Goal: Task Accomplishment & Management: Complete application form

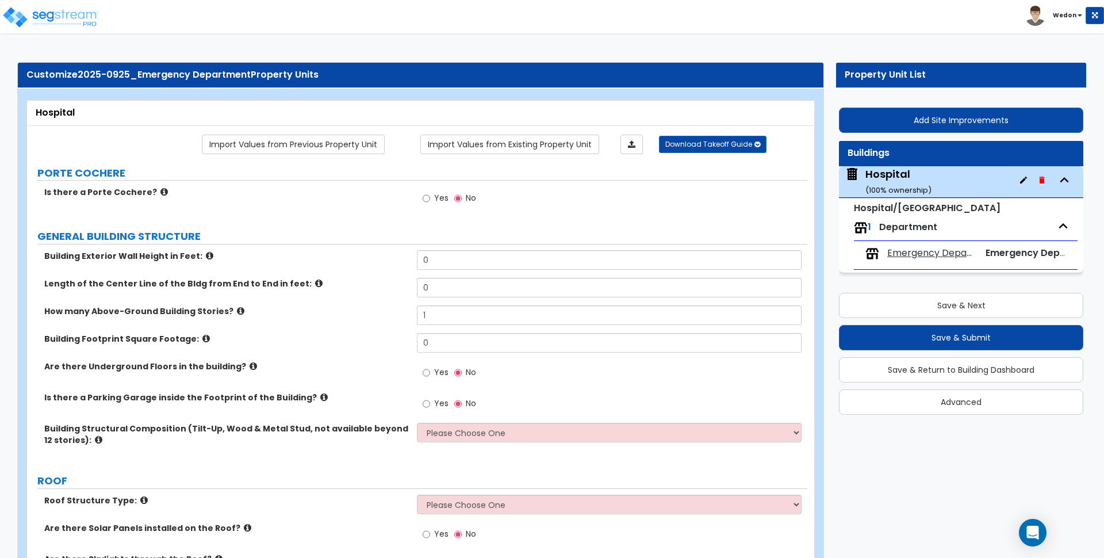
click at [259, 207] on div "Is there a Porte Cochere? Yes No" at bounding box center [417, 201] width 780 height 31
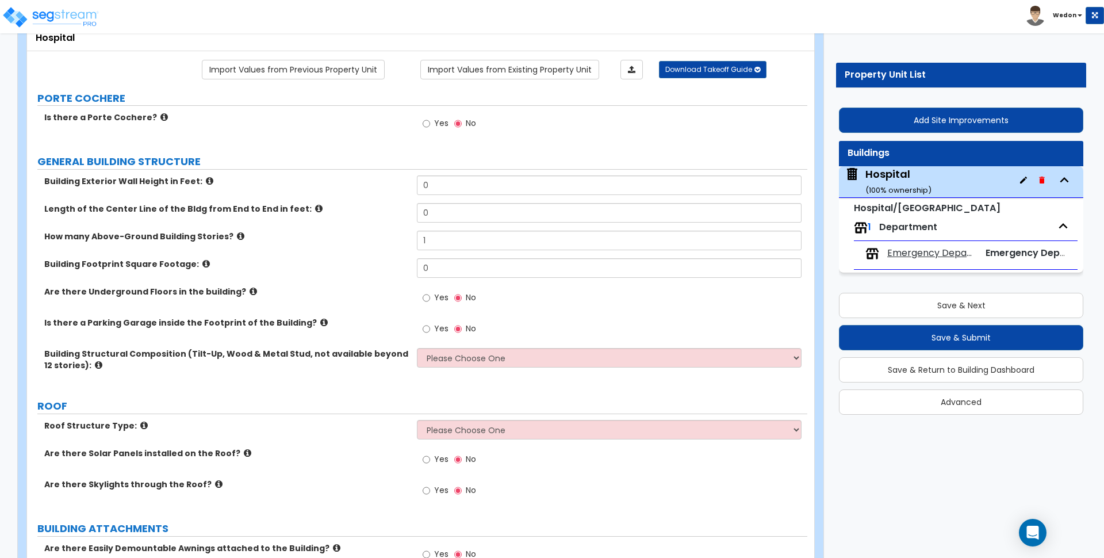
scroll to position [72, 0]
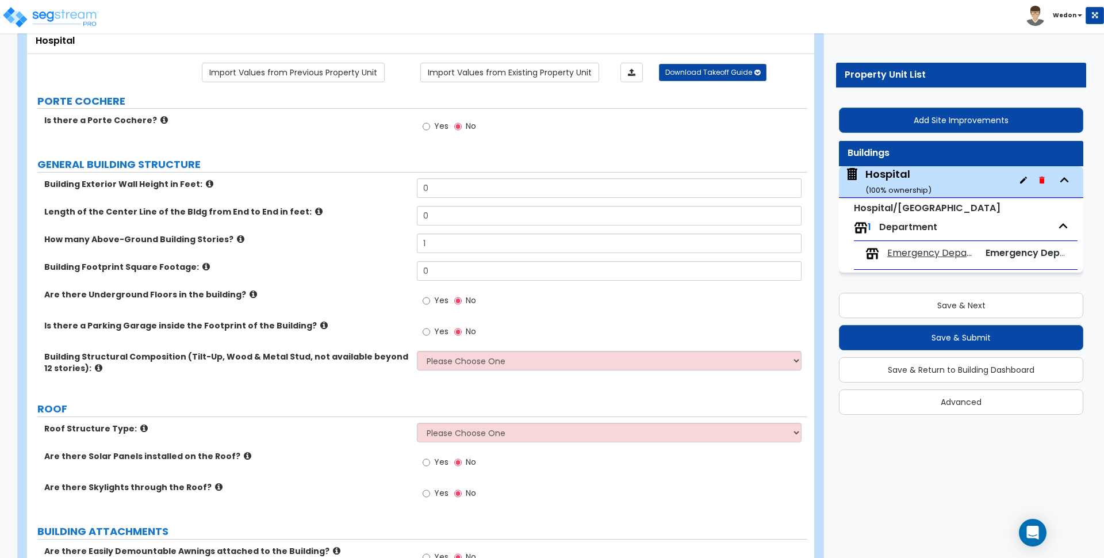
click at [484, 191] on input "0" at bounding box center [609, 188] width 384 height 20
type input "15"
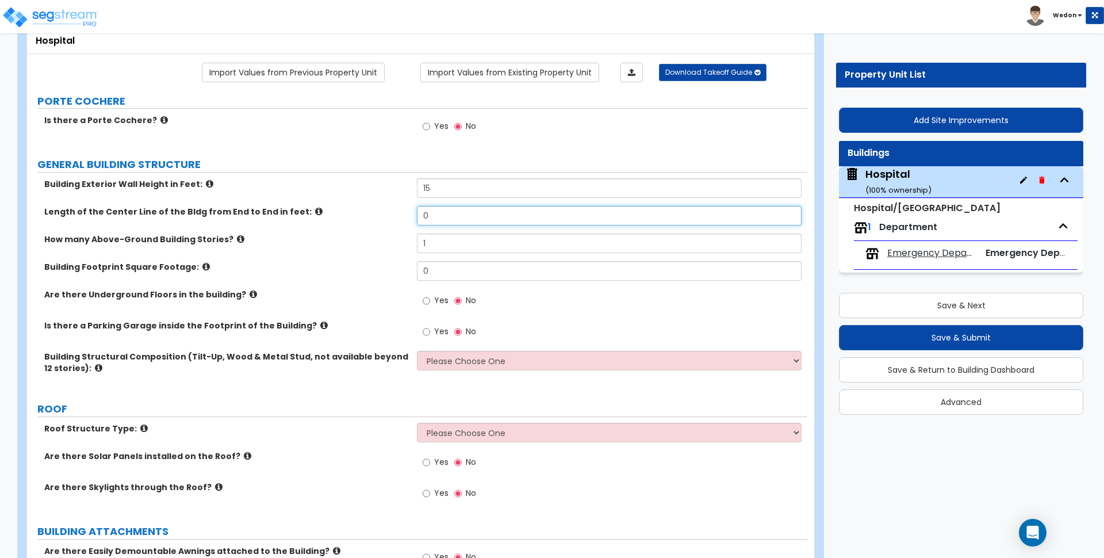
click at [477, 213] on input "0" at bounding box center [609, 216] width 384 height 20
type input "90"
click at [465, 272] on input "0" at bounding box center [609, 271] width 384 height 20
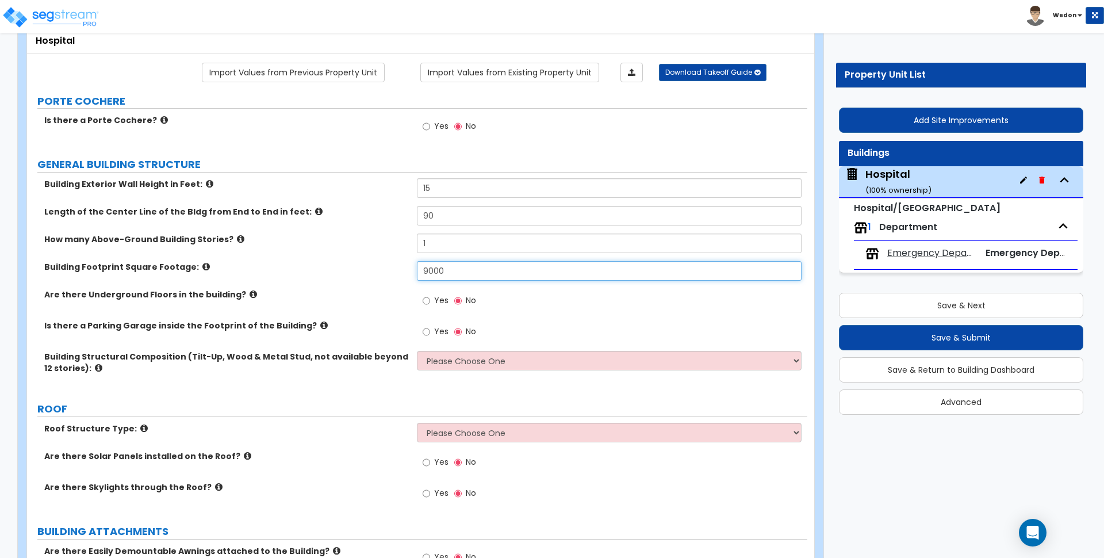
type input "9,000"
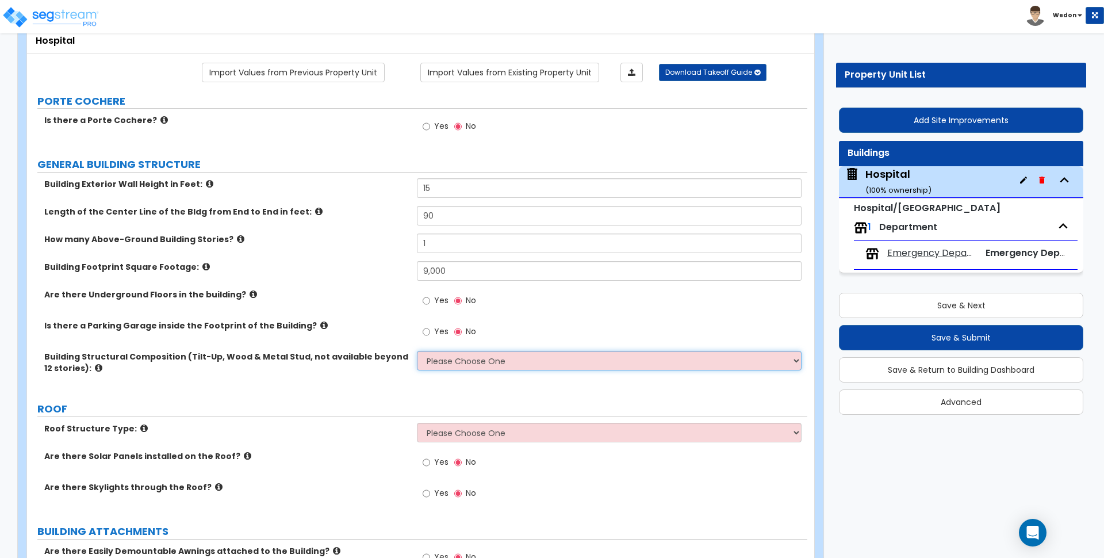
click at [512, 362] on select "Please Choose One Tilt-up Wall Construction Reinforced Concrete Structural Stee…" at bounding box center [609, 361] width 384 height 20
select select "6"
click at [417, 351] on select "Please Choose One Tilt-up Wall Construction Reinforced Concrete Structural Stee…" at bounding box center [609, 361] width 384 height 20
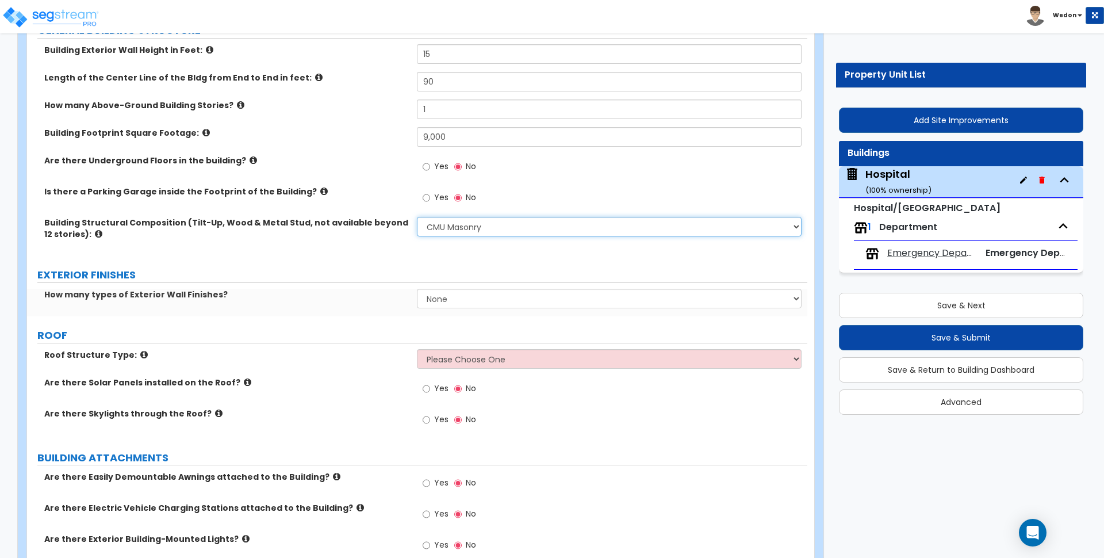
scroll to position [216, 0]
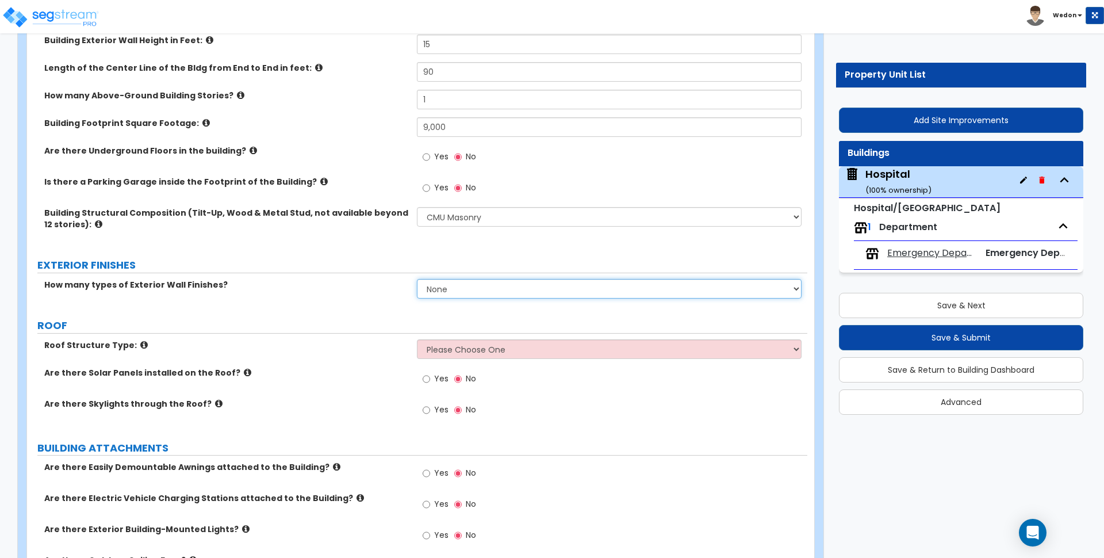
click at [471, 290] on select "None 1 2 3" at bounding box center [609, 289] width 384 height 20
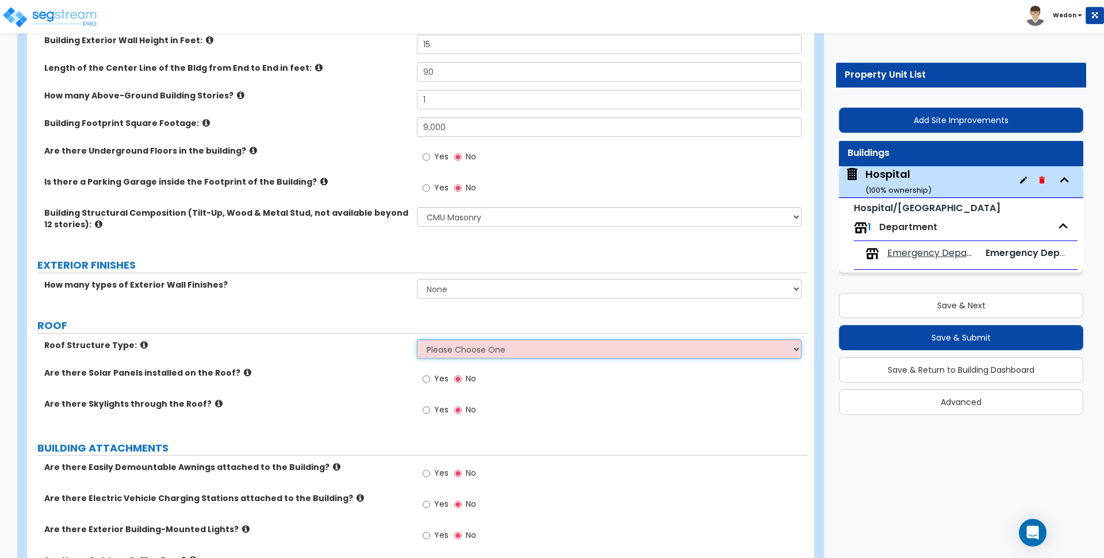
drag, startPoint x: 459, startPoint y: 355, endPoint x: 461, endPoint y: 350, distance: 6.2
click at [459, 354] on select "Please Choose One Gable Roof Flat Roof Hybrid Gable & Flat Roof" at bounding box center [609, 349] width 384 height 20
select select "1"
click at [417, 339] on select "Please Choose One Gable Roof Flat Roof Hybrid Gable & Flat Roof" at bounding box center [609, 349] width 384 height 20
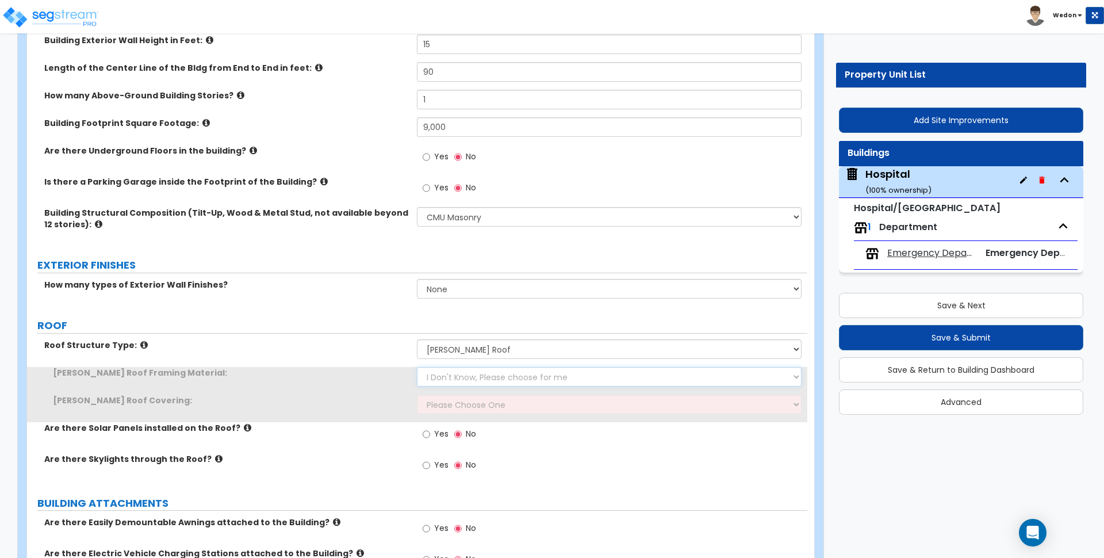
drag, startPoint x: 462, startPoint y: 373, endPoint x: 534, endPoint y: 379, distance: 72.7
click at [462, 373] on select "I Don't Know, Please choose for me Metal Wood" at bounding box center [609, 377] width 384 height 20
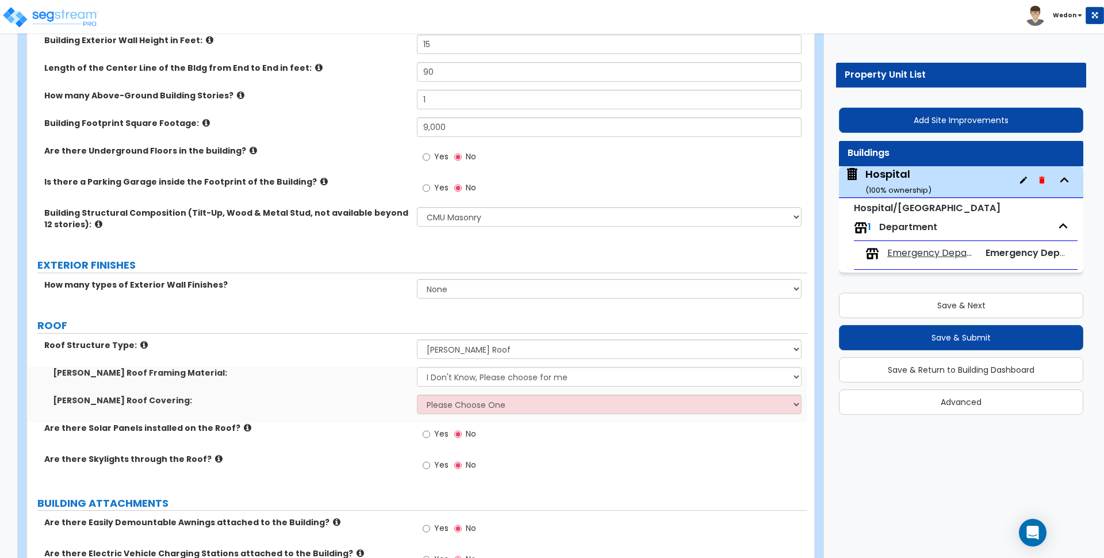
click at [387, 374] on label "Gable Roof Framing Material:" at bounding box center [230, 372] width 355 height 11
click at [477, 407] on select "Please Choose One Asphalt Shingle Clay Tile Wood Shingle Metal Shingle Standing…" at bounding box center [609, 404] width 384 height 20
select select "1"
click at [417, 394] on select "Please Choose One Asphalt Shingle Clay Tile Wood Shingle Metal Shingle Standing…" at bounding box center [609, 404] width 384 height 20
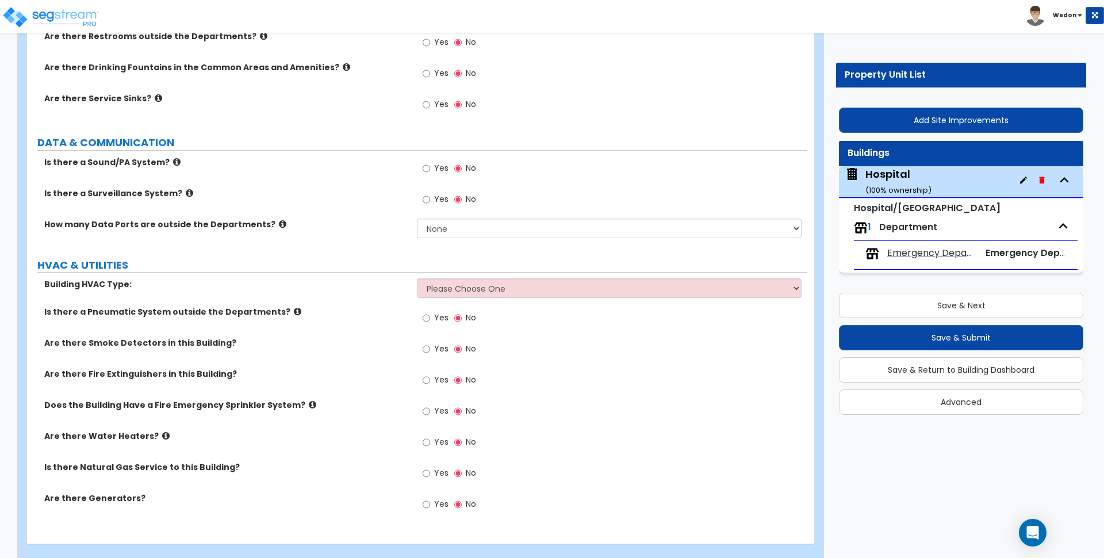
scroll to position [2096, 0]
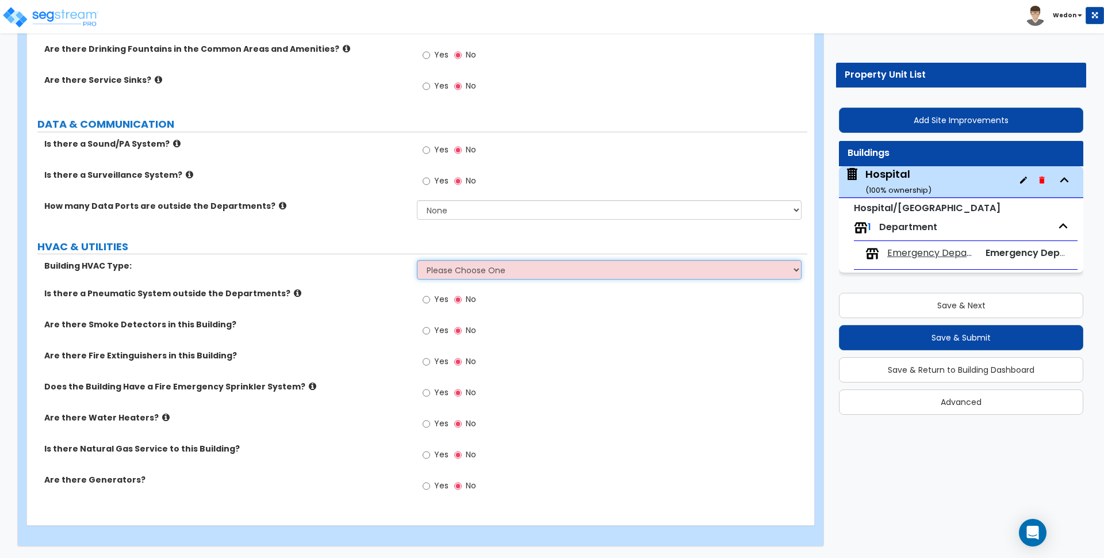
drag, startPoint x: 542, startPoint y: 270, endPoint x: 586, endPoint y: 267, distance: 44.9
click at [542, 270] on select "Please Choose One Rooftop Unit Furnace-Condenser Forced Air Split Heating/Cooli…" at bounding box center [609, 270] width 384 height 20
select select "1"
click at [417, 260] on select "Please Choose One Rooftop Unit Furnace-Condenser Forced Air Split Heating/Cooli…" at bounding box center [609, 270] width 384 height 20
drag, startPoint x: 488, startPoint y: 266, endPoint x: 566, endPoint y: 276, distance: 78.9
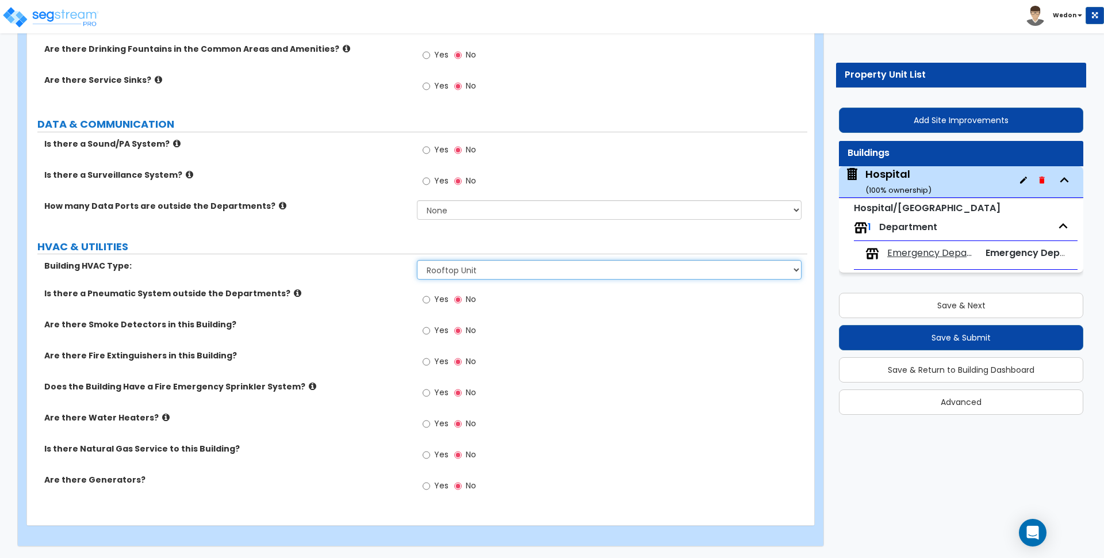
click at [490, 265] on select "Please Choose One Rooftop Unit Furnace-Condenser Forced Air Split Heating/Cooli…" at bounding box center [609, 270] width 384 height 20
click at [417, 260] on select "Please Choose One Rooftop Unit Furnace-Condenser Forced Air Split Heating/Cooli…" at bounding box center [609, 270] width 384 height 20
click at [359, 298] on label "Is there a Pneumatic System outside the Departments?" at bounding box center [226, 292] width 364 height 11
click at [431, 453] on label "Yes" at bounding box center [436, 456] width 26 height 20
click at [430, 453] on input "Yes" at bounding box center [426, 454] width 7 height 13
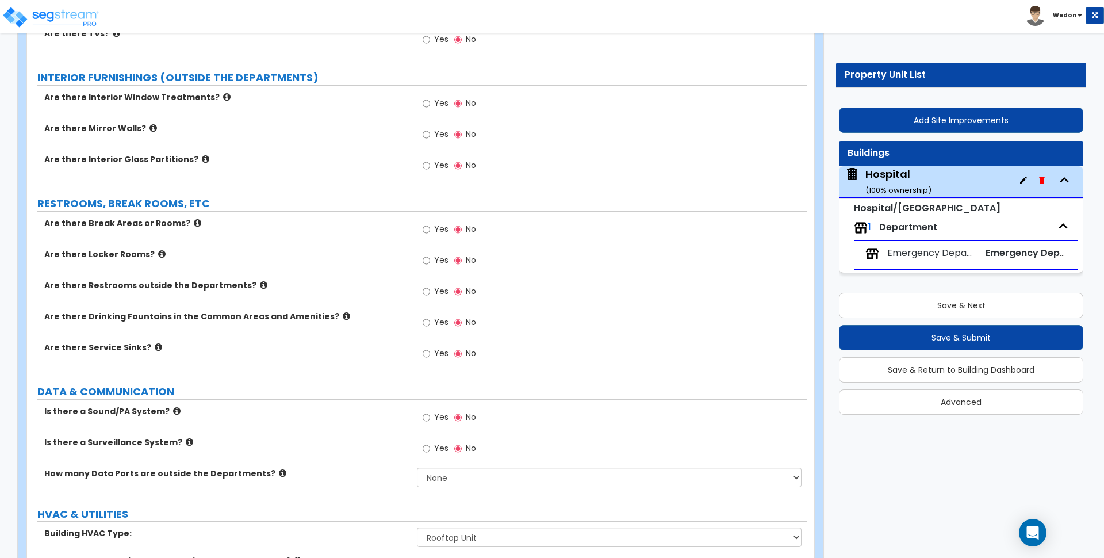
scroll to position [1809, 0]
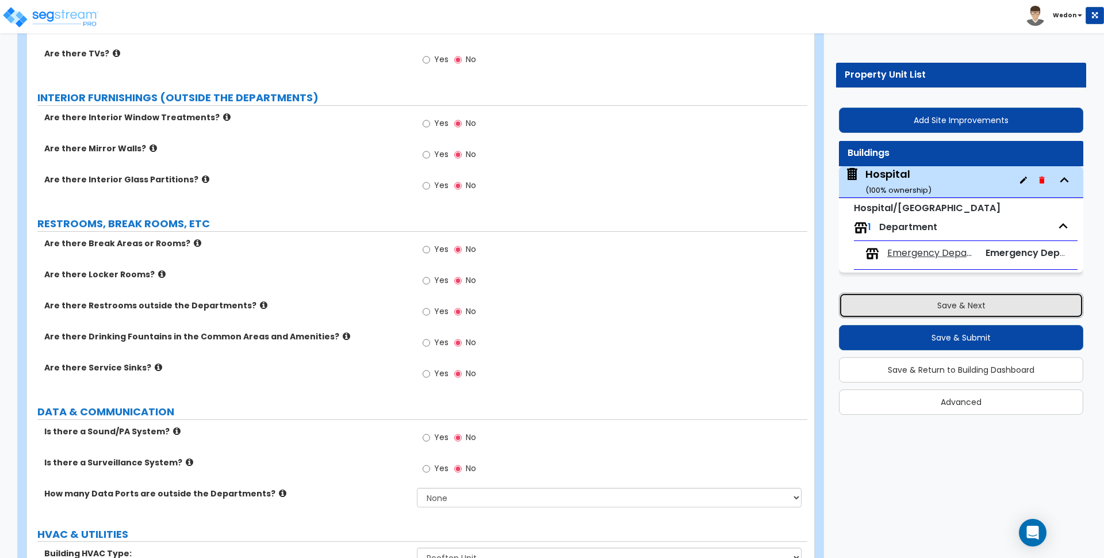
click at [897, 304] on button "Save & Next" at bounding box center [961, 305] width 244 height 25
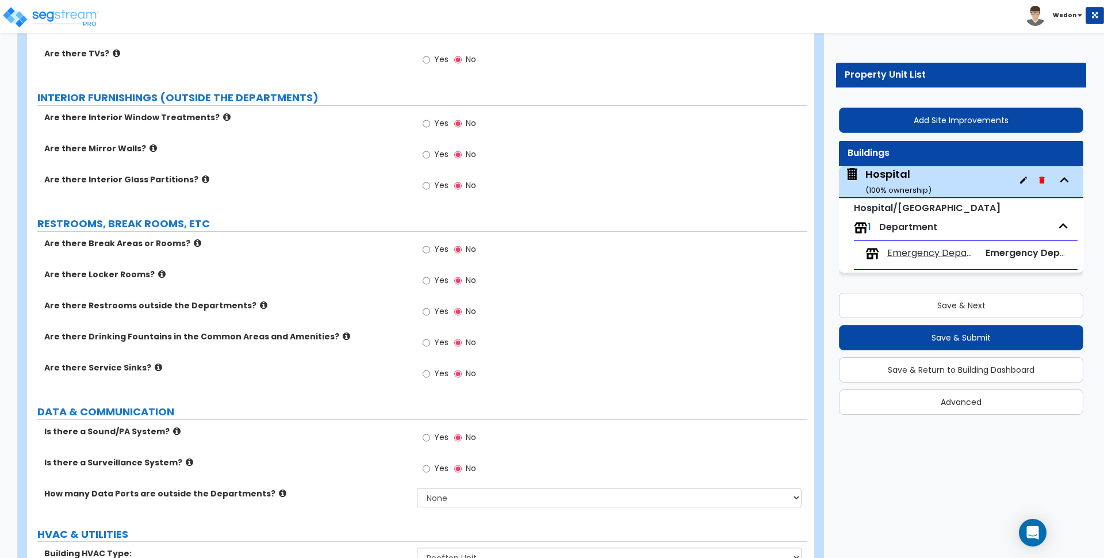
scroll to position [0, 0]
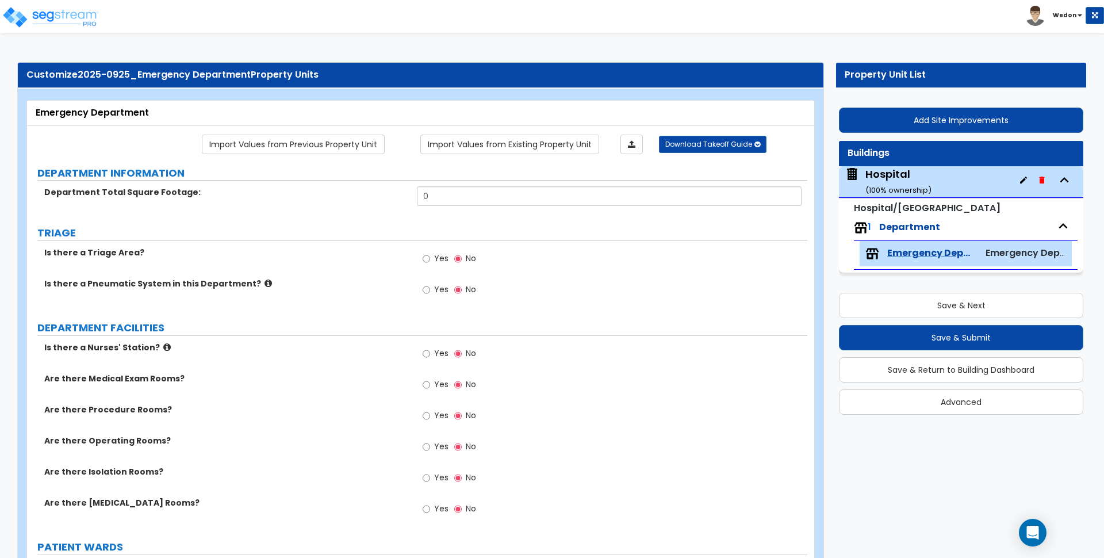
click at [454, 194] on input "0" at bounding box center [609, 196] width 384 height 20
type input "7,000"
click at [331, 256] on label "Is there a Triage Area?" at bounding box center [226, 252] width 364 height 11
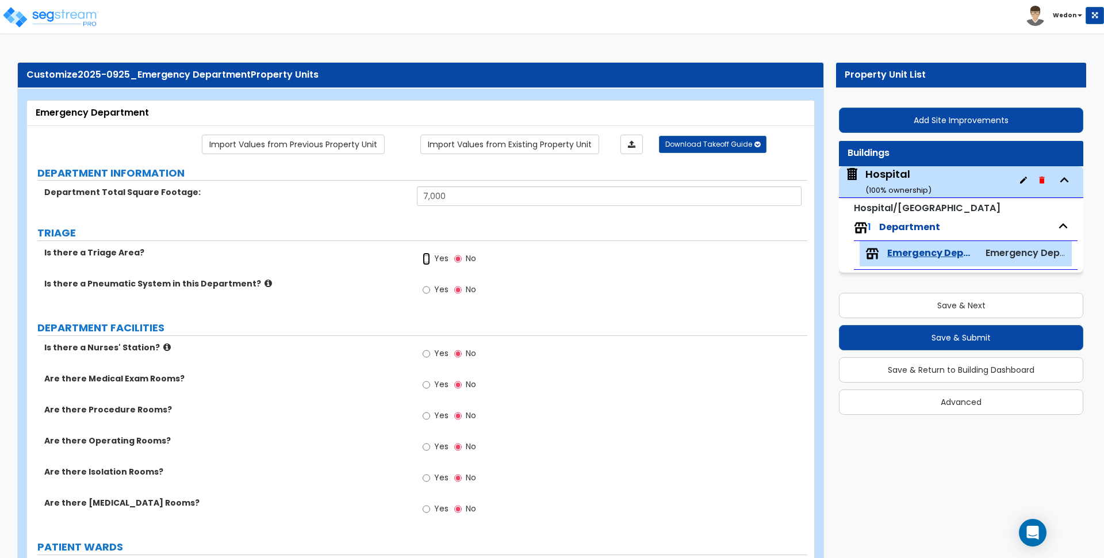
click at [429, 258] on input "Yes" at bounding box center [426, 258] width 7 height 13
radio input "true"
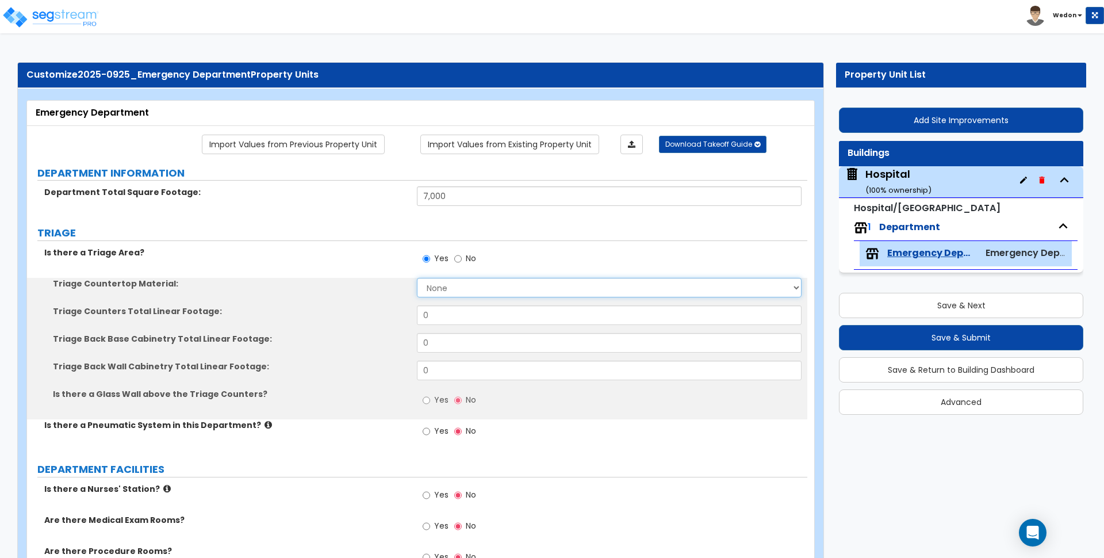
drag, startPoint x: 448, startPoint y: 291, endPoint x: 454, endPoint y: 290, distance: 6.4
click at [448, 291] on select "None Plastic Laminate Solid Surface Stone Quartz Marble Tile Wood Stainless Ste…" at bounding box center [609, 288] width 384 height 20
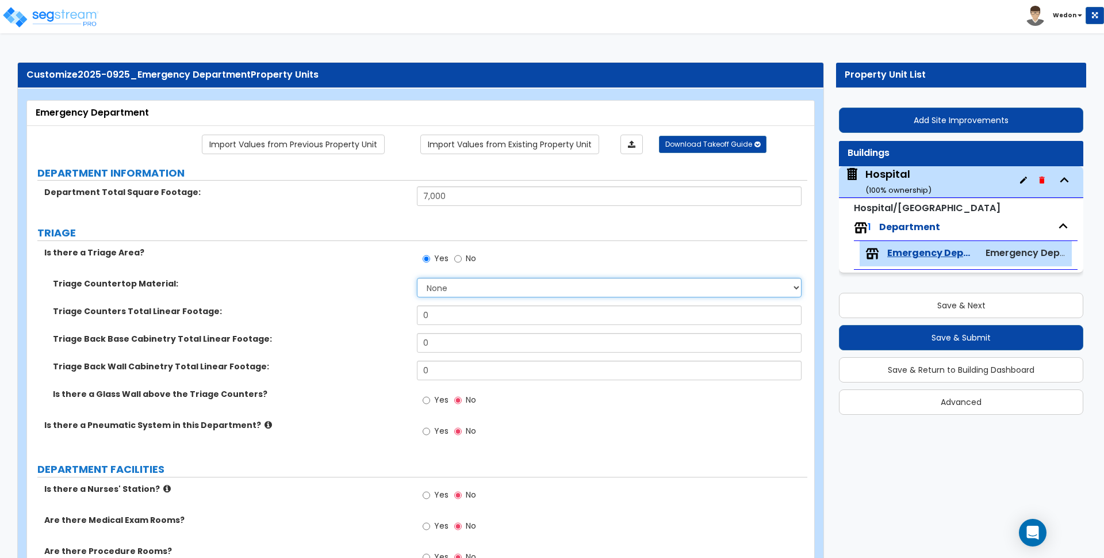
select select "5"
click at [417, 278] on select "None Plastic Laminate Solid Surface Stone Quartz Marble Tile Wood Stainless Ste…" at bounding box center [609, 288] width 384 height 20
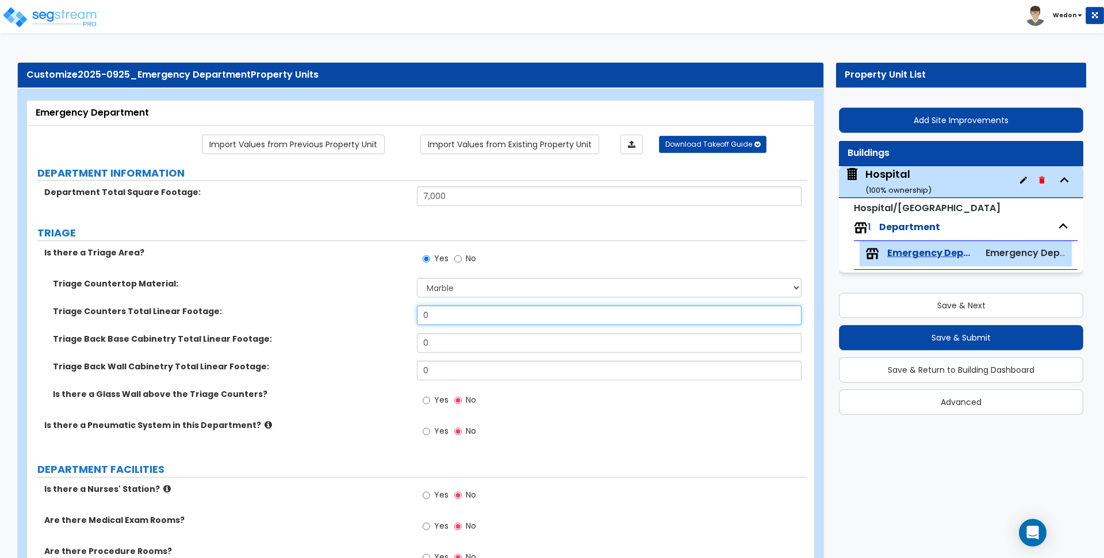
click at [436, 324] on input "0" at bounding box center [609, 315] width 384 height 20
type input "24"
click at [439, 348] on input "0" at bounding box center [609, 343] width 384 height 20
click at [448, 344] on input "0" at bounding box center [609, 343] width 384 height 20
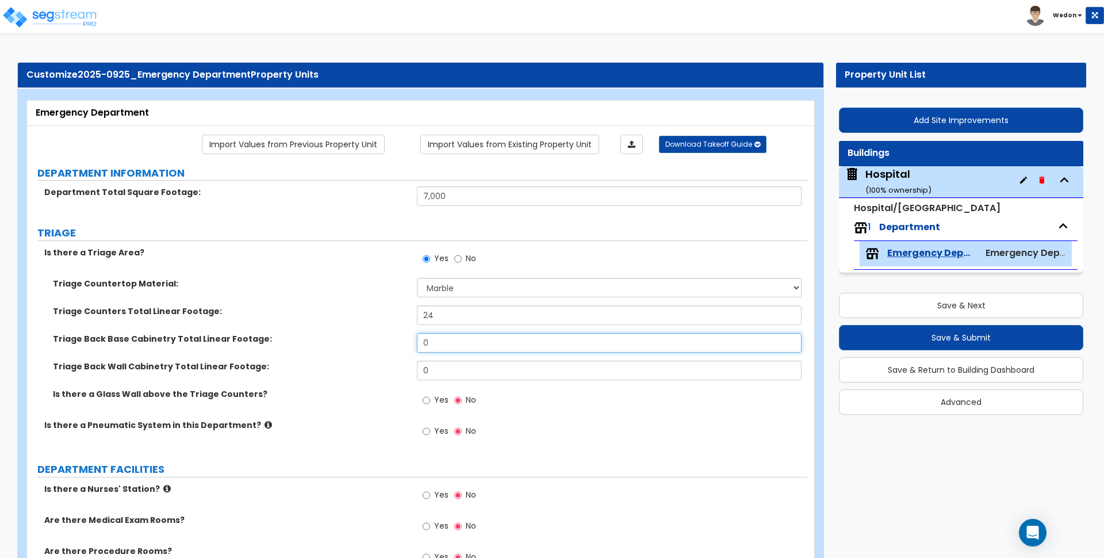
click at [448, 344] on input "0" at bounding box center [609, 343] width 384 height 20
click at [287, 377] on div "Triage Back Wall Cabinetry Total Linear Footage: 0" at bounding box center [417, 374] width 780 height 28
click at [440, 428] on span "Yes" at bounding box center [441, 430] width 14 height 11
click at [430, 428] on input "Yes" at bounding box center [426, 431] width 7 height 13
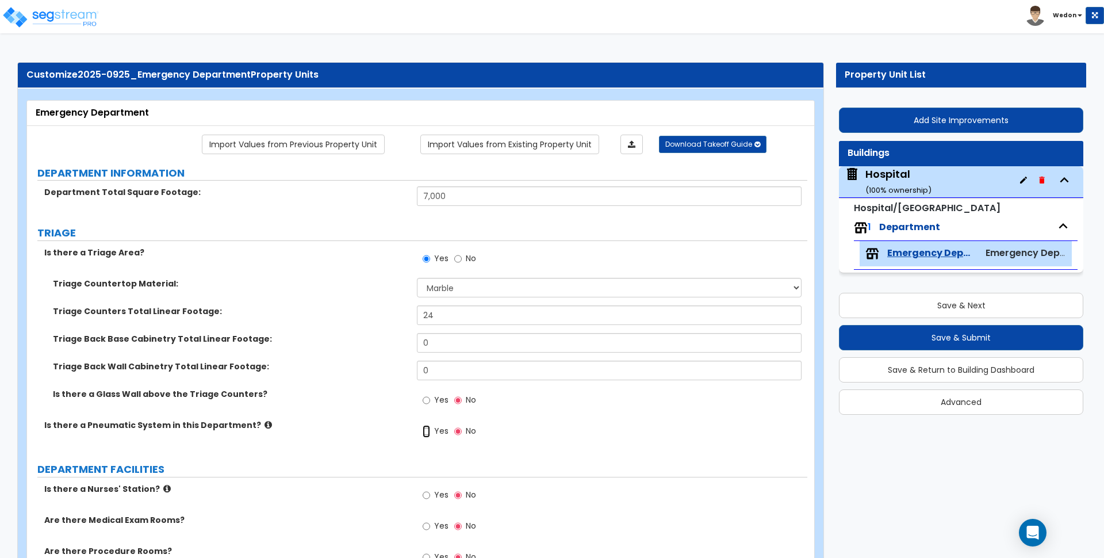
radio input "true"
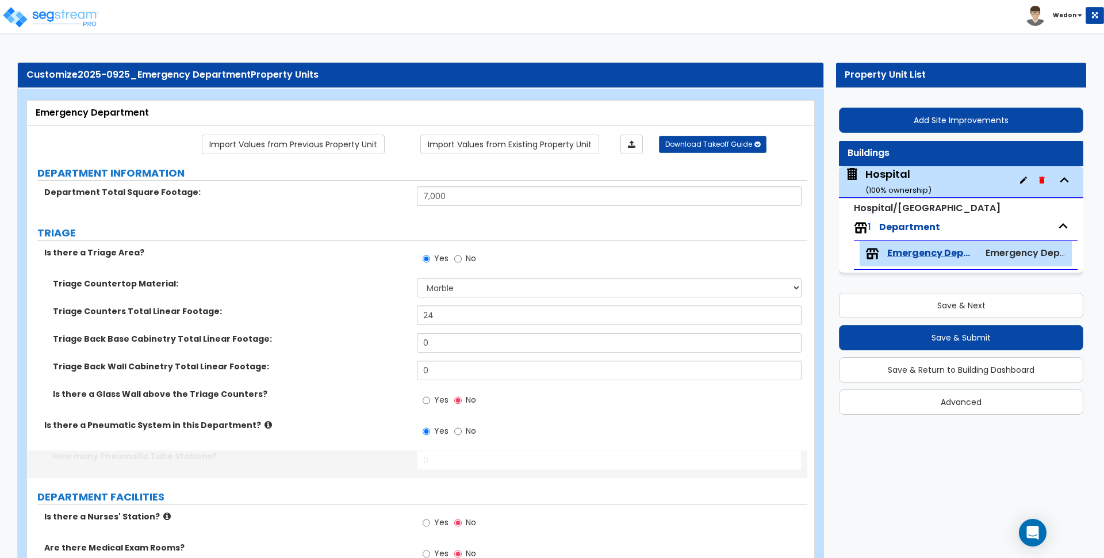
click at [438, 409] on label "Yes" at bounding box center [436, 402] width 26 height 20
click at [430, 406] on input "Yes" at bounding box center [426, 400] width 7 height 13
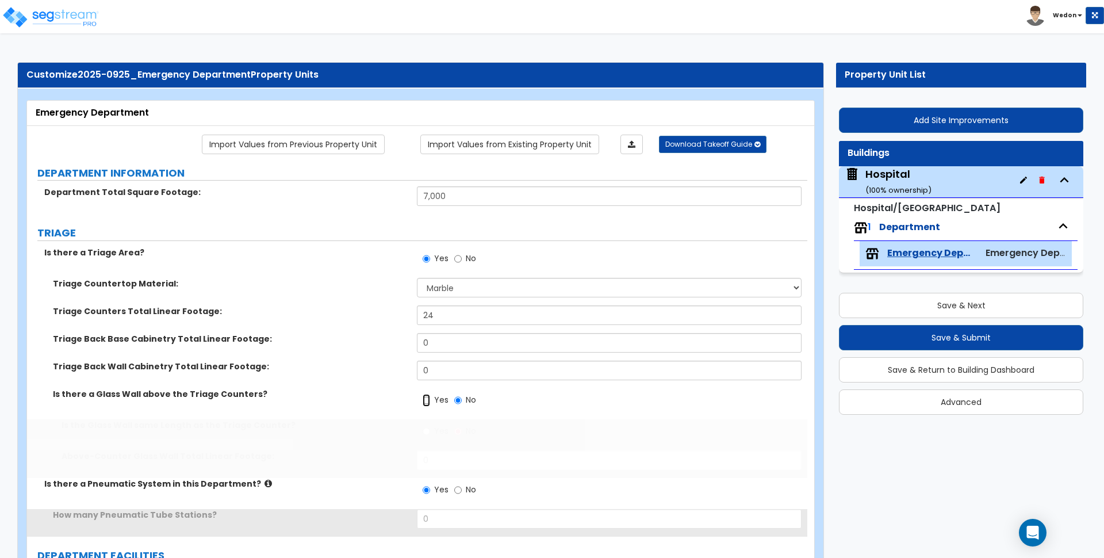
radio input "true"
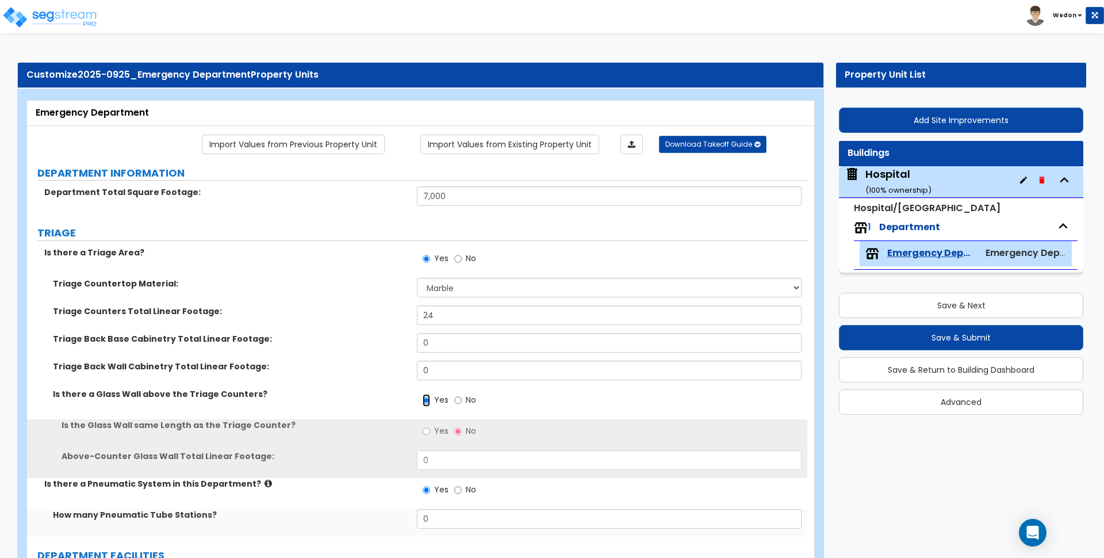
scroll to position [72, 0]
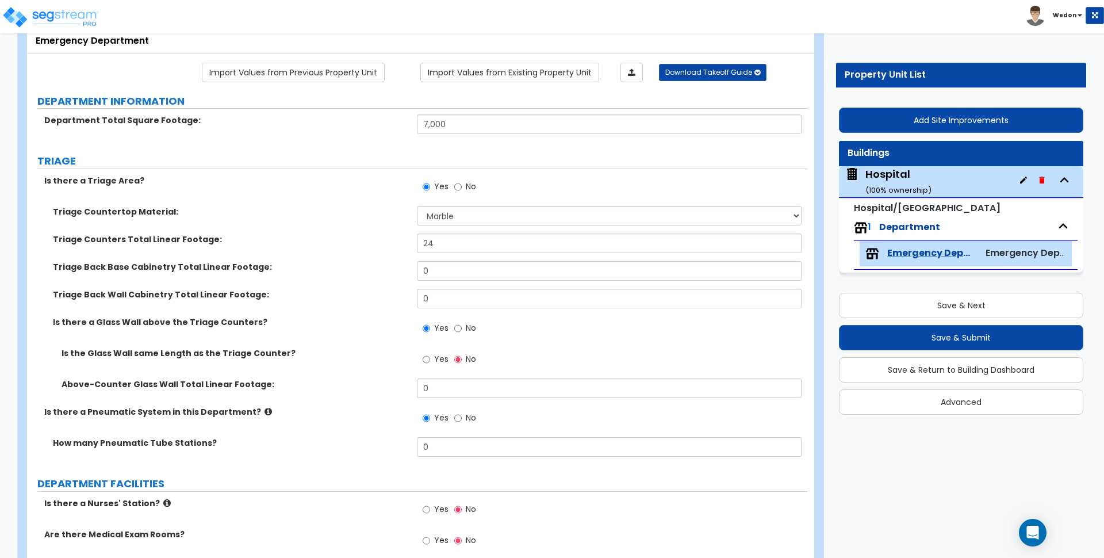
click at [440, 360] on span "Yes" at bounding box center [441, 358] width 14 height 11
click at [430, 360] on input "Yes" at bounding box center [426, 359] width 7 height 13
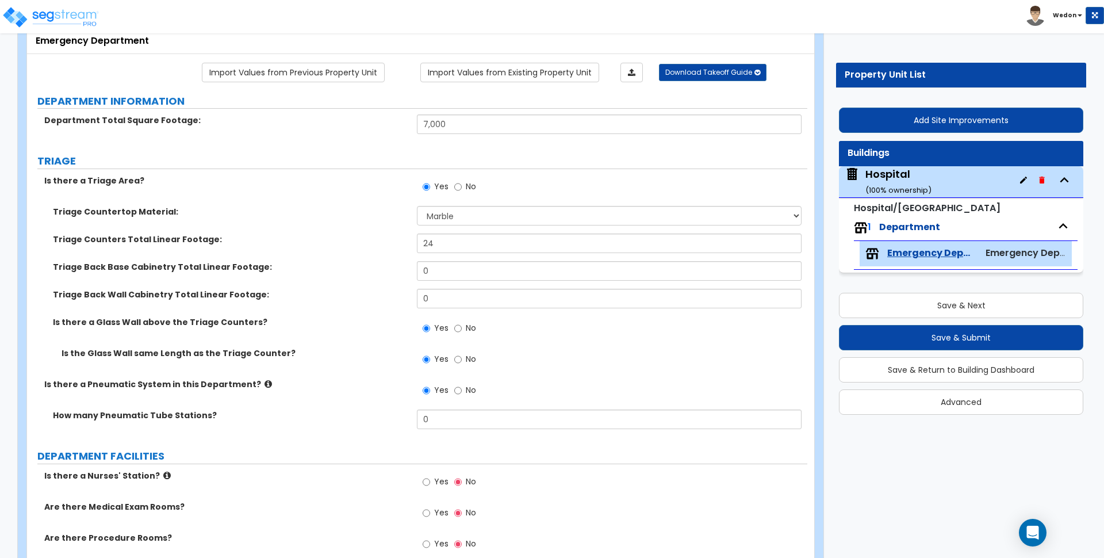
click at [442, 357] on span "Yes" at bounding box center [441, 358] width 14 height 11
click at [430, 357] on input "Yes" at bounding box center [426, 359] width 7 height 13
click at [460, 360] on input "No" at bounding box center [457, 359] width 7 height 13
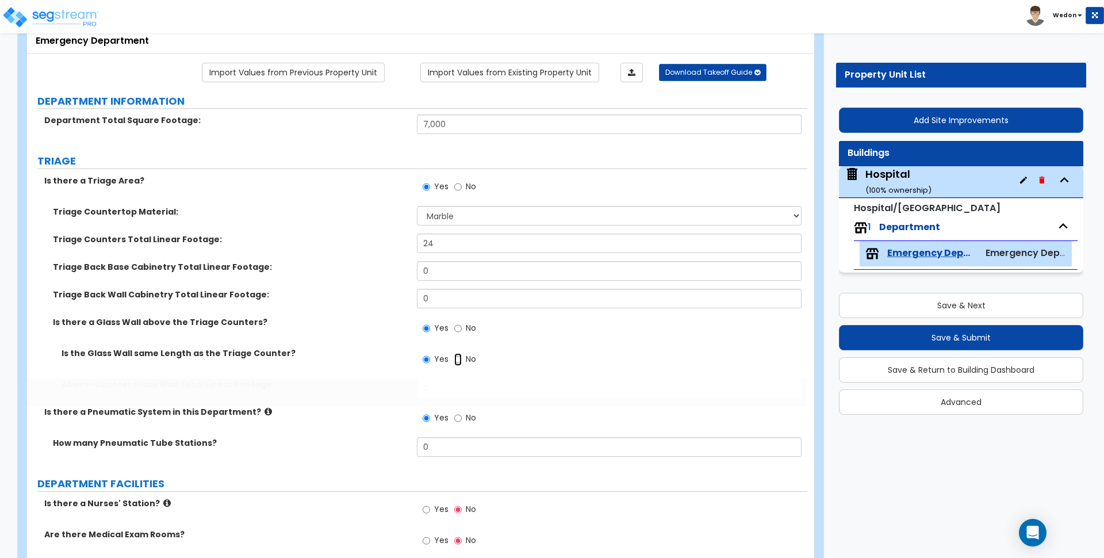
radio input "false"
radio input "true"
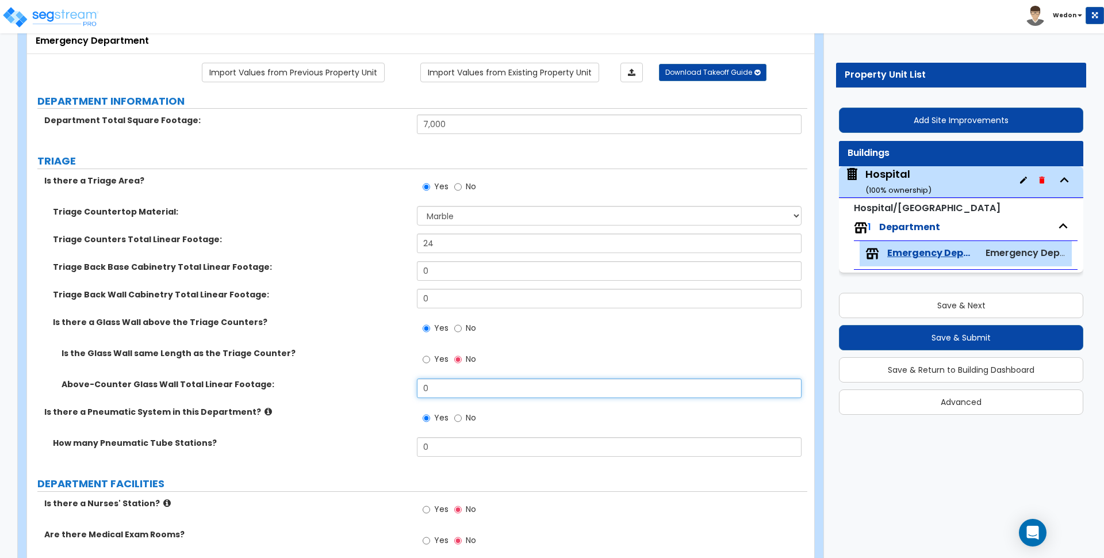
click at [436, 386] on input "0" at bounding box center [609, 388] width 384 height 20
click at [567, 330] on div "Yes No" at bounding box center [612, 331] width 390 height 31
click at [439, 381] on input "0" at bounding box center [609, 388] width 384 height 20
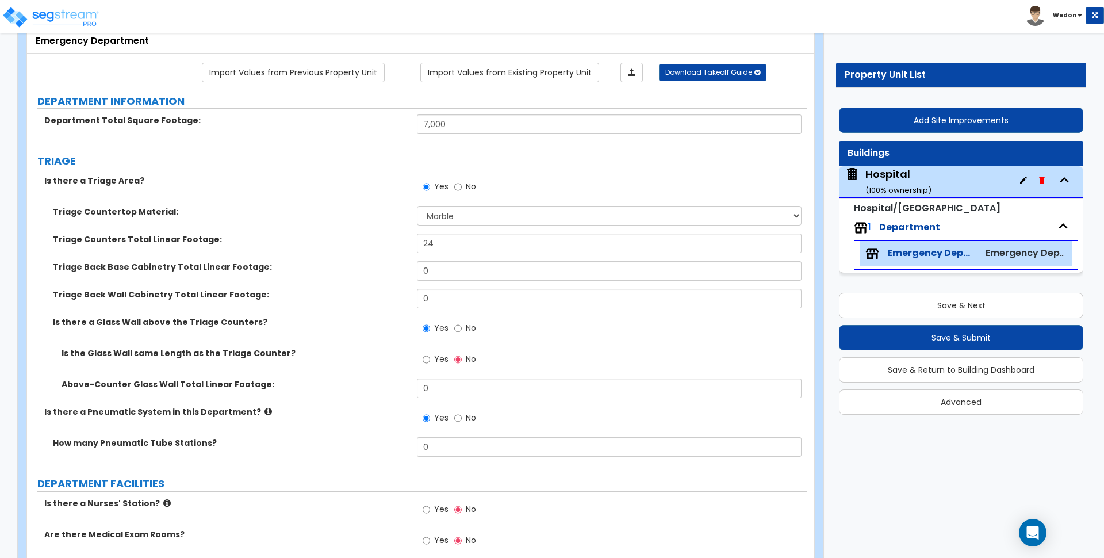
click at [272, 382] on label "Above-Counter Glass Wall Total Linear Footage:" at bounding box center [235, 383] width 347 height 11
click at [448, 439] on input "0" at bounding box center [609, 447] width 384 height 20
type input "5"
click at [480, 391] on input "0" at bounding box center [609, 388] width 384 height 20
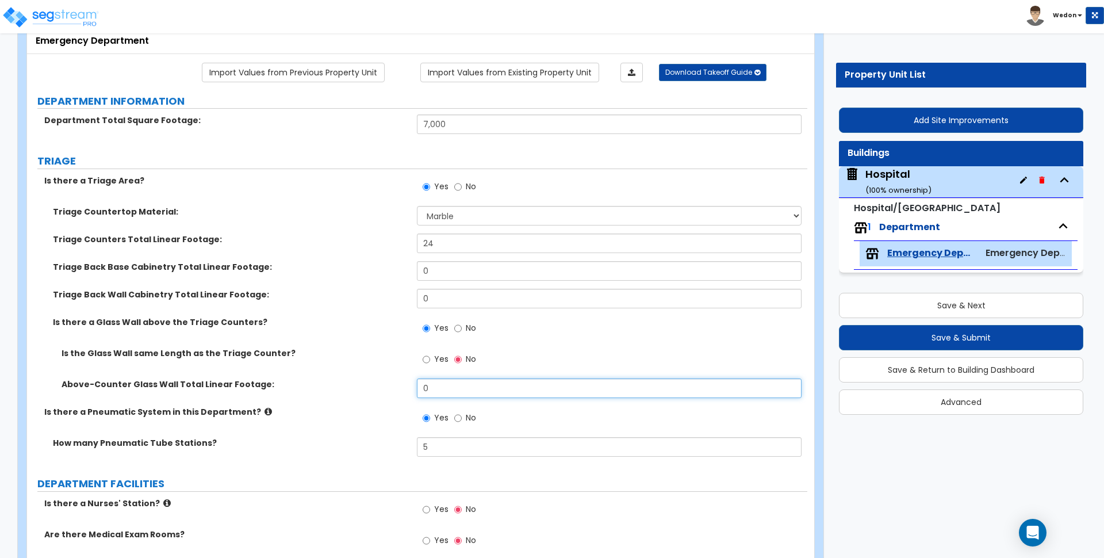
click at [480, 391] on input "0" at bounding box center [609, 388] width 384 height 20
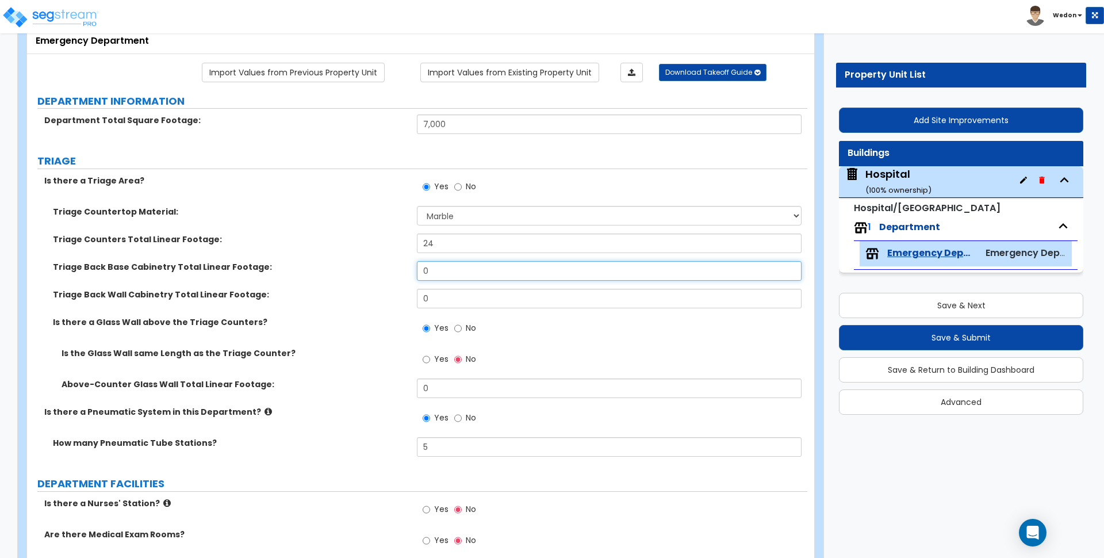
click at [485, 261] on input "0" at bounding box center [609, 271] width 384 height 20
drag, startPoint x: 189, startPoint y: 264, endPoint x: 348, endPoint y: 268, distance: 159.3
click at [240, 266] on label "Triage Back Base Cabinetry Total Linear Footage:" at bounding box center [230, 266] width 355 height 11
click at [350, 268] on label "Triage Back Base Cabinetry Total Linear Footage:" at bounding box center [230, 266] width 355 height 11
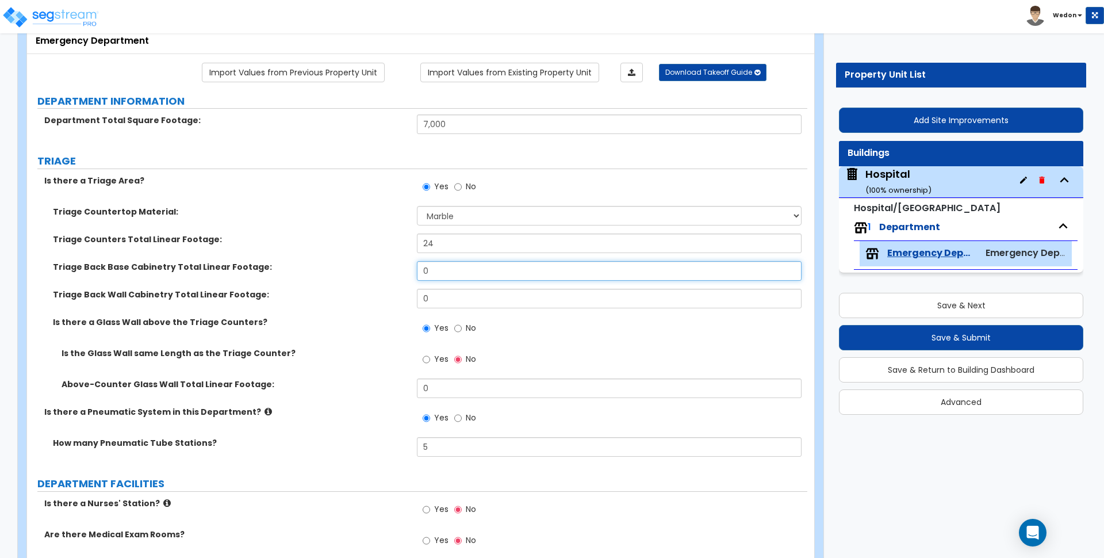
click at [439, 266] on input "0" at bounding box center [609, 271] width 384 height 20
click at [55, 178] on label "Is there a Triage Area?" at bounding box center [226, 180] width 364 height 11
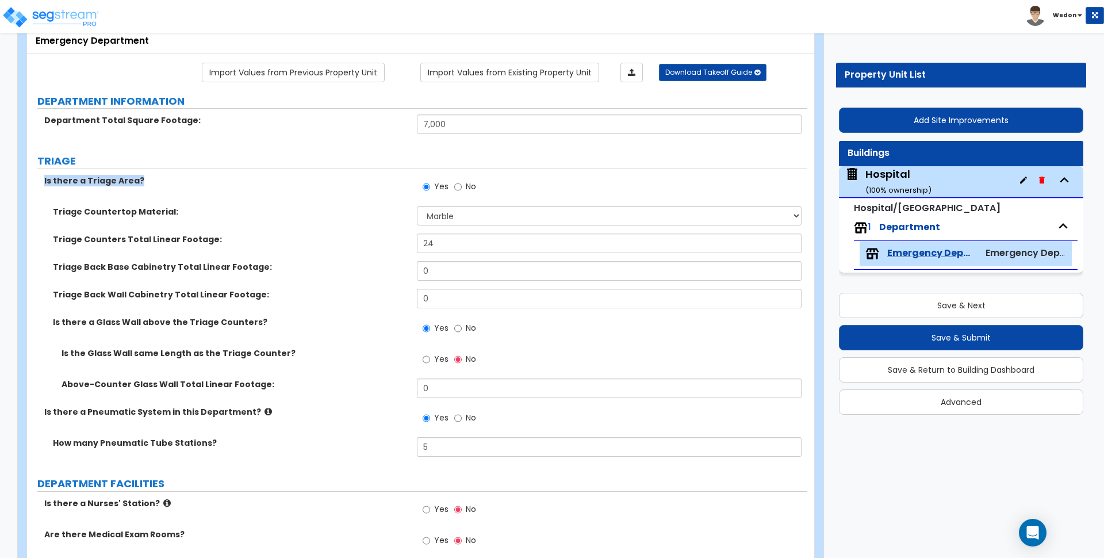
click at [166, 415] on label "Is there a Pneumatic System in this Department?" at bounding box center [226, 411] width 364 height 11
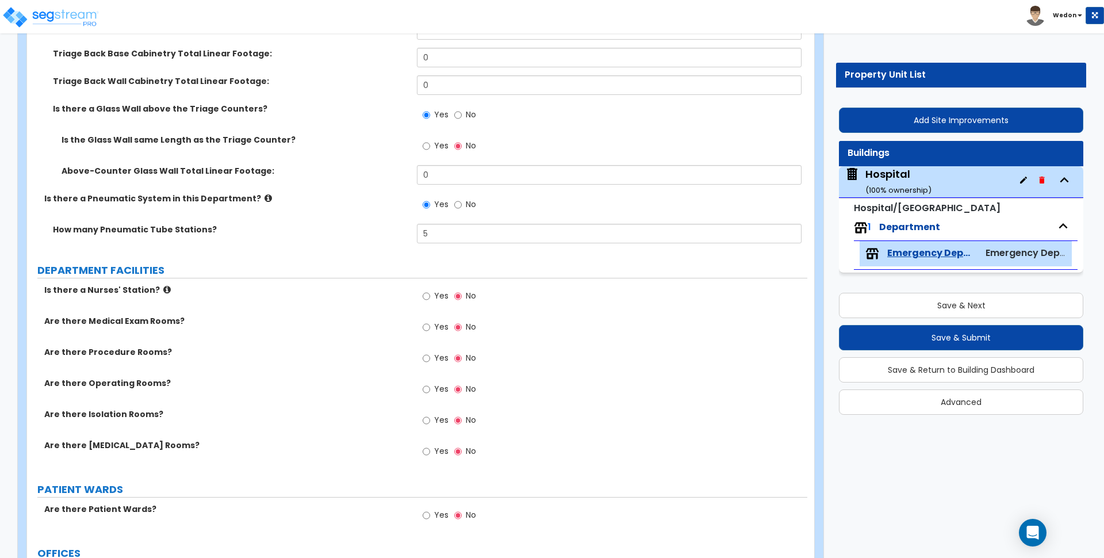
scroll to position [287, 0]
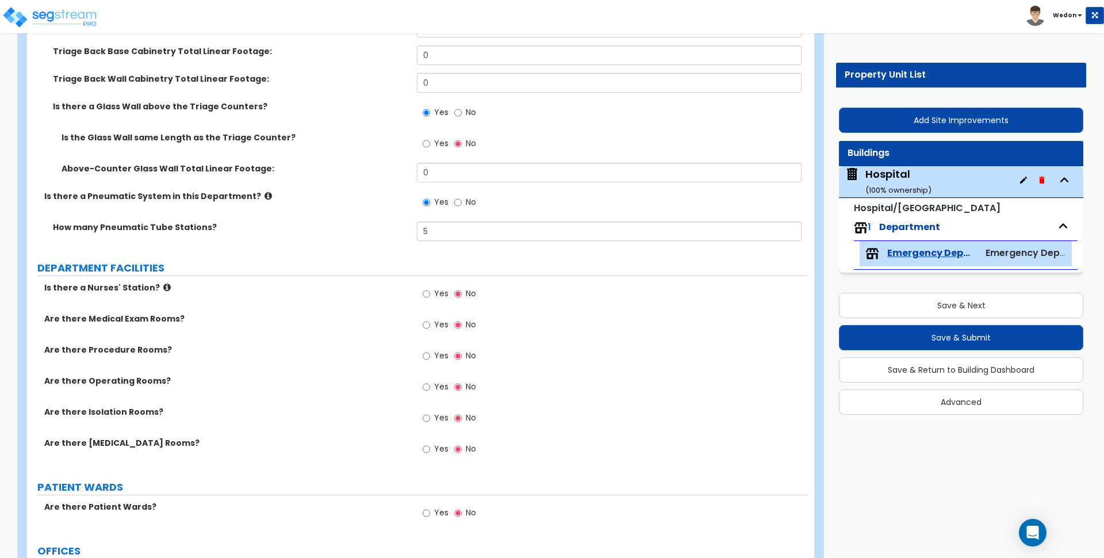
click at [438, 296] on span "Yes" at bounding box center [441, 292] width 14 height 11
click at [430, 296] on input "Yes" at bounding box center [426, 293] width 7 height 13
radio input "true"
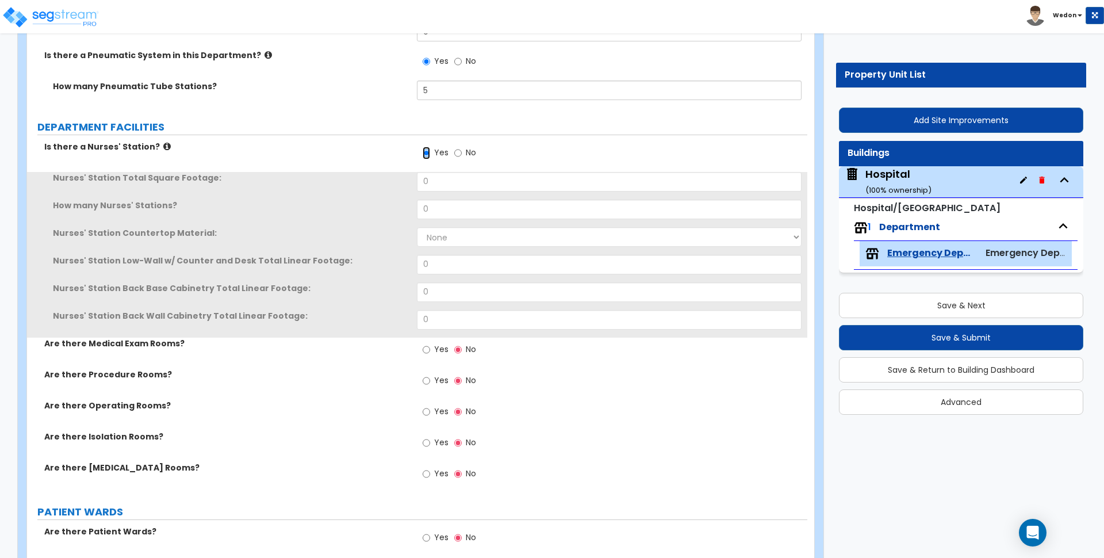
scroll to position [431, 0]
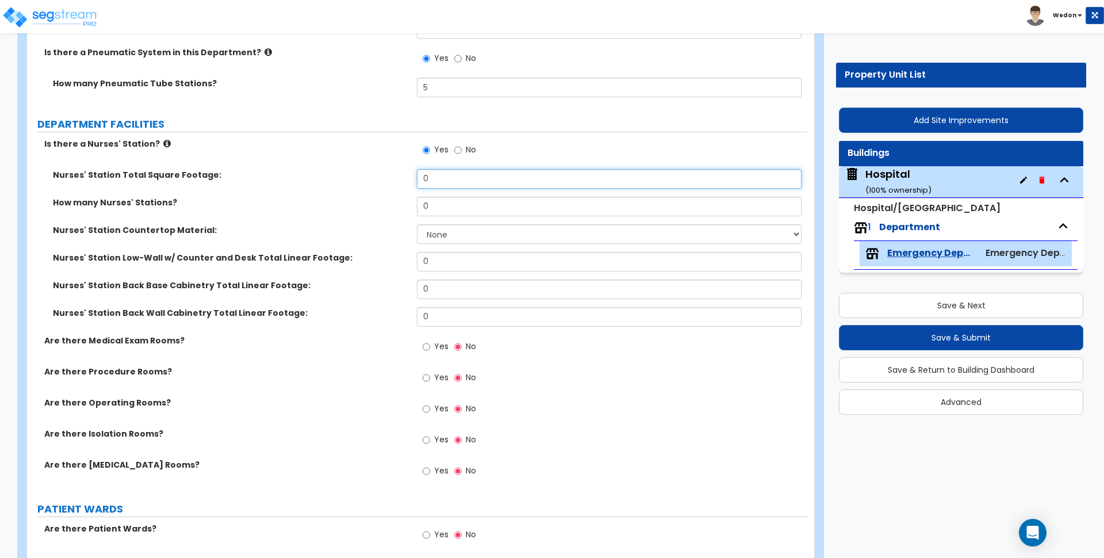
click at [458, 178] on input "0" at bounding box center [609, 179] width 384 height 20
type input "6"
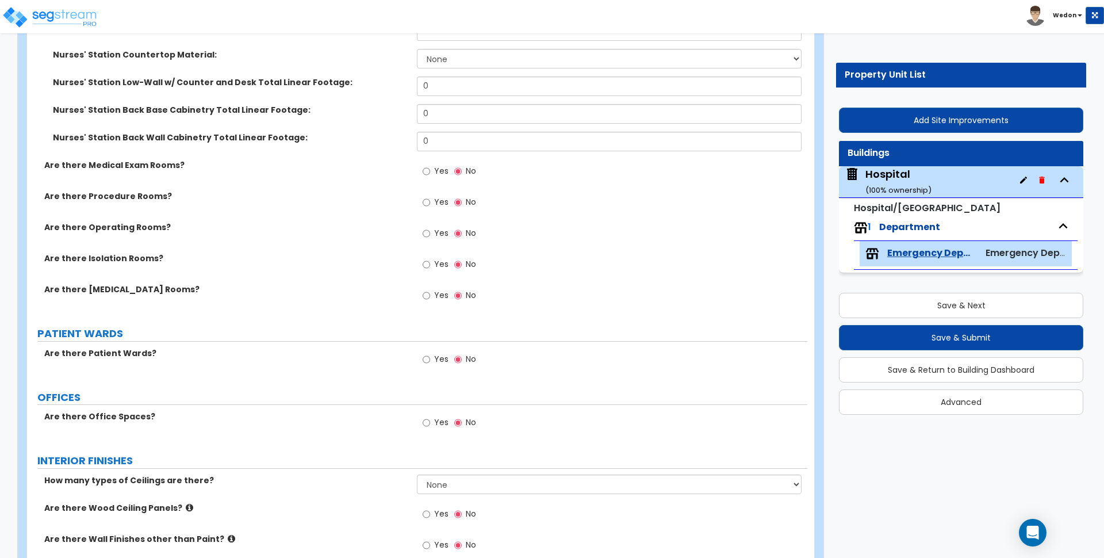
scroll to position [647, 0]
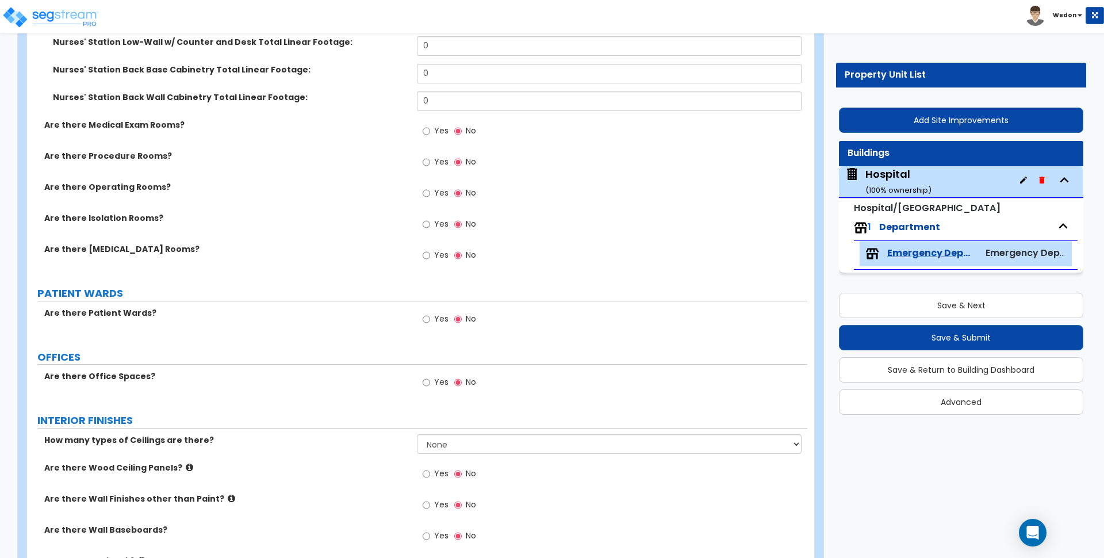
type input "500"
click at [428, 312] on label "Yes" at bounding box center [436, 320] width 26 height 20
click at [428, 313] on input "Yes" at bounding box center [426, 319] width 7 height 13
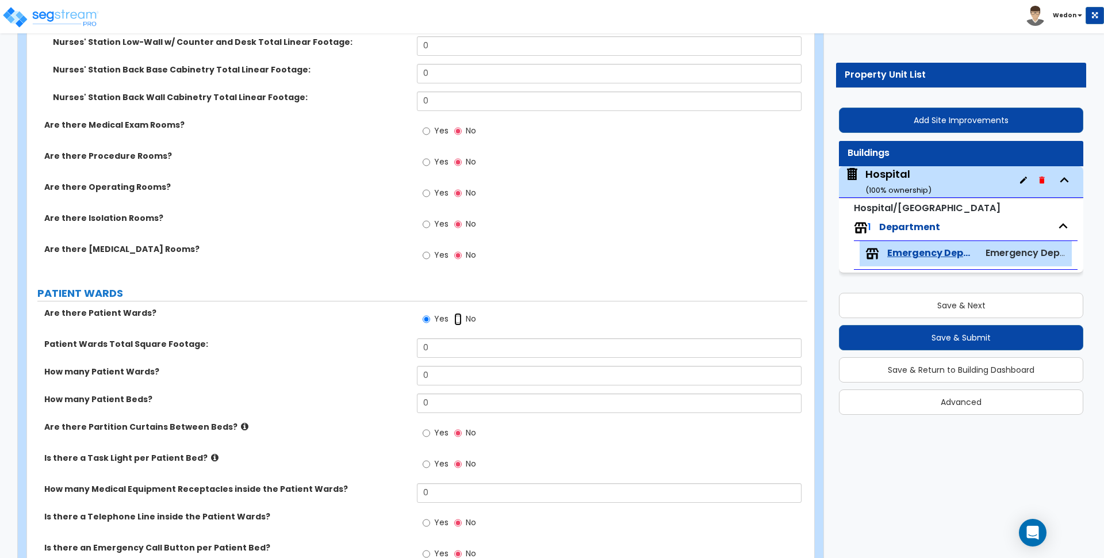
drag, startPoint x: 455, startPoint y: 314, endPoint x: 475, endPoint y: 314, distance: 20.7
click at [455, 314] on input "No" at bounding box center [457, 319] width 7 height 13
radio input "false"
radio input "true"
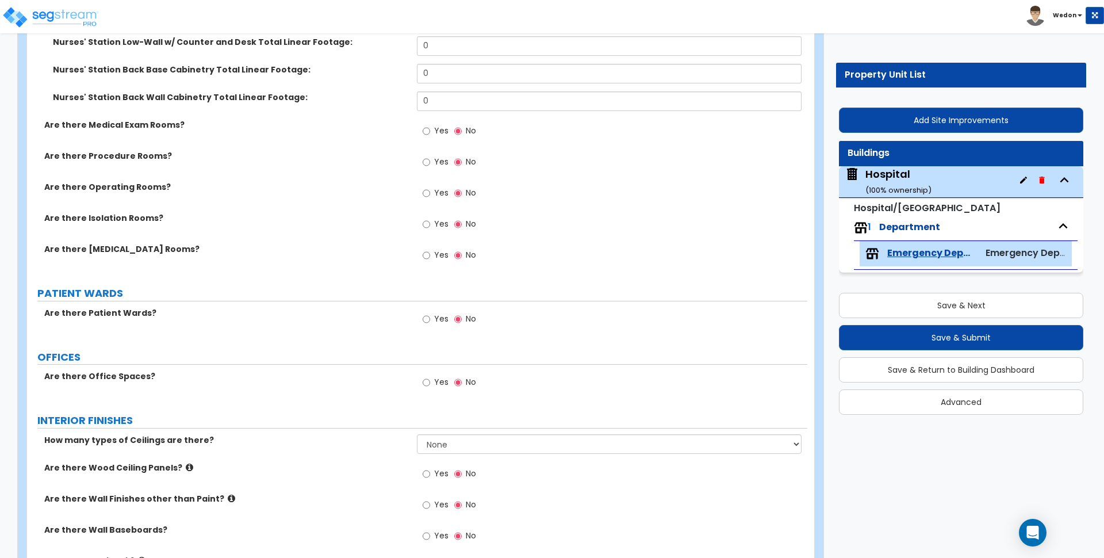
click at [435, 320] on span "Yes" at bounding box center [441, 318] width 14 height 11
click at [430, 320] on input "Yes" at bounding box center [426, 319] width 7 height 13
radio input "true"
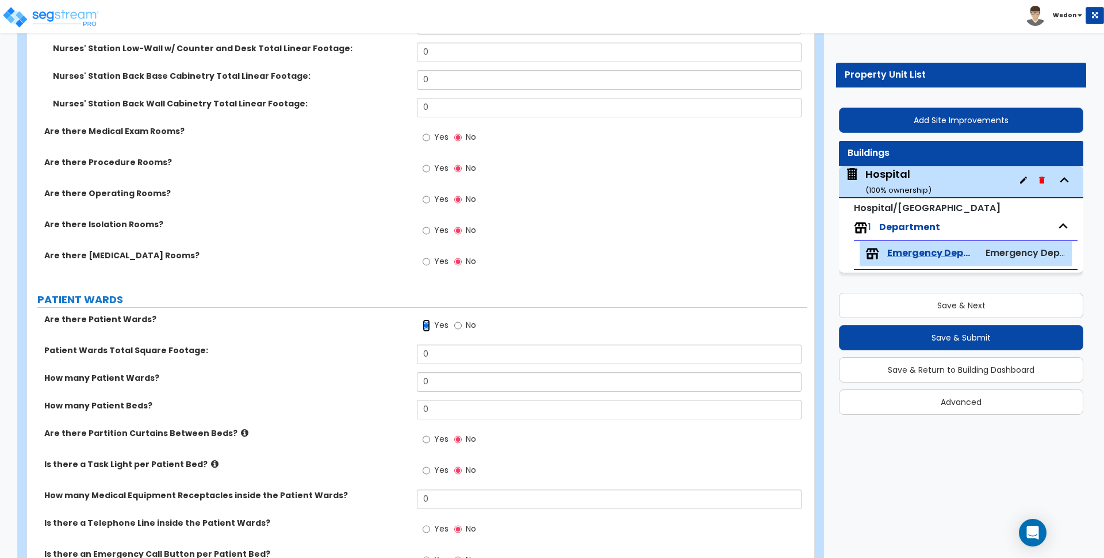
scroll to position [431, 0]
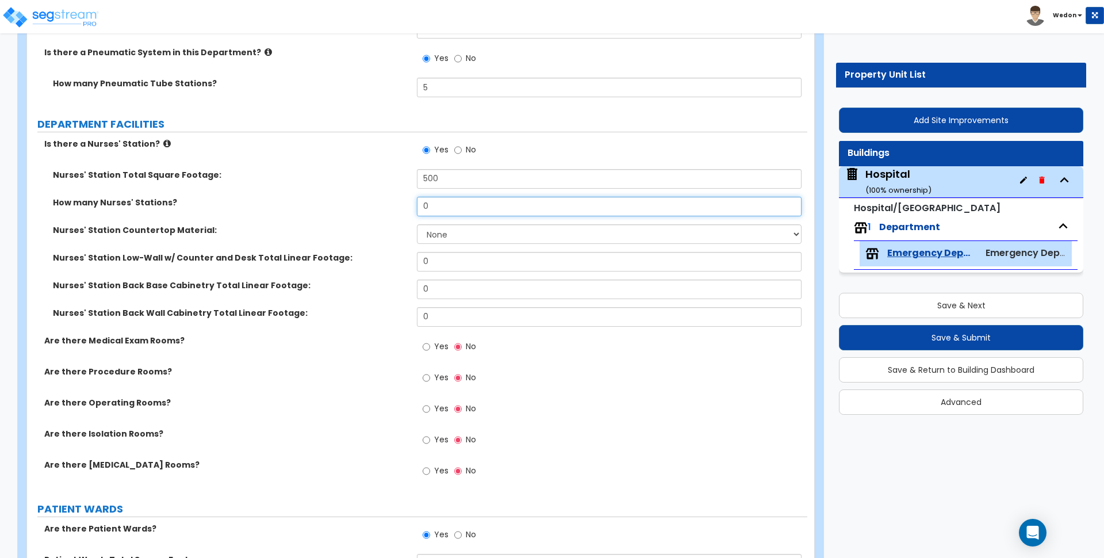
click at [437, 210] on input "0" at bounding box center [609, 207] width 384 height 20
type input "2"
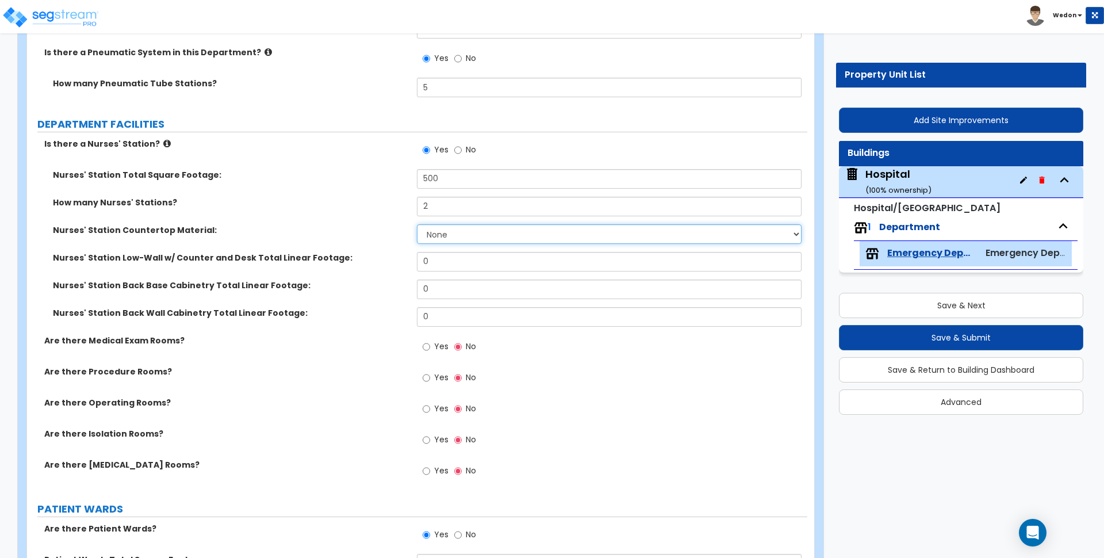
click at [455, 232] on select "None Plastic Laminate Solid Surface Stone Quartz Marble Tile Wood Stainless Ste…" at bounding box center [609, 234] width 384 height 20
select select "3"
click at [417, 224] on select "None Plastic Laminate Solid Surface Stone Quartz Marble Tile Wood Stainless Ste…" at bounding box center [609, 234] width 384 height 20
click at [464, 259] on input "0" at bounding box center [609, 262] width 384 height 20
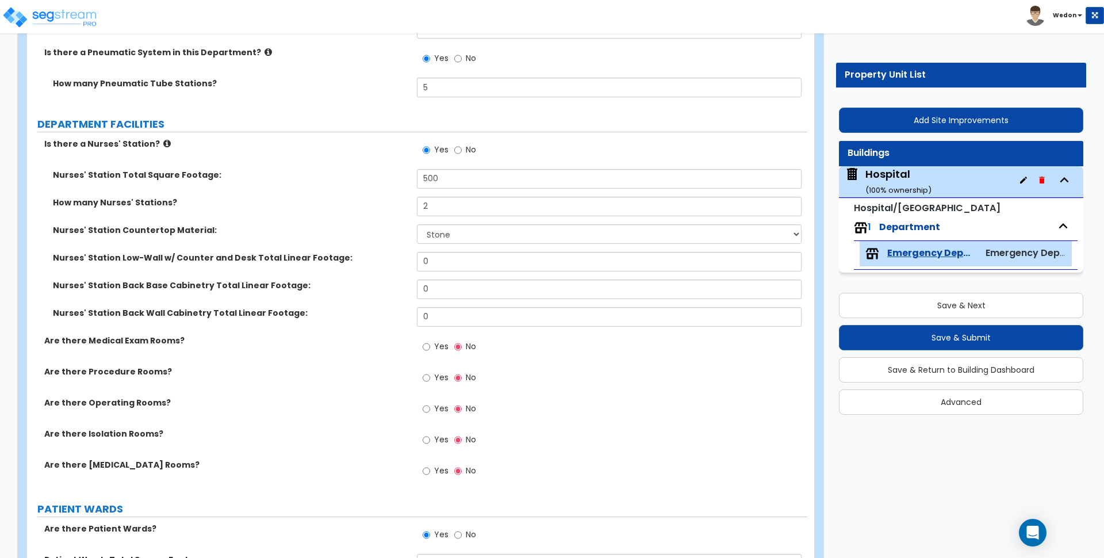
click at [366, 264] on div "Nurses' Station Low-Wall w/ Counter and Desk Total Linear Footage: 0" at bounding box center [417, 266] width 780 height 28
click at [367, 263] on div "Nurses' Station Low-Wall w/ Counter and Desk Total Linear Footage: 0" at bounding box center [417, 266] width 780 height 28
click at [489, 255] on input "0" at bounding box center [609, 262] width 384 height 20
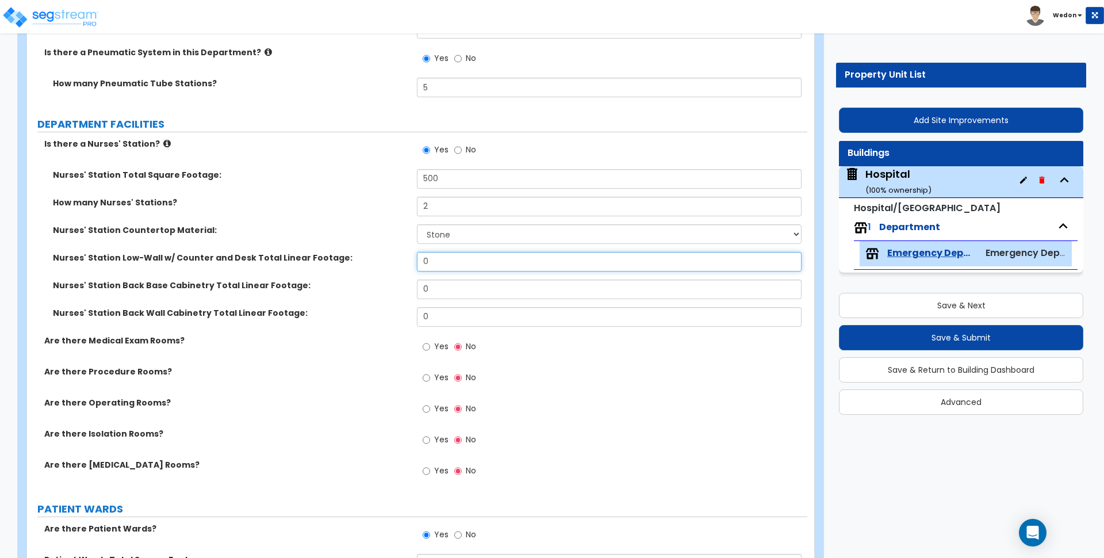
click at [490, 264] on input "0" at bounding box center [609, 262] width 384 height 20
type input "24"
type input "12"
type input "16"
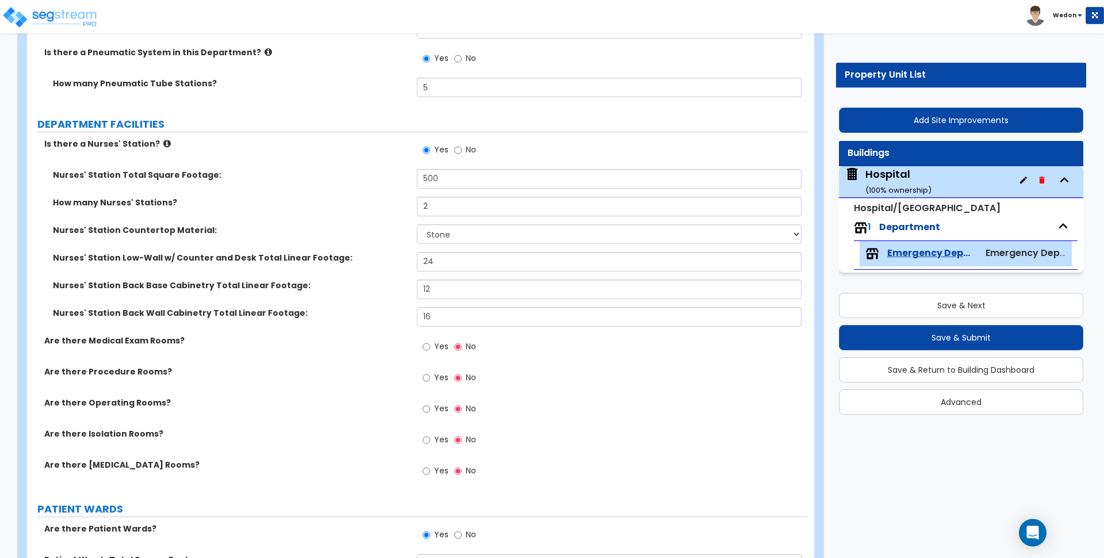
click at [318, 302] on div "Nurses' Station Back Base Cabinetry Total Linear Footage: 12" at bounding box center [417, 293] width 780 height 28
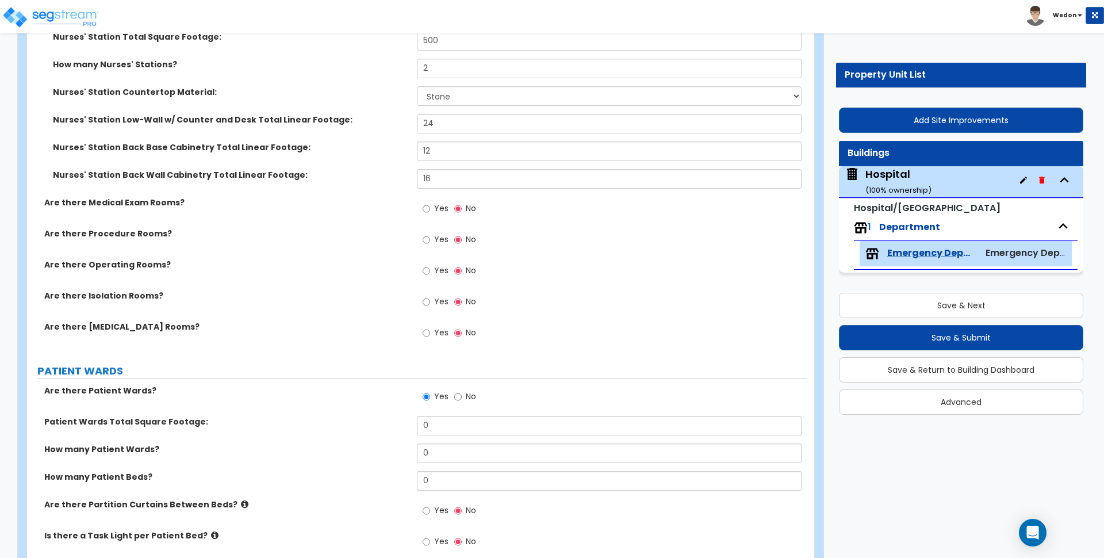
scroll to position [575, 0]
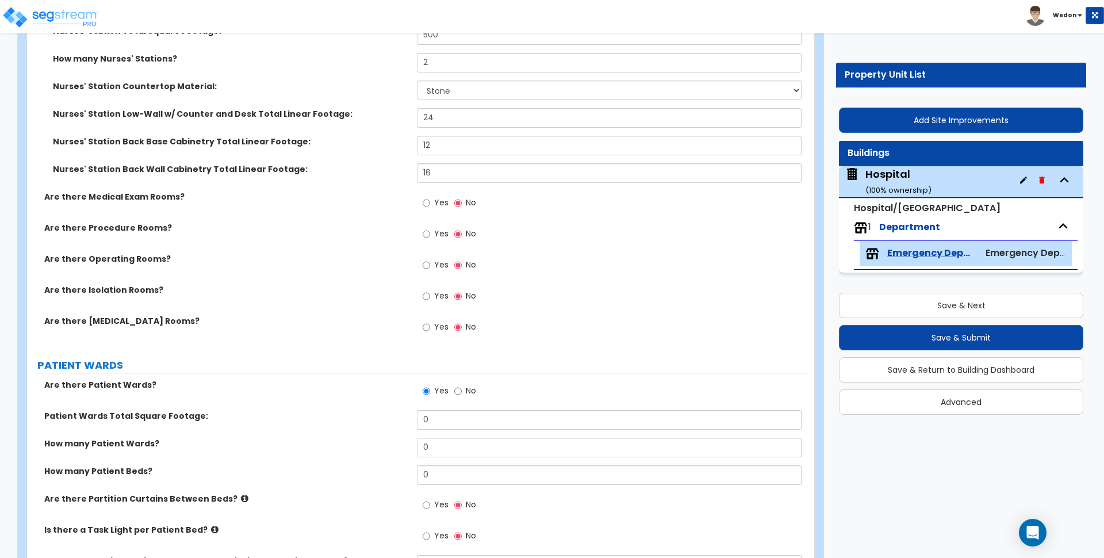
click at [433, 324] on label "Yes" at bounding box center [436, 329] width 26 height 20
click at [430, 324] on input "Yes" at bounding box center [426, 327] width 7 height 13
radio input "true"
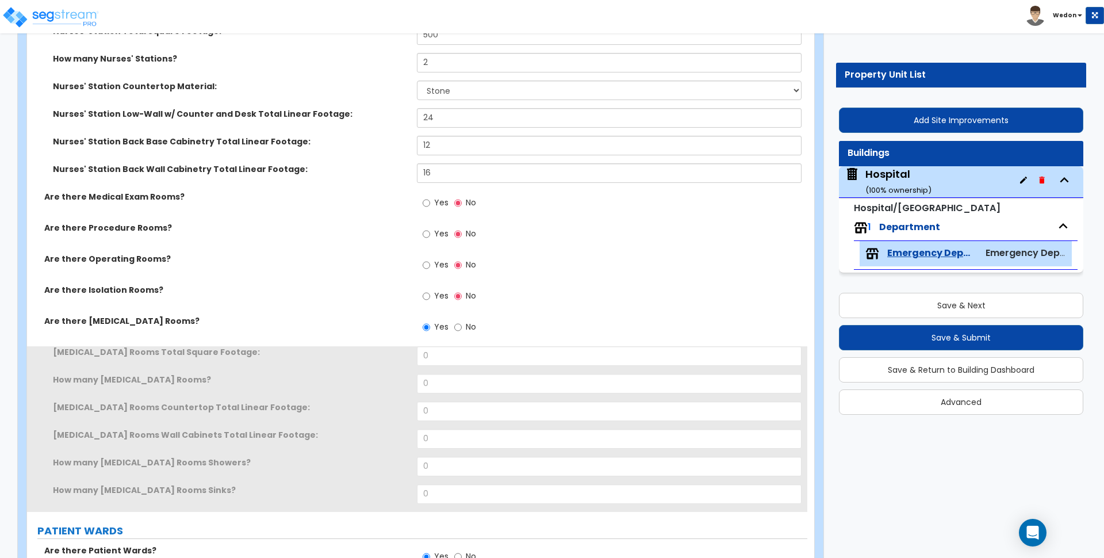
click at [438, 289] on label "Yes" at bounding box center [436, 297] width 26 height 20
click at [430, 290] on input "Yes" at bounding box center [426, 296] width 7 height 13
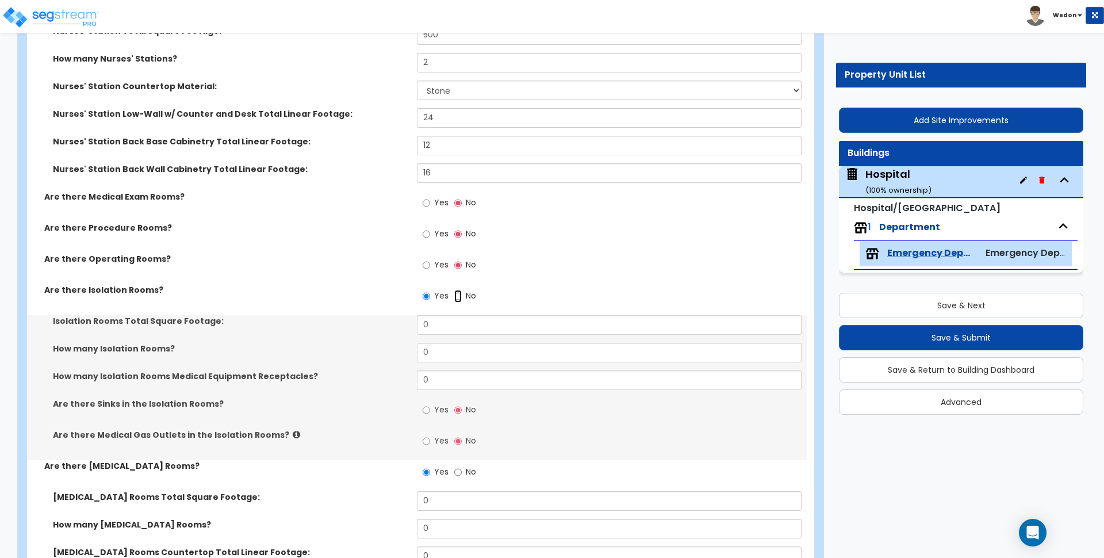
click at [457, 294] on input "No" at bounding box center [457, 296] width 7 height 13
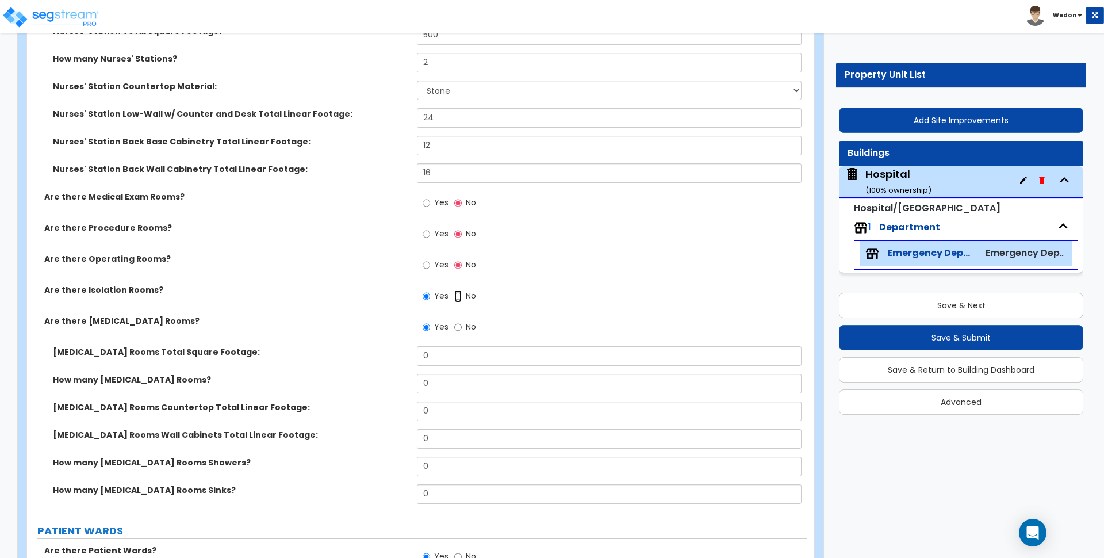
radio input "false"
radio input "true"
click at [459, 320] on label "No" at bounding box center [465, 329] width 22 height 20
click at [459, 321] on input "No" at bounding box center [457, 327] width 7 height 13
radio input "false"
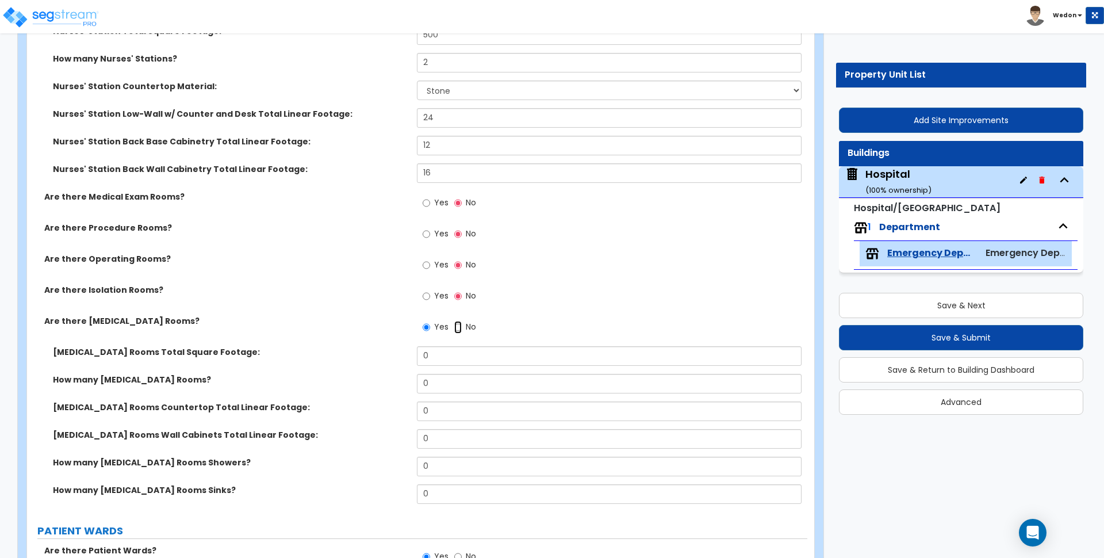
radio input "true"
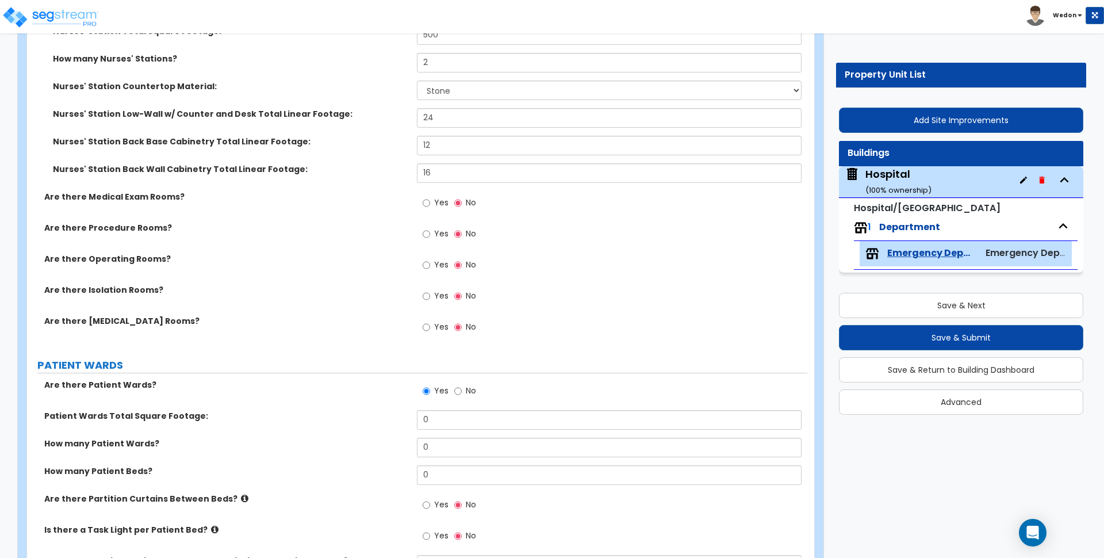
click at [434, 202] on span "Yes" at bounding box center [441, 202] width 14 height 11
click at [430, 202] on input "Yes" at bounding box center [426, 203] width 7 height 13
radio input "true"
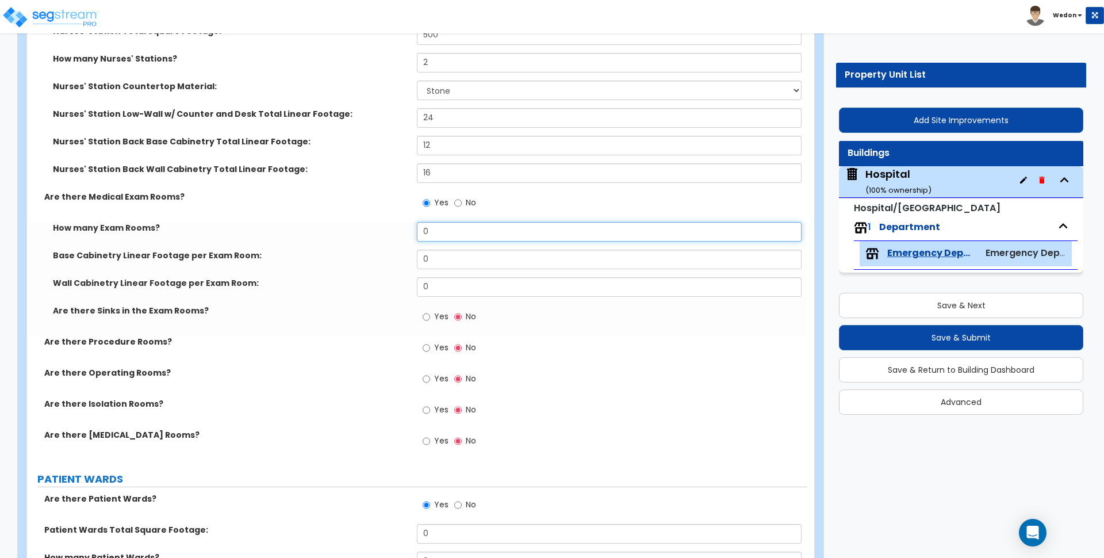
click at [512, 231] on input "0" at bounding box center [609, 232] width 384 height 20
type input "3"
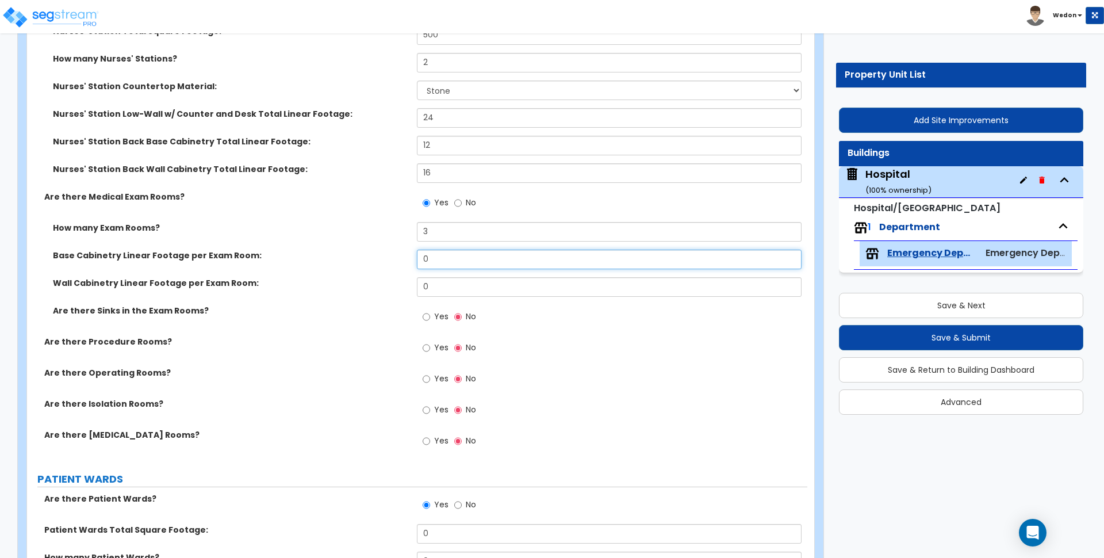
click at [447, 253] on input "0" at bounding box center [609, 260] width 384 height 20
click at [163, 255] on label "Base Cabinetry Linear Footage per Exam Room:" at bounding box center [230, 255] width 355 height 11
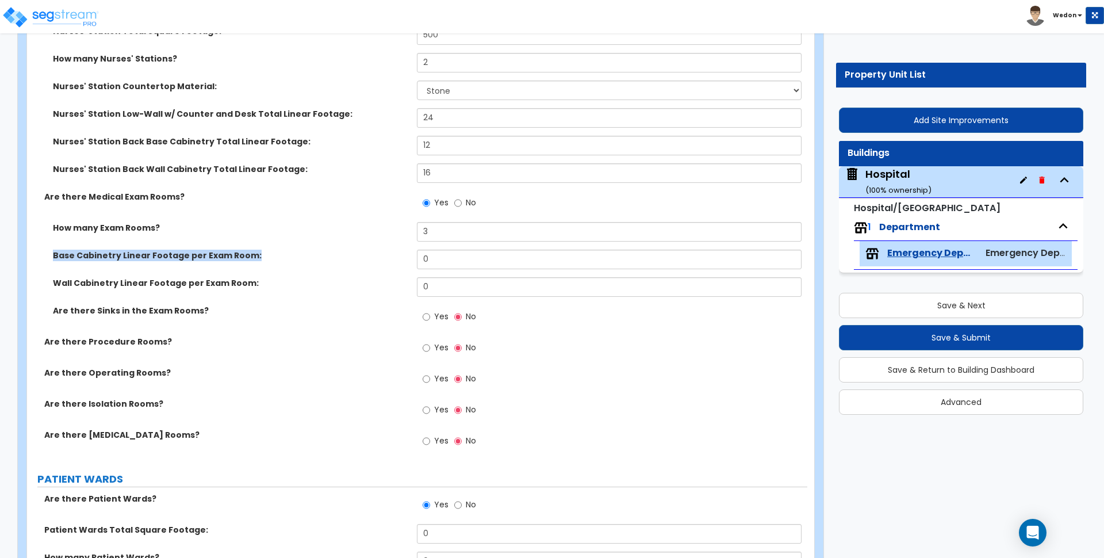
click at [163, 255] on label "Base Cabinetry Linear Footage per Exam Room:" at bounding box center [230, 255] width 355 height 11
click at [279, 254] on label "Base Cabinetry Linear Footage per Exam Room:" at bounding box center [230, 255] width 355 height 11
click at [278, 255] on label "Base Cabinetry Linear Footage per Exam Room:" at bounding box center [230, 255] width 355 height 11
click at [274, 327] on div "Are there Sinks in the Exam Rooms? Yes No" at bounding box center [417, 320] width 780 height 31
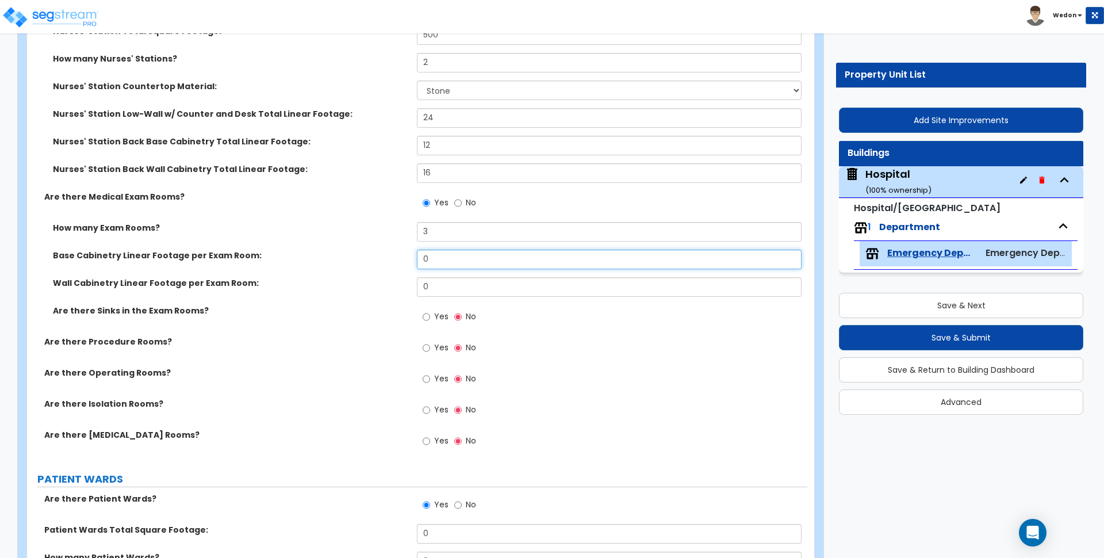
click at [431, 260] on input "0" at bounding box center [609, 260] width 384 height 20
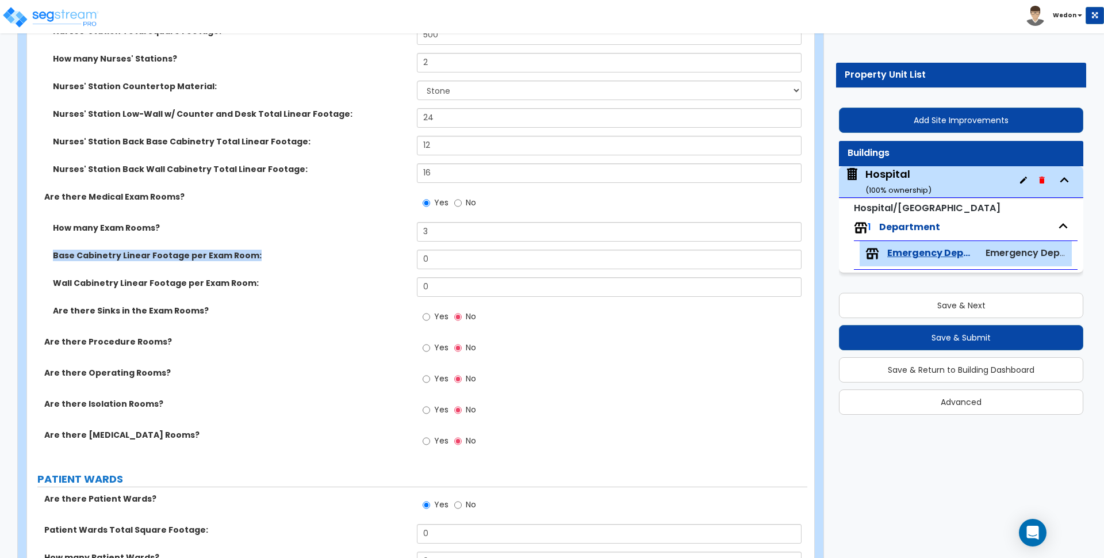
drag, startPoint x: 46, startPoint y: 255, endPoint x: 259, endPoint y: 264, distance: 213.0
click at [259, 264] on div "Base Cabinetry Linear Footage per Exam Room: 0" at bounding box center [417, 264] width 780 height 28
click at [266, 263] on div "Base Cabinetry Linear Footage per Exam Room: 0" at bounding box center [417, 264] width 780 height 28
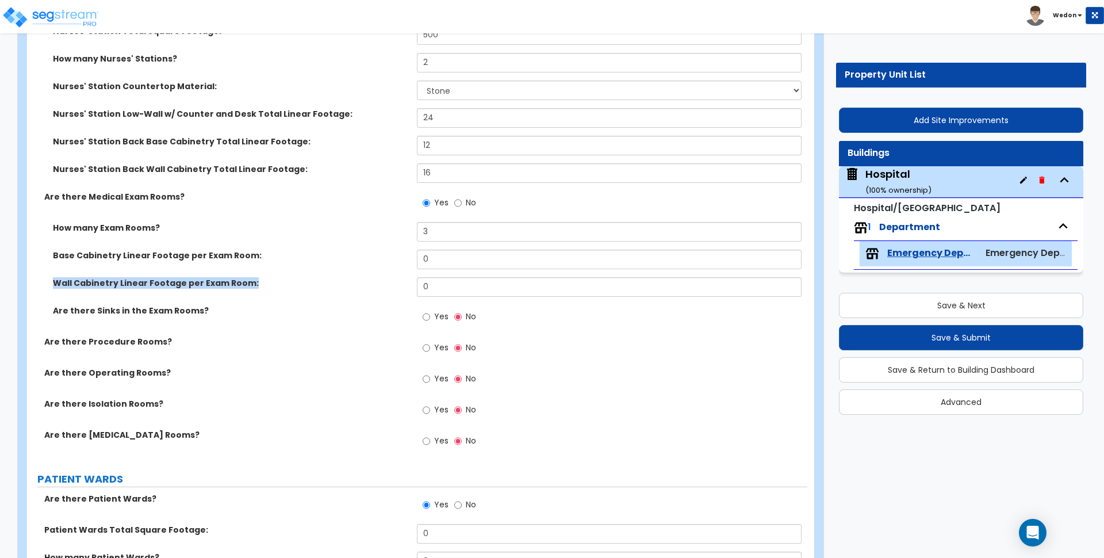
drag, startPoint x: 44, startPoint y: 283, endPoint x: 275, endPoint y: 283, distance: 231.1
click at [275, 283] on div "Wall Cabinetry Linear Footage per Exam Room:" at bounding box center [222, 282] width 390 height 11
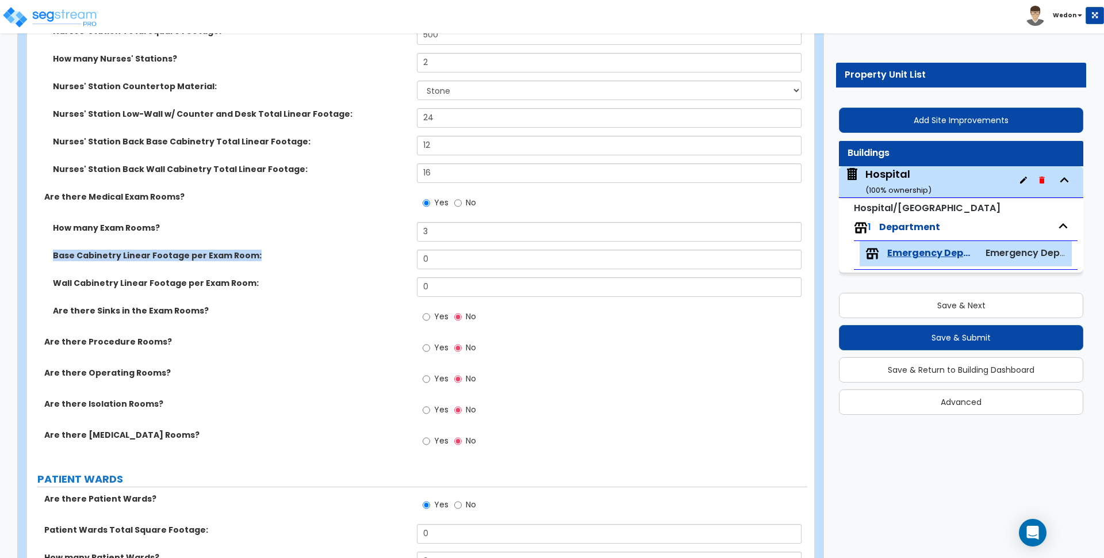
drag, startPoint x: 259, startPoint y: 258, endPoint x: 33, endPoint y: 266, distance: 226.1
click at [33, 266] on div "Base Cabinetry Linear Footage per Exam Room: 0" at bounding box center [417, 264] width 780 height 28
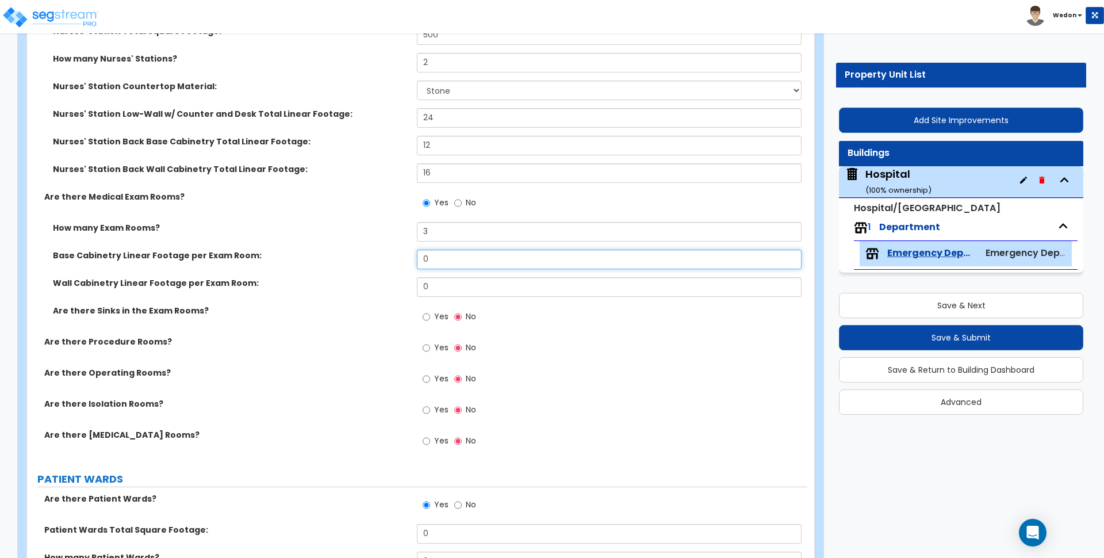
click at [473, 260] on input "0" at bounding box center [609, 260] width 384 height 20
type input "8"
click at [446, 283] on input "0" at bounding box center [609, 287] width 384 height 20
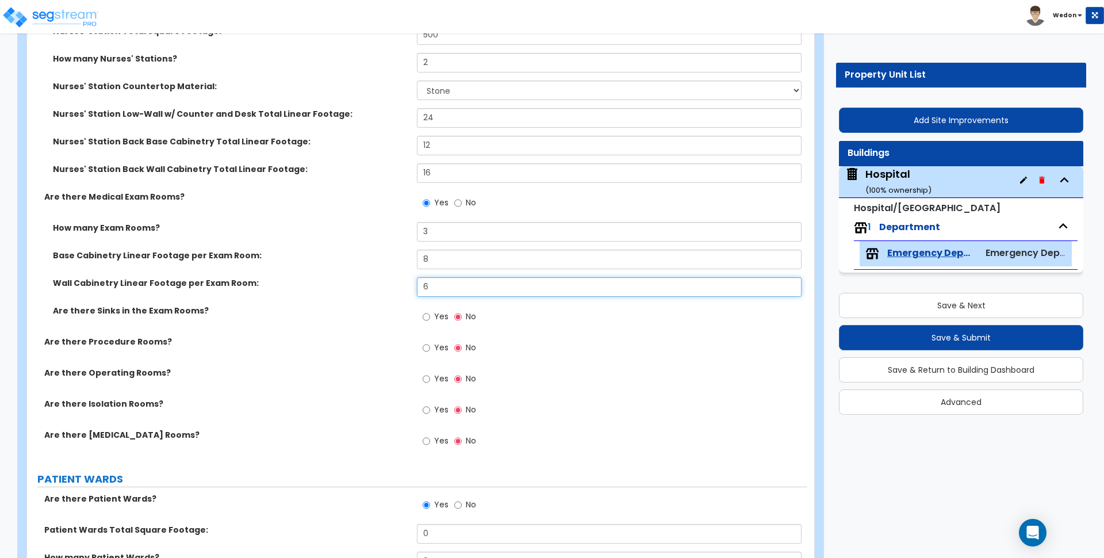
type input "6"
click at [336, 316] on div "Are there Sinks in the Exam Rooms? Yes No" at bounding box center [417, 320] width 780 height 31
click at [434, 320] on span "Yes" at bounding box center [441, 315] width 14 height 11
click at [430, 320] on input "Yes" at bounding box center [426, 316] width 7 height 13
radio input "true"
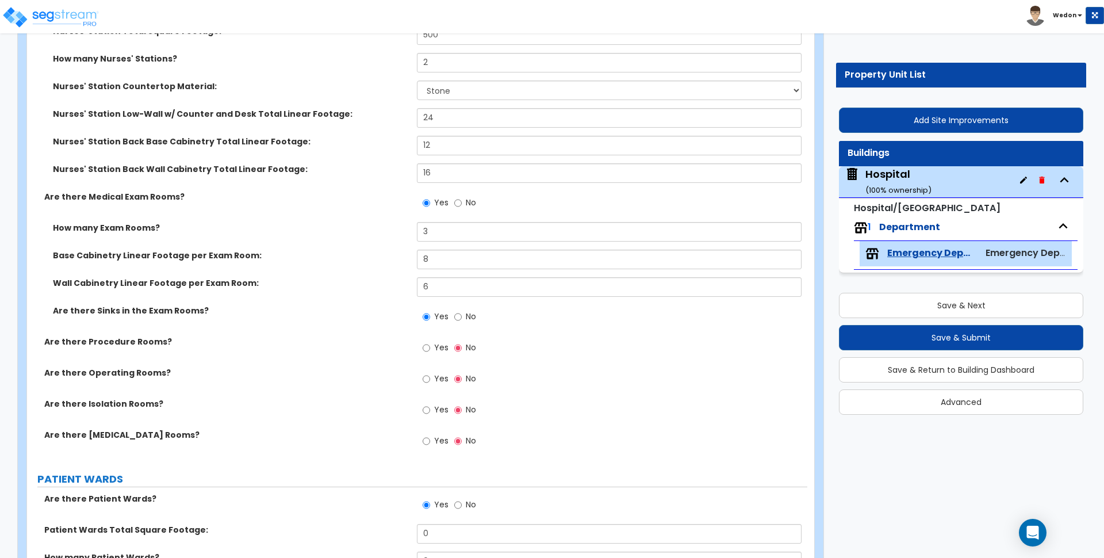
click at [182, 344] on label "Are there Procedure Rooms?" at bounding box center [226, 341] width 364 height 11
click at [259, 328] on div "Are there Sinks in the Exam Rooms? Yes No" at bounding box center [417, 320] width 780 height 31
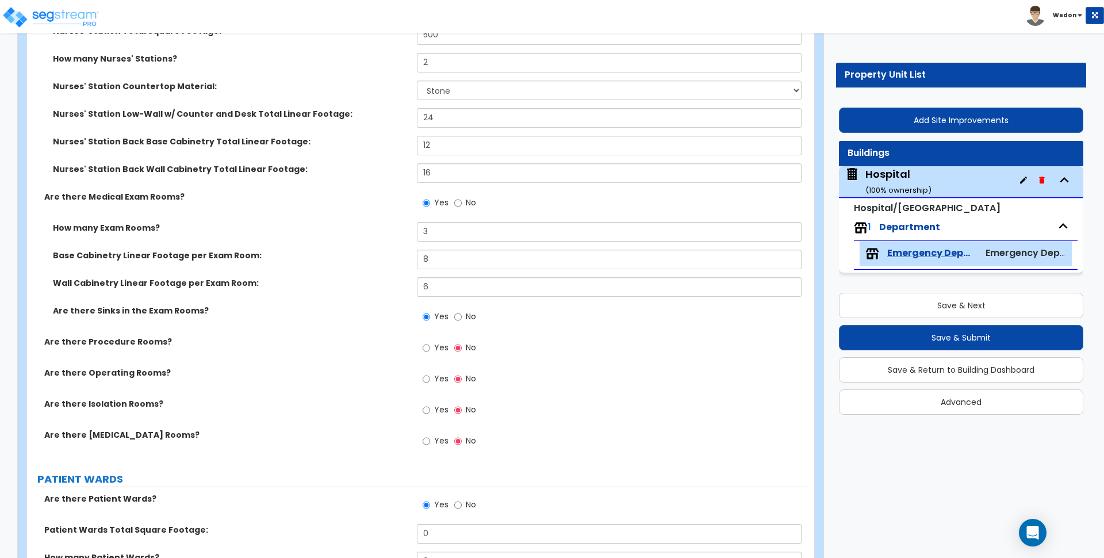
click at [258, 325] on div "Are there Sinks in the Exam Rooms? Yes No" at bounding box center [417, 320] width 780 height 31
click at [247, 308] on label "Are there Sinks in the Exam Rooms?" at bounding box center [230, 310] width 355 height 11
click at [569, 305] on div "Yes No" at bounding box center [612, 320] width 390 height 31
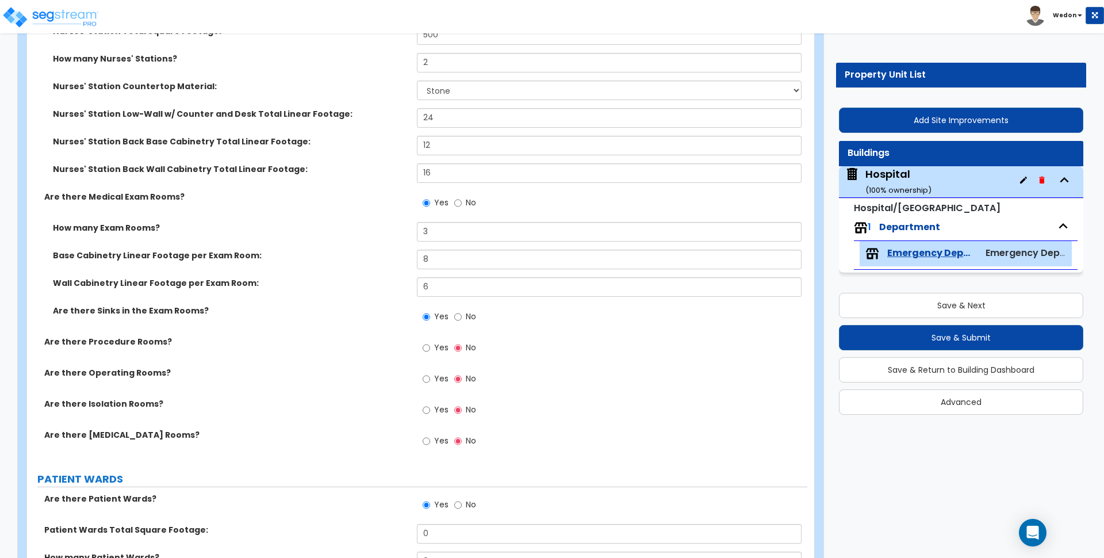
click at [194, 294] on div "Wall Cabinetry Linear Footage per Exam Room: 6" at bounding box center [417, 291] width 780 height 28
click at [185, 304] on div "Wall Cabinetry Linear Footage per Exam Room: 6" at bounding box center [417, 291] width 780 height 28
click at [214, 306] on label "Are there Sinks in the Exam Rooms?" at bounding box center [230, 310] width 355 height 11
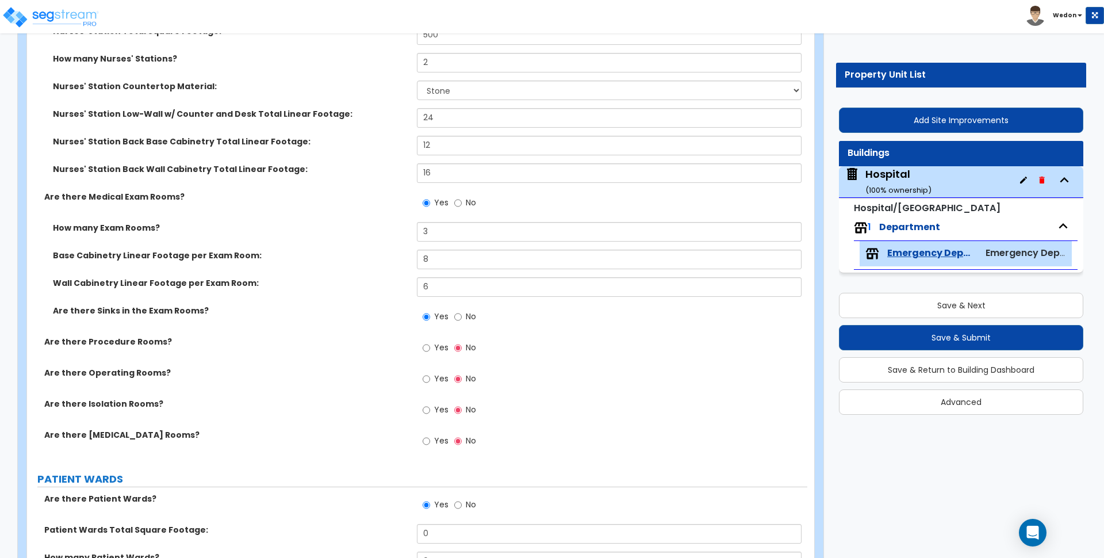
click at [214, 306] on label "Are there Sinks in the Exam Rooms?" at bounding box center [230, 310] width 355 height 11
click at [231, 310] on label "Are there Sinks in the Exam Rooms?" at bounding box center [230, 310] width 355 height 11
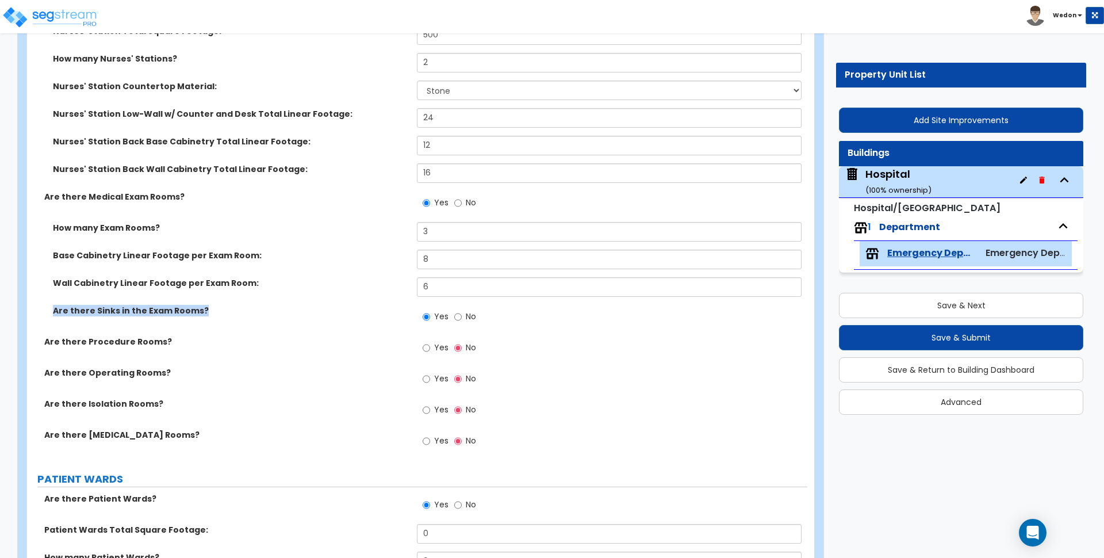
click at [282, 309] on label "Are there Sinks in the Exam Rooms?" at bounding box center [230, 310] width 355 height 11
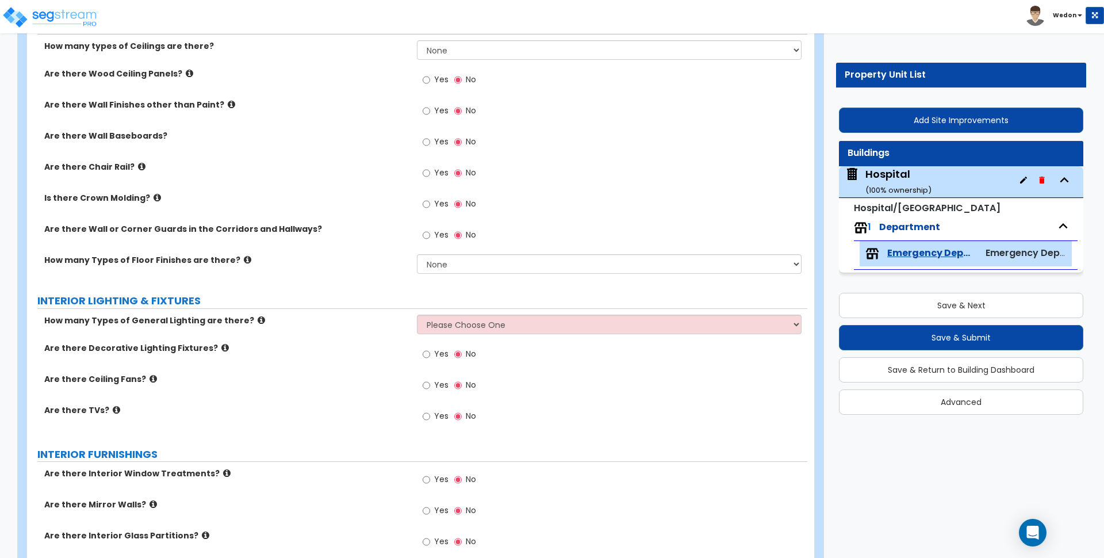
scroll to position [1725, 0]
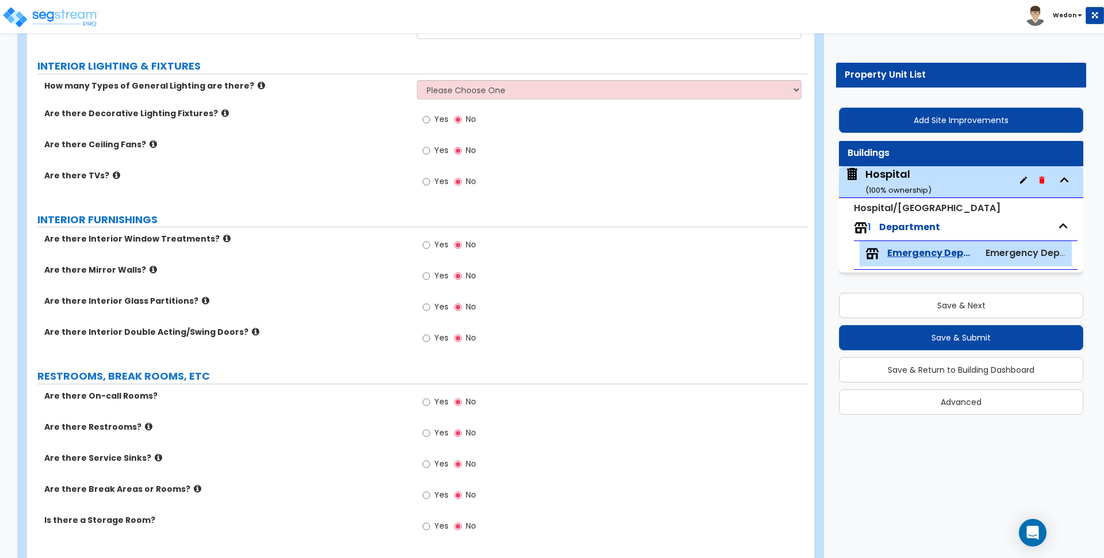
click at [502, 86] on select "Please Choose One 1 2 3" at bounding box center [609, 90] width 384 height 20
select select "3"
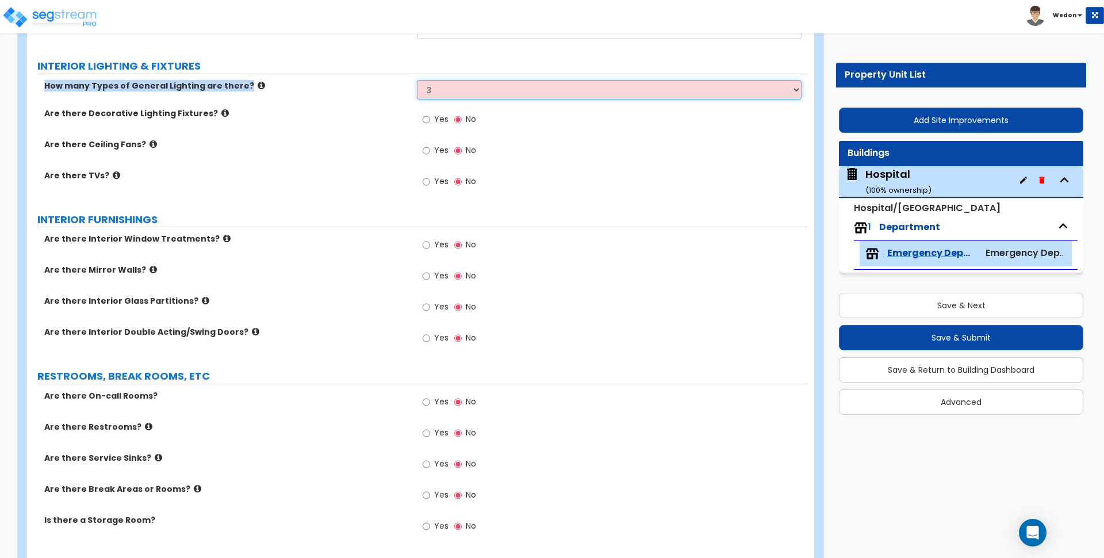
click at [417, 80] on select "Please Choose One 1 2 3" at bounding box center [609, 90] width 384 height 20
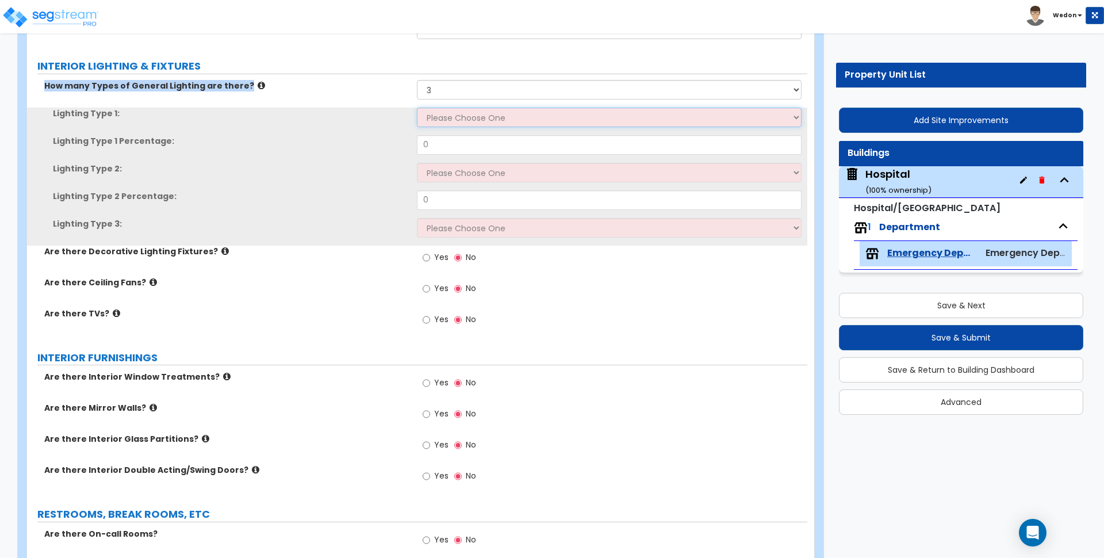
click at [474, 124] on select "Please Choose One LED Surface-Mounted LED Recessed Fluorescent Surface-Mounted …" at bounding box center [609, 118] width 384 height 20
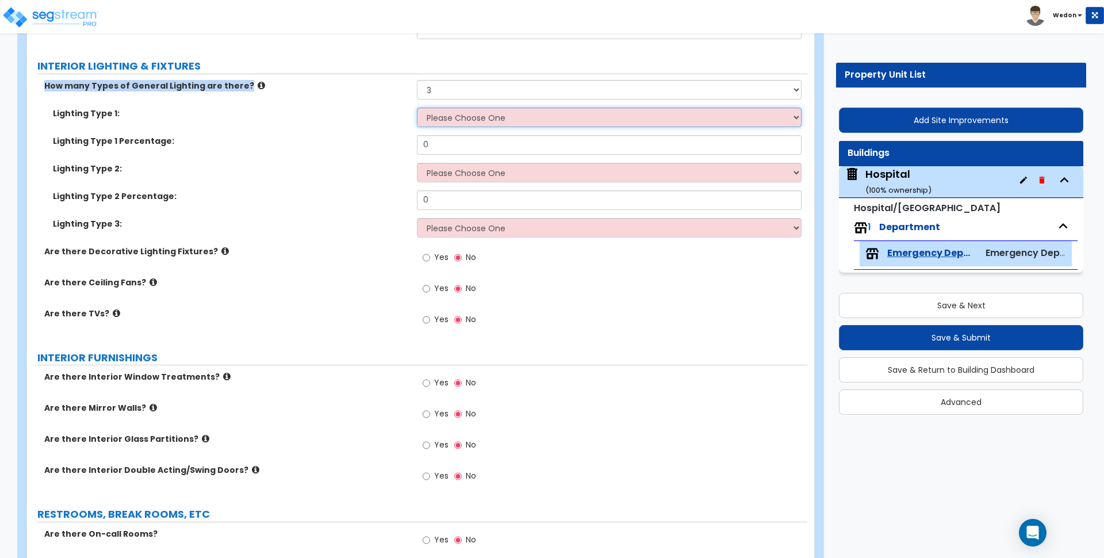
select select "1"
click at [417, 108] on select "Please Choose One LED Surface-Mounted LED Recessed Fluorescent Surface-Mounted …" at bounding box center [609, 118] width 384 height 20
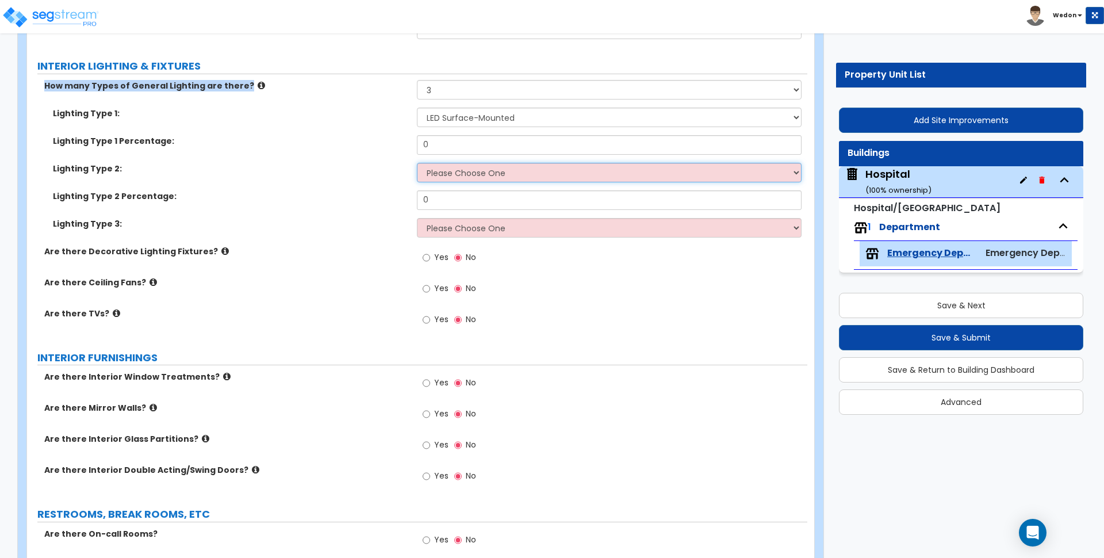
click at [458, 166] on select "Please Choose One LED Surface-Mounted LED Recessed Fluorescent Surface-Mounted …" at bounding box center [609, 173] width 384 height 20
select select "4"
click at [417, 163] on select "Please Choose One LED Surface-Mounted LED Recessed Fluorescent Surface-Mounted …" at bounding box center [609, 173] width 384 height 20
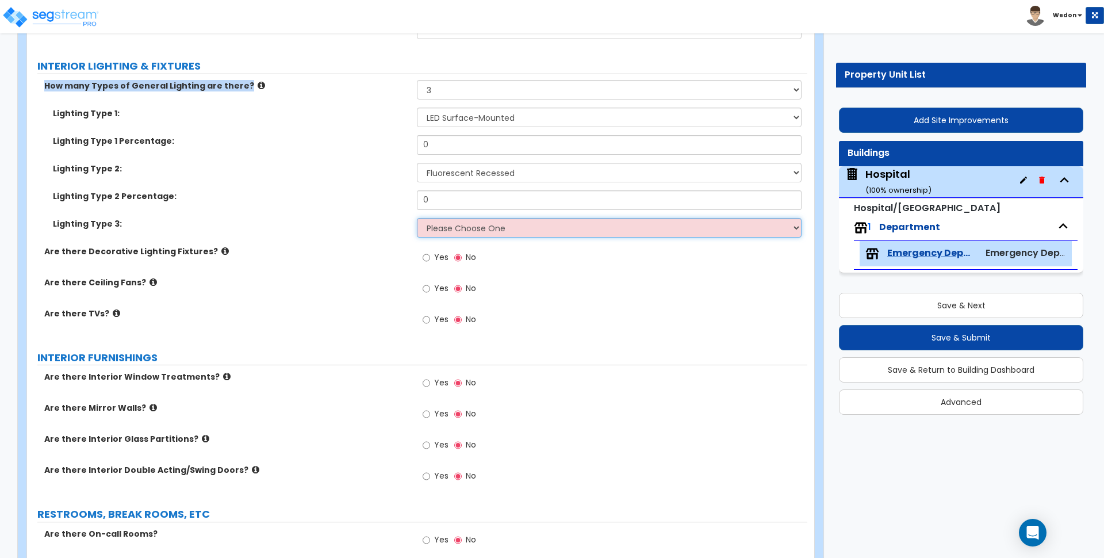
click at [462, 237] on select "Please Choose One LED Surface-Mounted LED Recessed Fluorescent Surface-Mounted …" at bounding box center [609, 228] width 384 height 20
select select "6"
click at [417, 218] on select "Please Choose One LED Surface-Mounted LED Recessed Fluorescent Surface-Mounted …" at bounding box center [609, 228] width 384 height 20
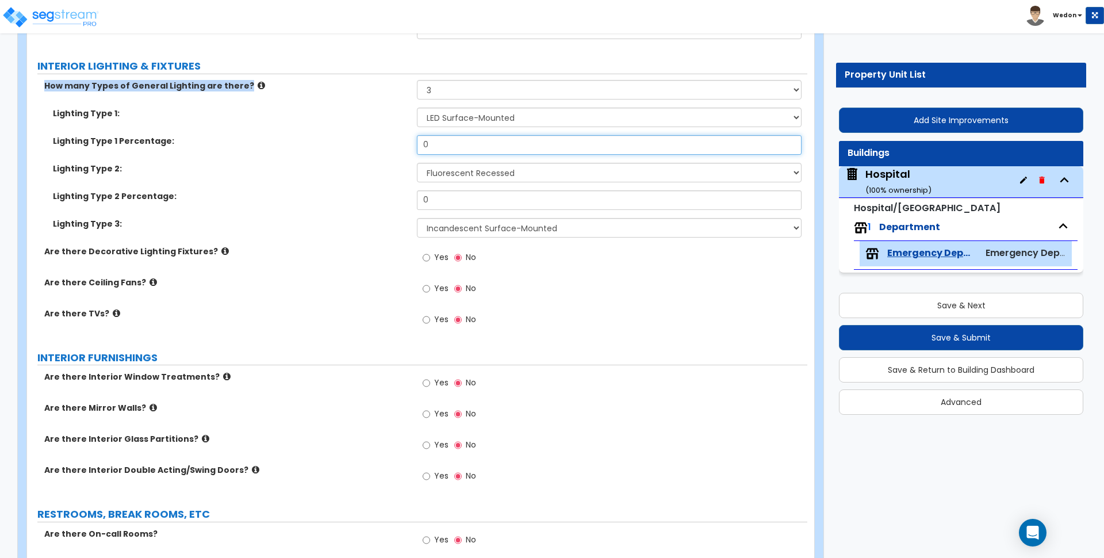
click at [443, 146] on input "0" at bounding box center [609, 145] width 384 height 20
type input "25"
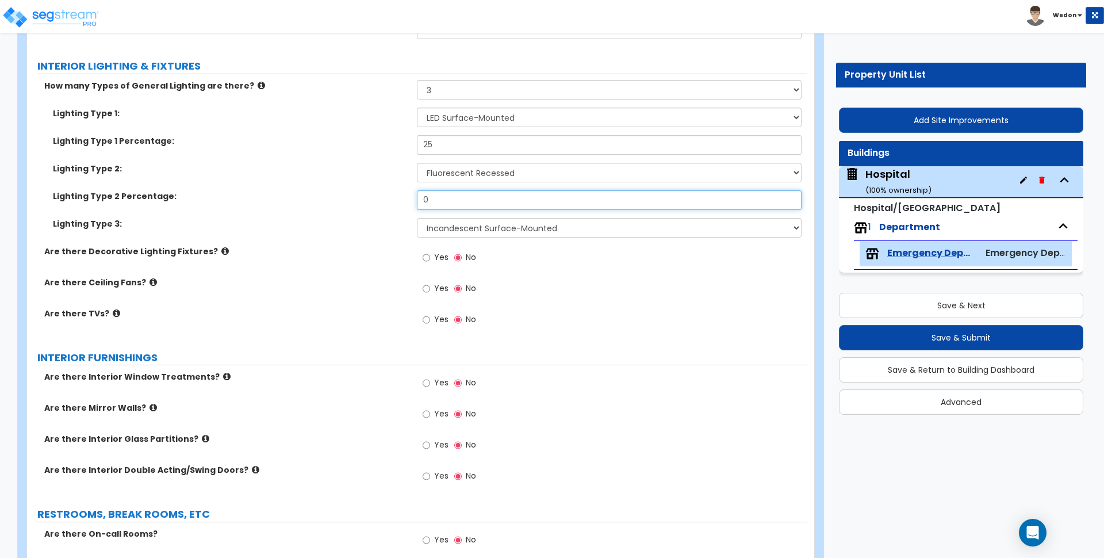
click at [429, 199] on input "0" at bounding box center [609, 200] width 384 height 20
type input "25"
click at [360, 295] on div "Are there Ceiling Fans? Yes No" at bounding box center [417, 292] width 780 height 31
click at [434, 320] on label "Yes" at bounding box center [436, 321] width 26 height 20
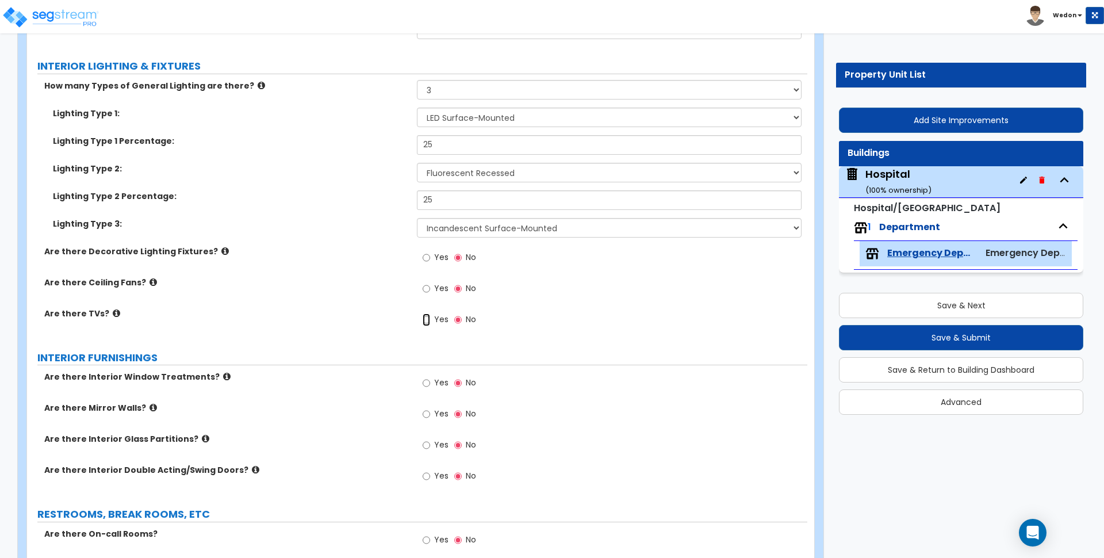
click at [430, 320] on input "Yes" at bounding box center [426, 319] width 7 height 13
radio input "true"
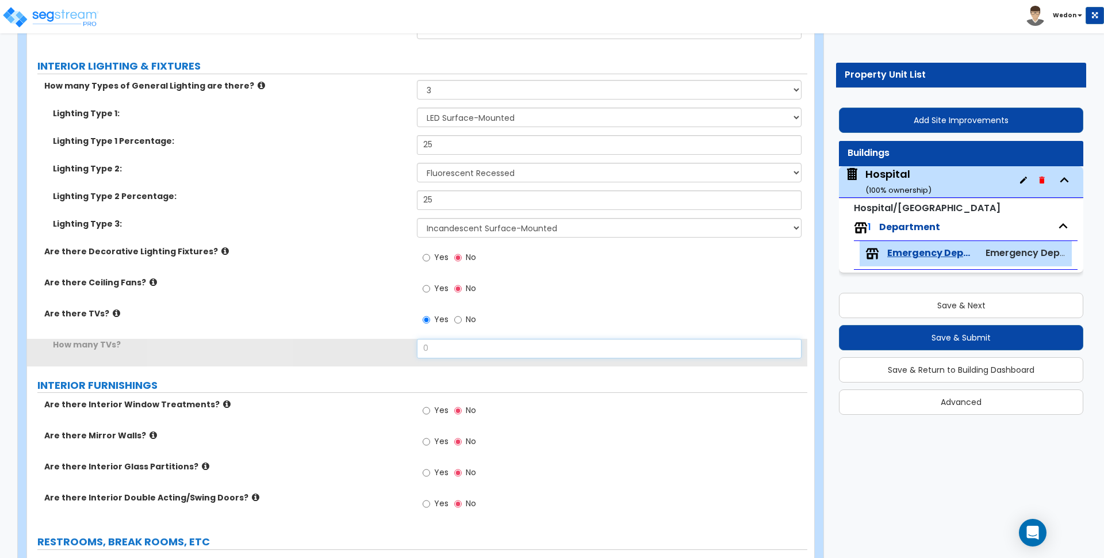
click at [456, 356] on input "0" at bounding box center [609, 349] width 384 height 20
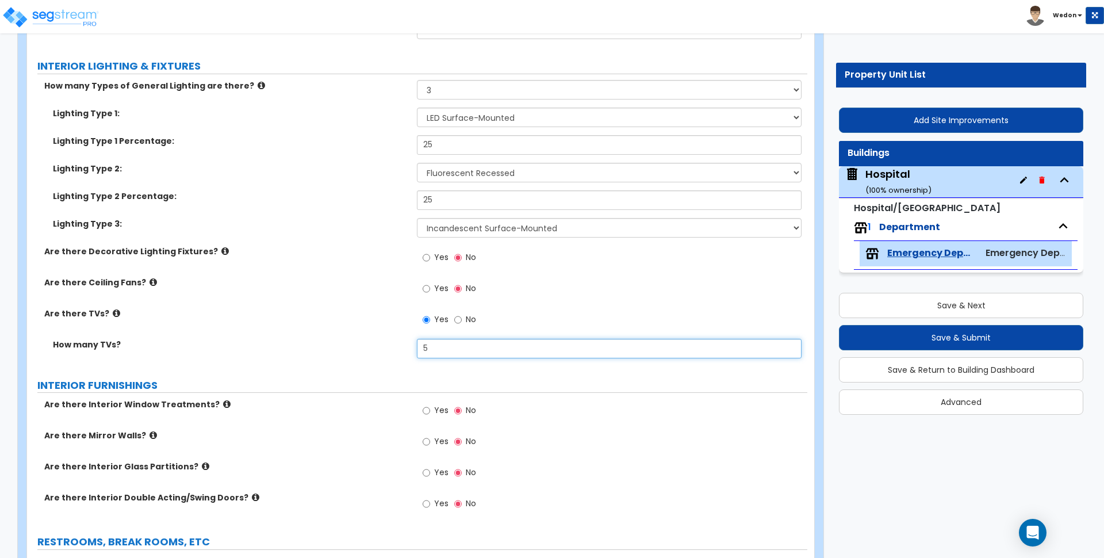
type input "5"
click at [434, 284] on span "Yes" at bounding box center [441, 287] width 14 height 11
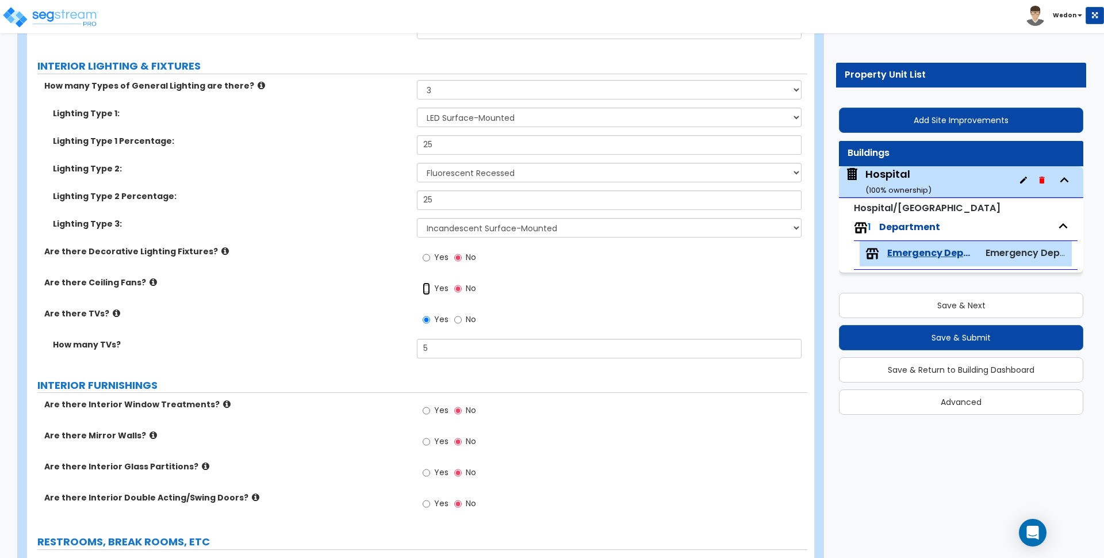
click at [430, 284] on input "Yes" at bounding box center [426, 288] width 7 height 13
radio input "true"
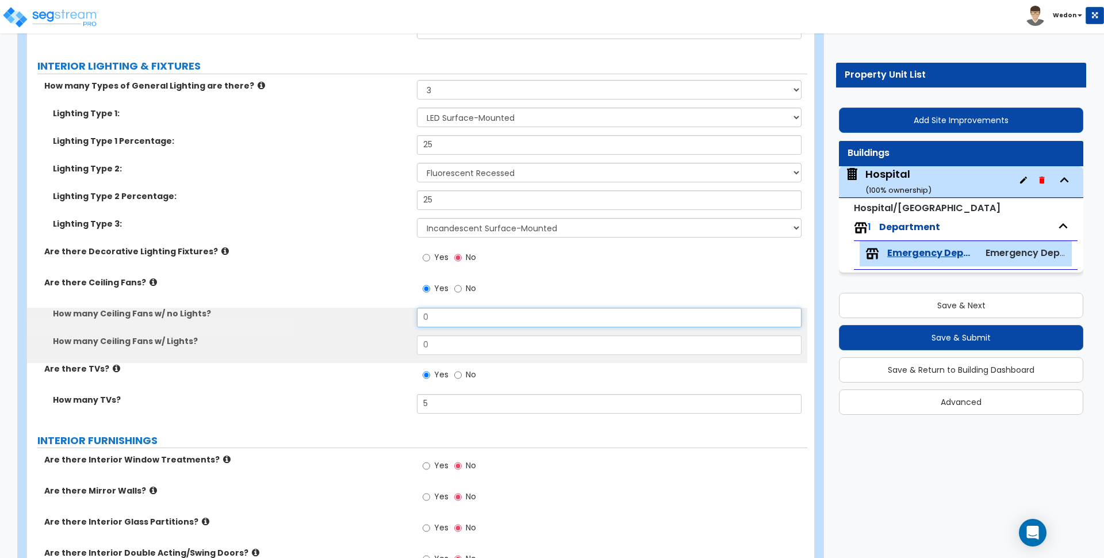
click at [458, 316] on input "0" at bounding box center [609, 318] width 384 height 20
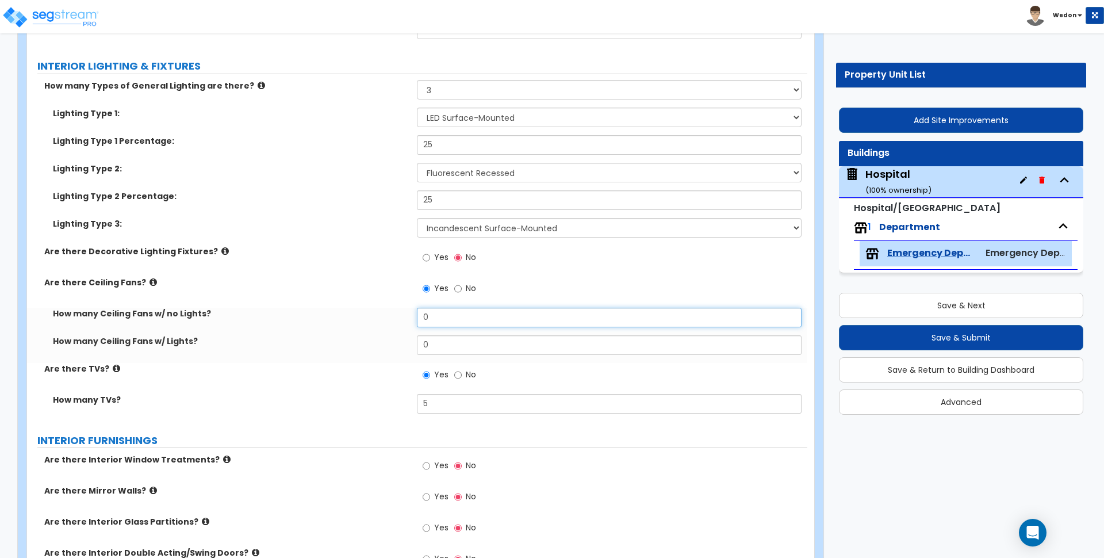
click at [458, 316] on input "0" at bounding box center [609, 318] width 384 height 20
type input "4"
click at [453, 348] on input "0" at bounding box center [609, 345] width 384 height 20
type input "3"
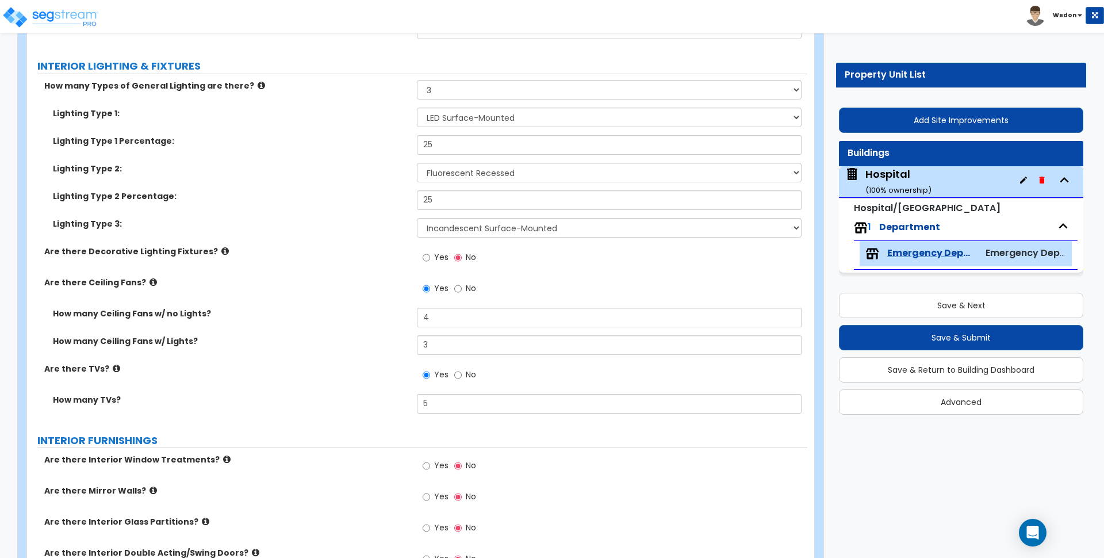
click at [437, 257] on span "Yes" at bounding box center [441, 256] width 14 height 11
click at [430, 257] on input "Yes" at bounding box center [426, 257] width 7 height 13
radio input "true"
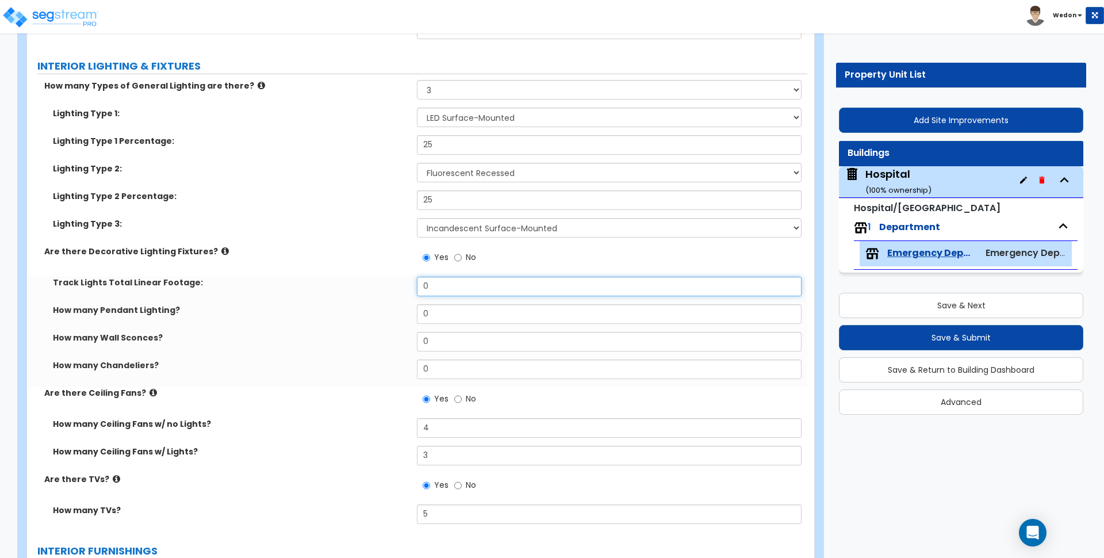
click at [486, 279] on input "0" at bounding box center [609, 287] width 384 height 20
type input "60"
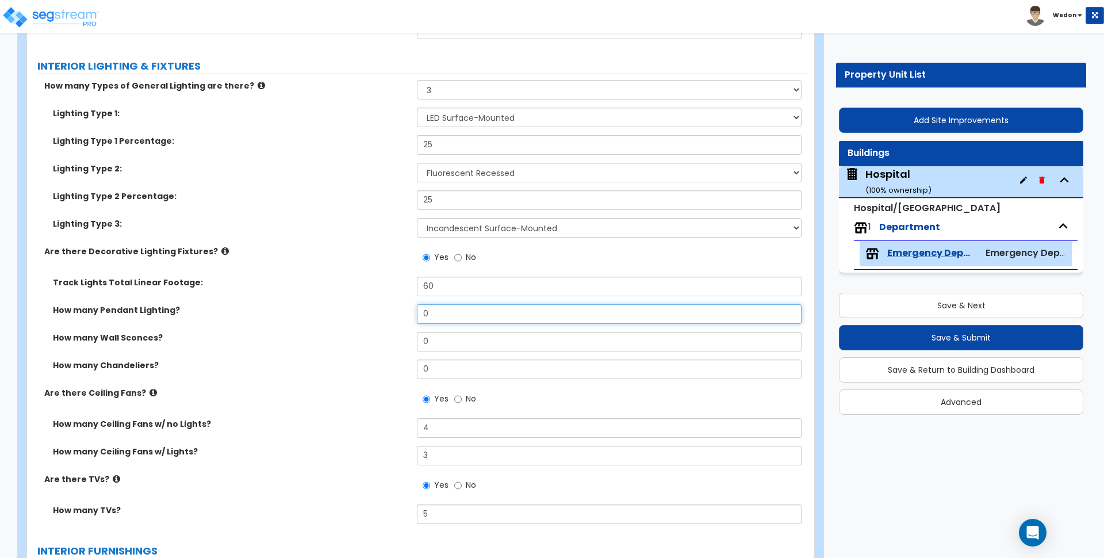
click at [465, 315] on input "0" at bounding box center [609, 314] width 384 height 20
type input "9"
click at [467, 341] on input "0" at bounding box center [609, 342] width 384 height 20
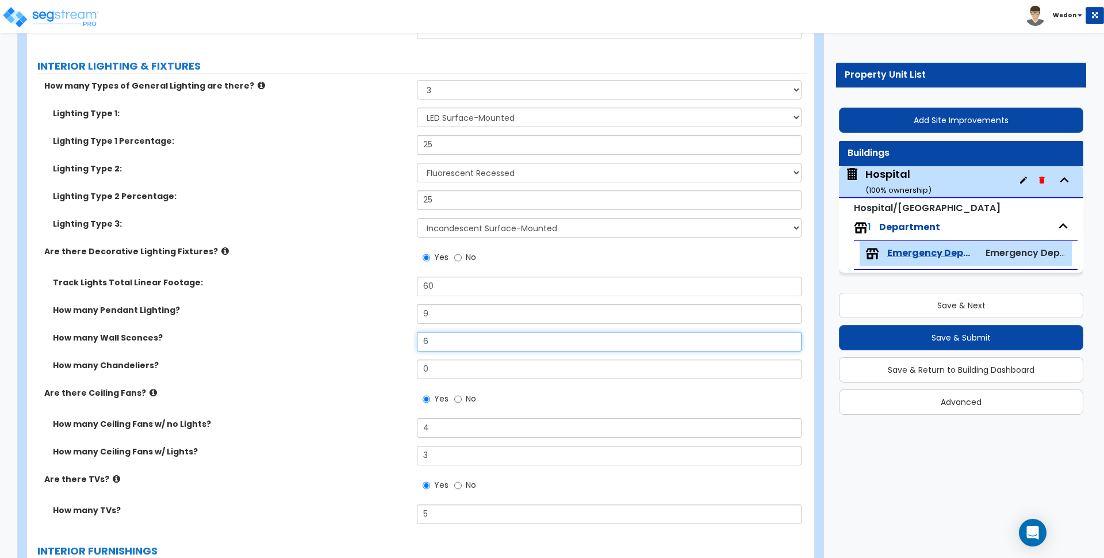
type input "6"
click at [451, 377] on input "0" at bounding box center [609, 369] width 384 height 20
click at [450, 377] on input "0" at bounding box center [609, 369] width 384 height 20
type input "3"
click at [301, 310] on label "How many Pendant Lighting?" at bounding box center [230, 309] width 355 height 11
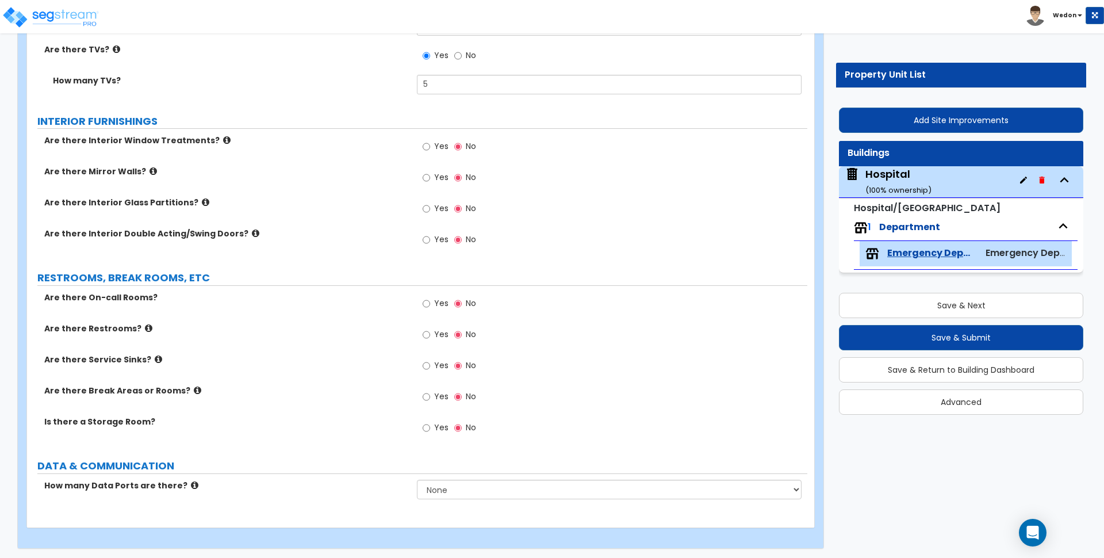
scroll to position [2156, 0]
click at [143, 293] on label "Are there On-call Rooms?" at bounding box center [226, 295] width 364 height 11
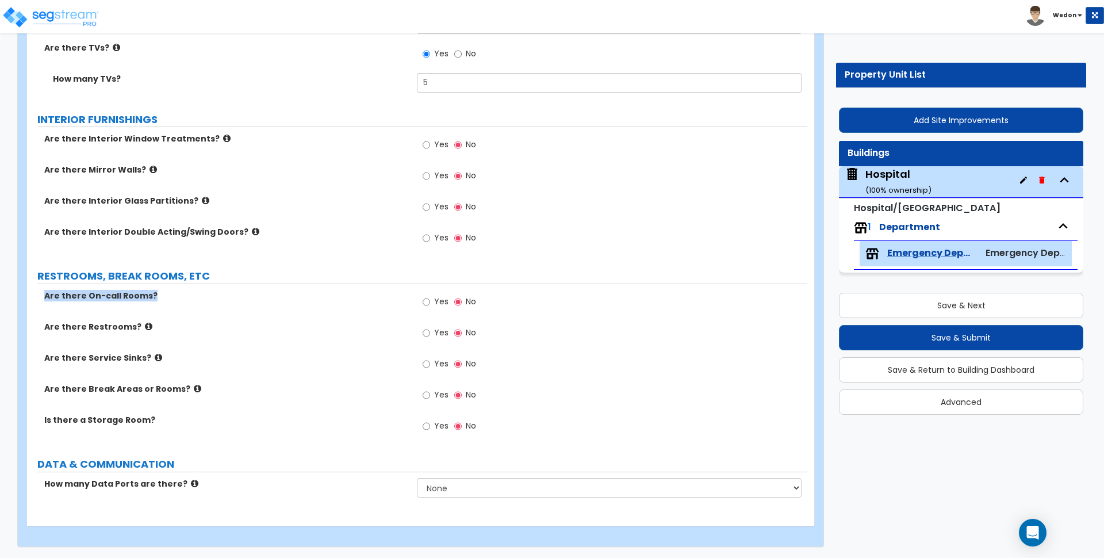
click at [220, 300] on label "Are there On-call Rooms?" at bounding box center [226, 295] width 364 height 11
click at [427, 306] on input "Yes" at bounding box center [426, 302] width 7 height 13
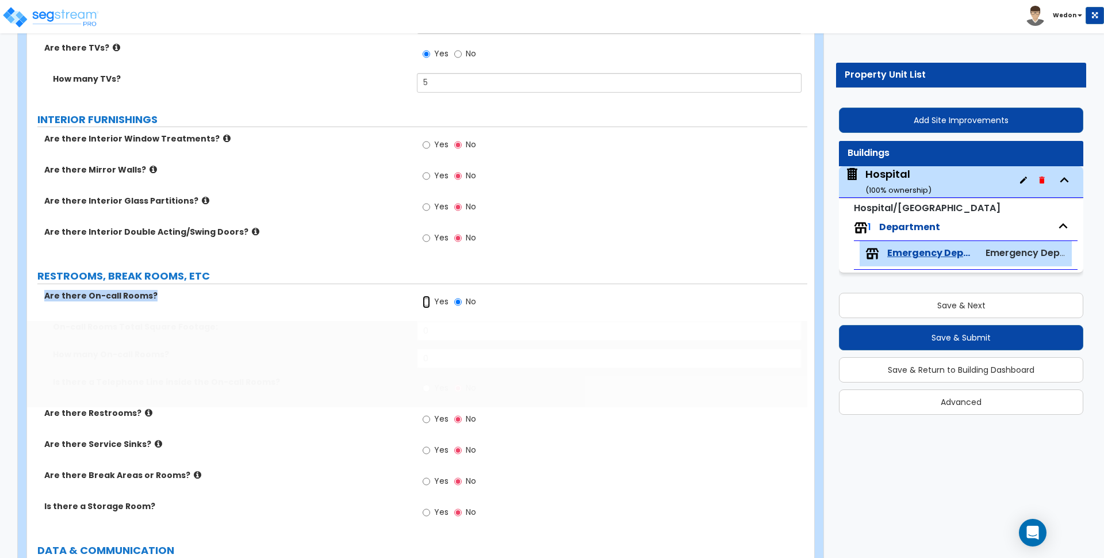
radio input "true"
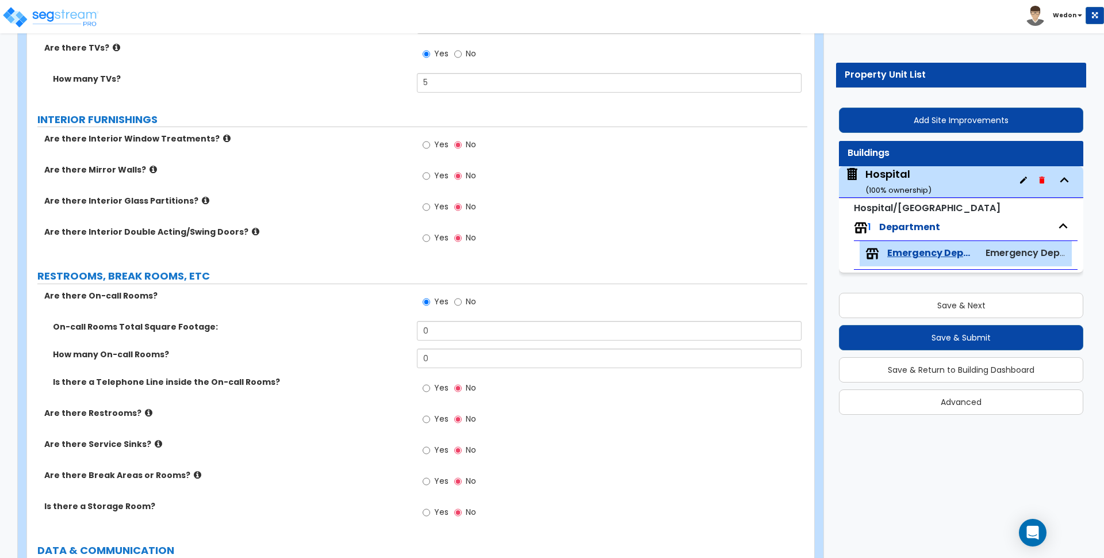
click at [225, 383] on label "Is there a Telephone Line inside the On-call Rooms?" at bounding box center [230, 381] width 355 height 11
click at [294, 352] on label "How many On-call Rooms?" at bounding box center [230, 353] width 355 height 11
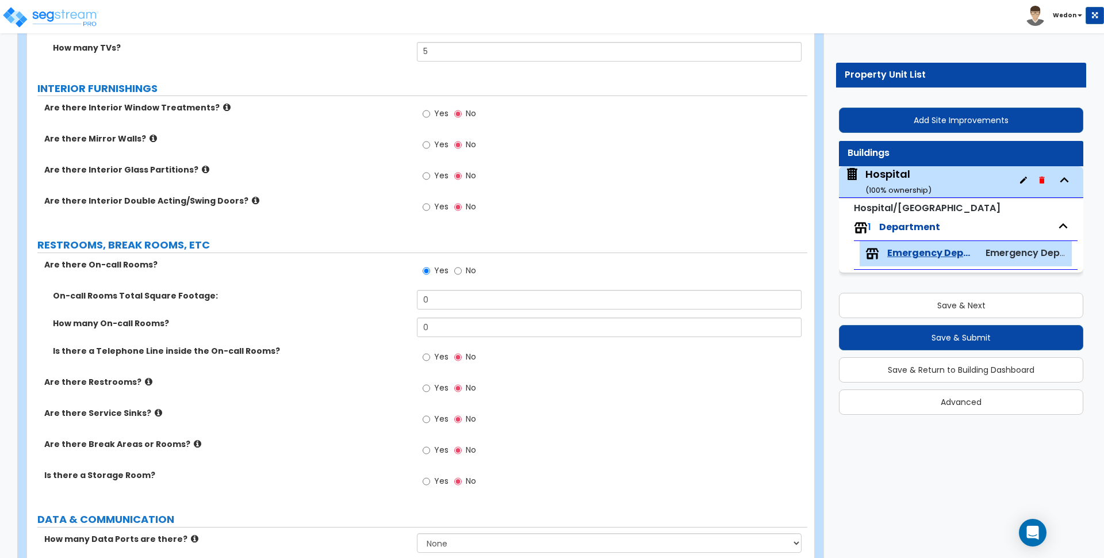
scroll to position [2243, 0]
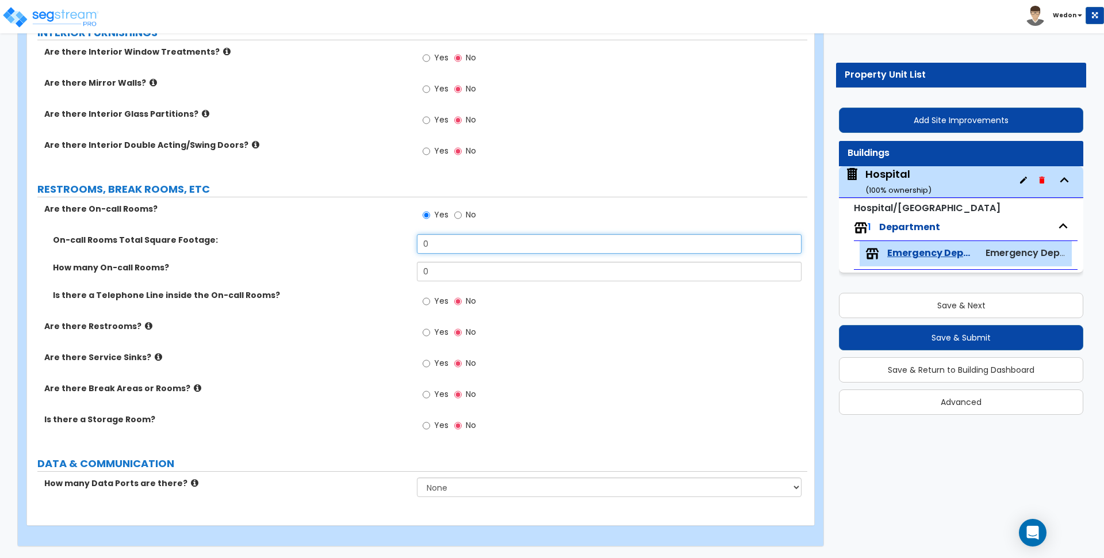
click at [469, 242] on input "0" at bounding box center [609, 244] width 384 height 20
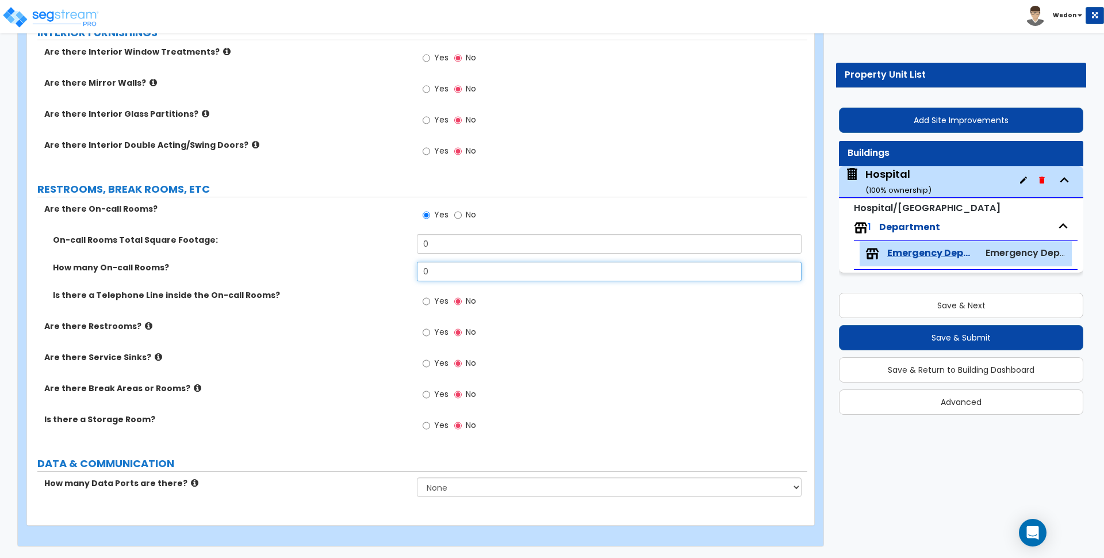
click at [462, 264] on input "0" at bounding box center [609, 272] width 384 height 20
click at [423, 302] on input "Yes" at bounding box center [426, 301] width 7 height 13
radio input "true"
click at [438, 275] on input "0" at bounding box center [609, 272] width 384 height 20
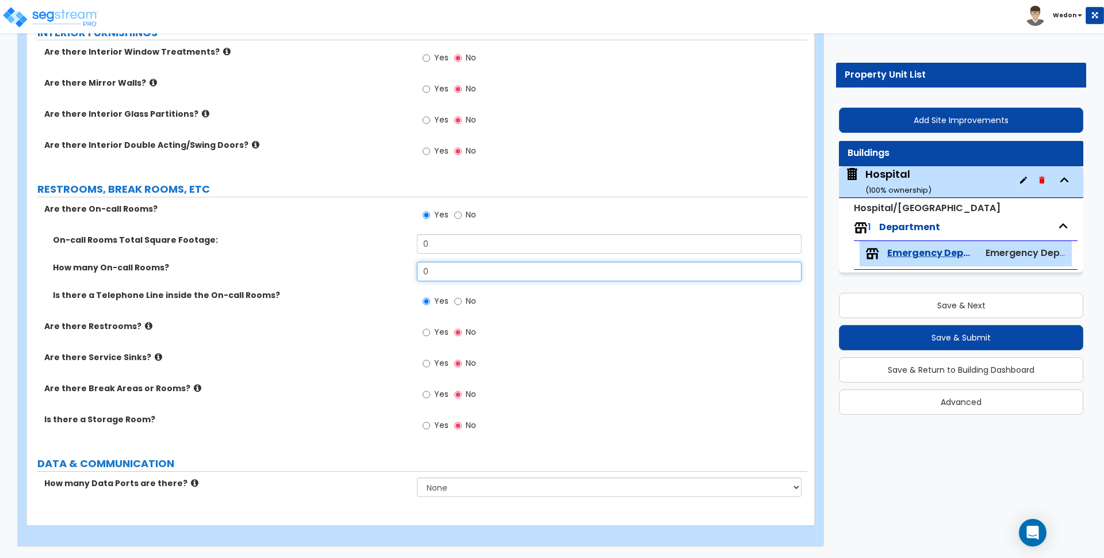
click at [438, 275] on input "0" at bounding box center [609, 272] width 384 height 20
click at [658, 351] on div "Yes No" at bounding box center [612, 366] width 390 height 31
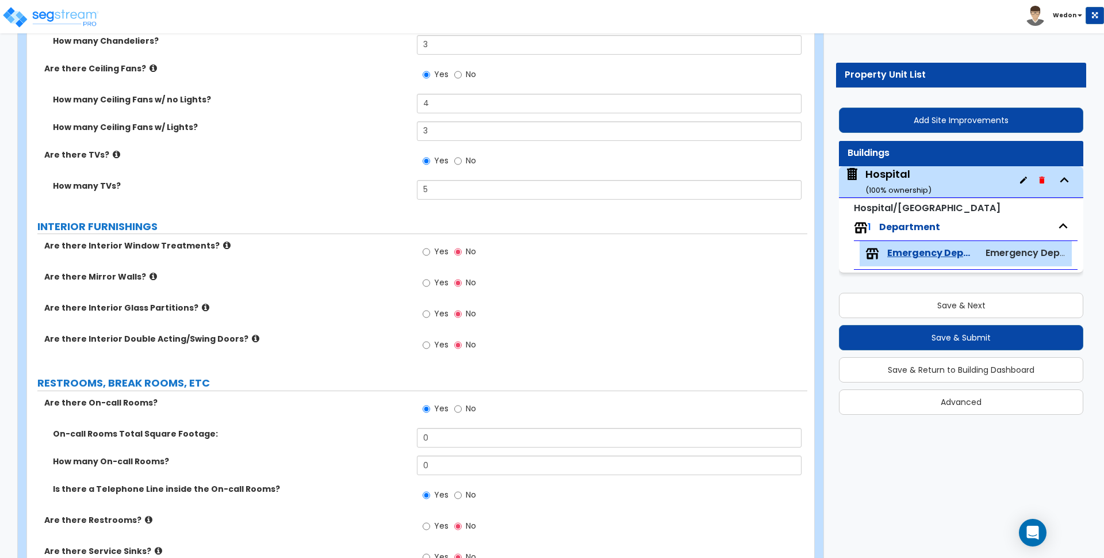
scroll to position [2027, 0]
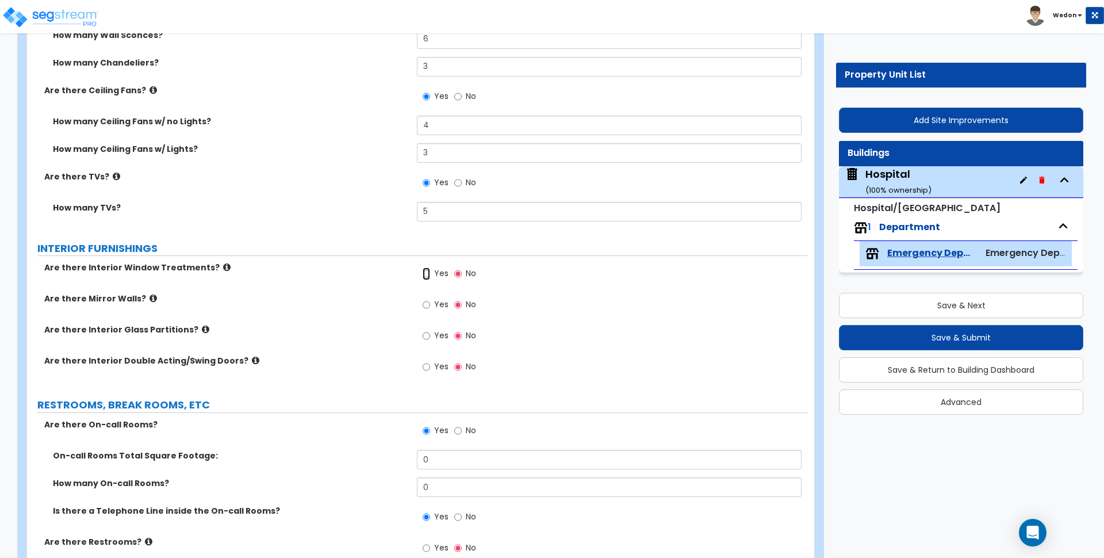
click at [427, 275] on input "Yes" at bounding box center [426, 273] width 7 height 13
radio input "true"
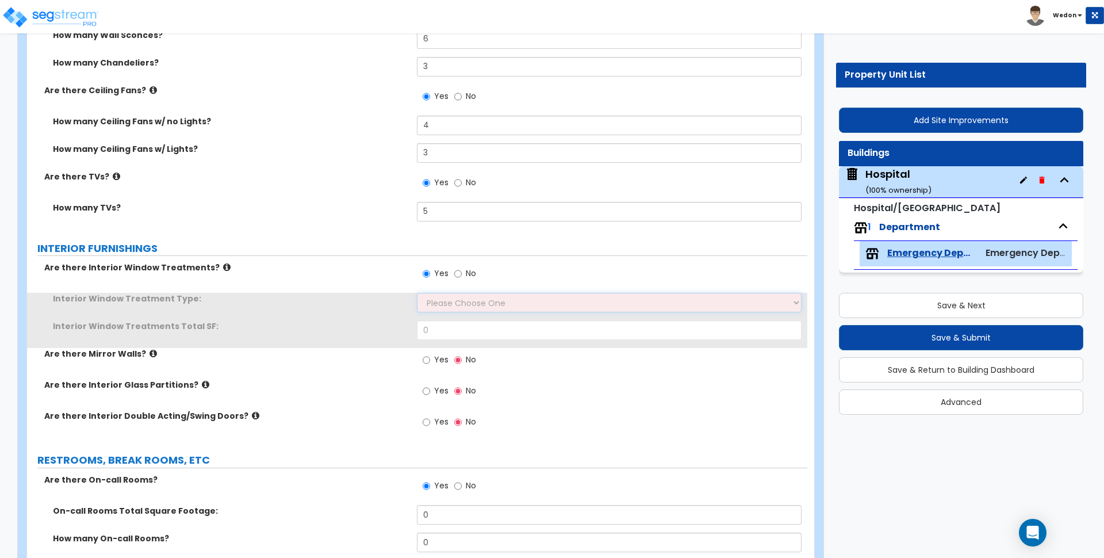
click at [480, 300] on select "Please Choose One Vertical Blinds Window Shades Venetian Blinds Wood Shutters" at bounding box center [609, 303] width 384 height 20
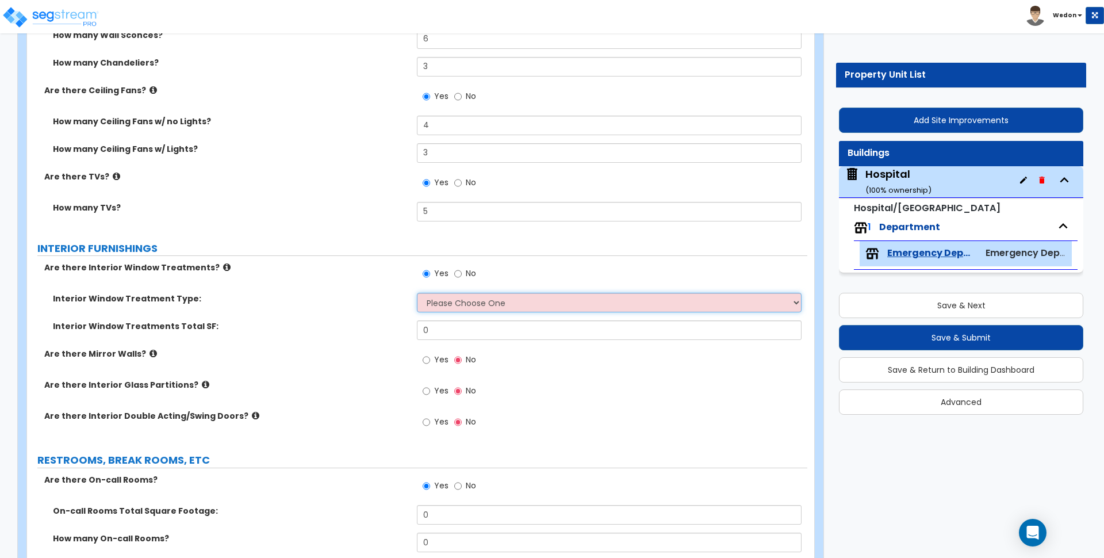
select select "3"
click at [417, 293] on select "Please Choose One Vertical Blinds Window Shades Venetian Blinds Wood Shutters" at bounding box center [609, 303] width 384 height 20
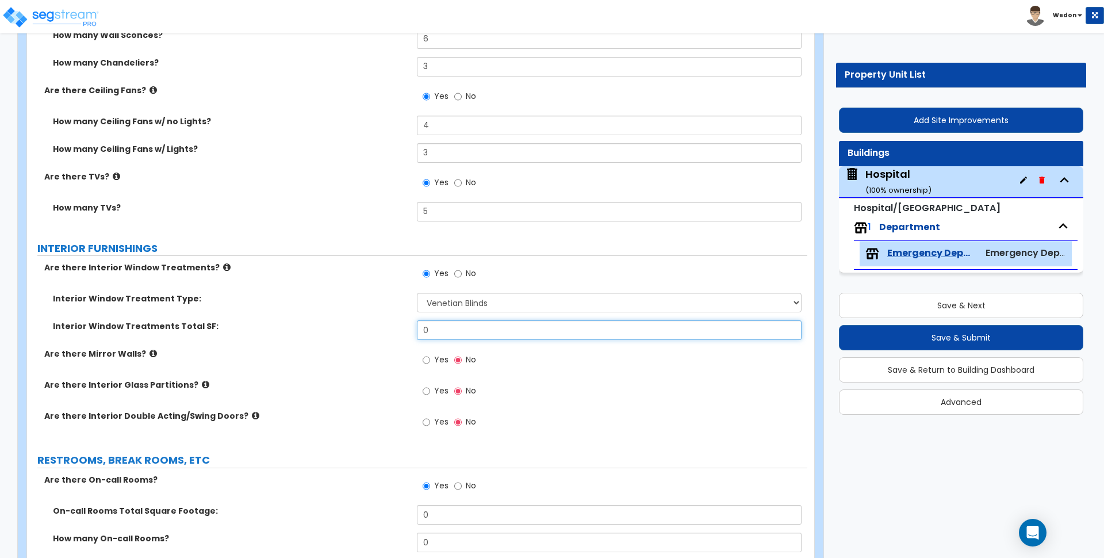
click at [461, 325] on input "0" at bounding box center [609, 330] width 384 height 20
click at [398, 360] on div "Are there Mirror Walls? Yes No" at bounding box center [417, 363] width 780 height 31
click at [431, 358] on label "Yes" at bounding box center [436, 361] width 26 height 20
click at [430, 358] on input "Yes" at bounding box center [426, 360] width 7 height 13
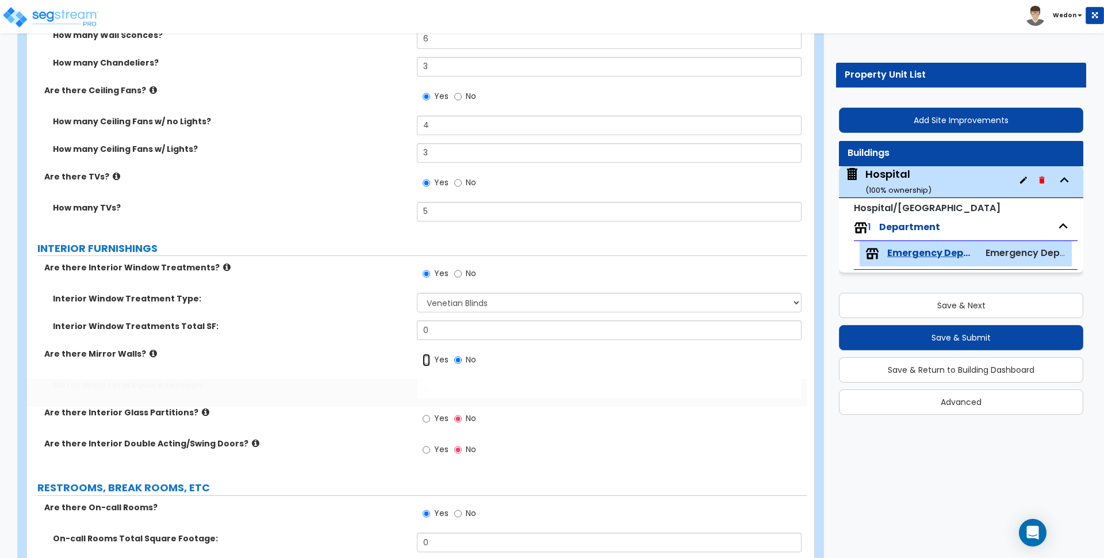
radio input "true"
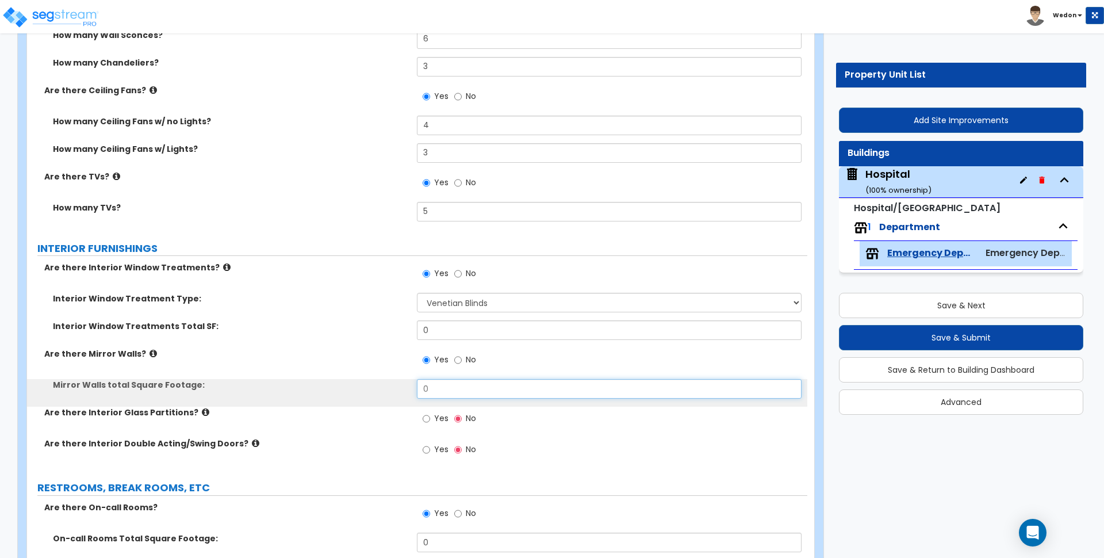
click at [454, 386] on input "0" at bounding box center [609, 389] width 384 height 20
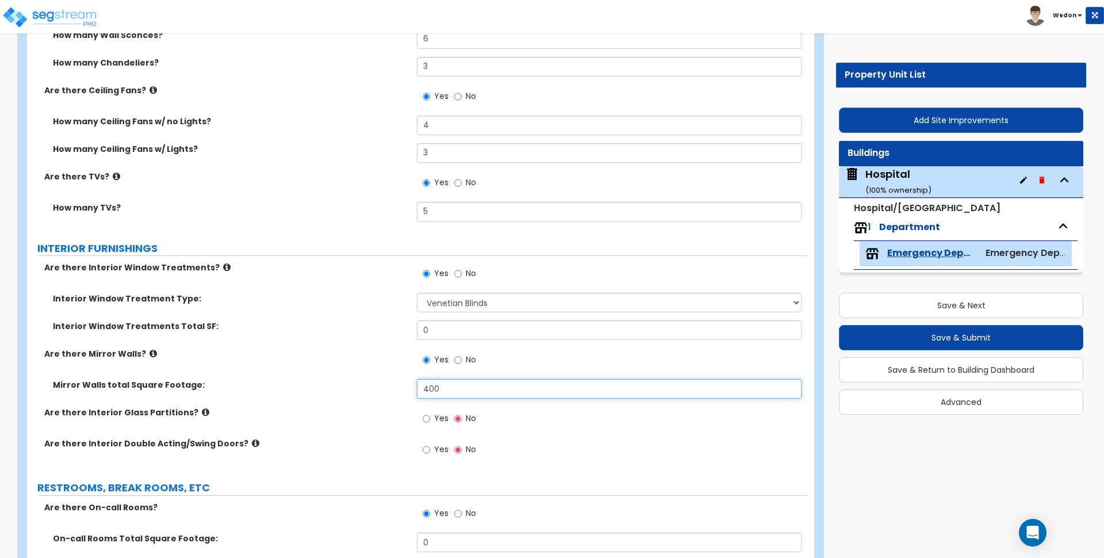
type input "400"
click at [327, 438] on label "Are there Interior Double Acting/Swing Doors?" at bounding box center [226, 443] width 364 height 11
click at [342, 381] on label "Mirror Walls total Square Footage:" at bounding box center [230, 384] width 355 height 11
click at [508, 341] on div "Interior Window Treatments Total SF: 0" at bounding box center [417, 334] width 780 height 28
click at [508, 331] on input "0" at bounding box center [609, 330] width 384 height 20
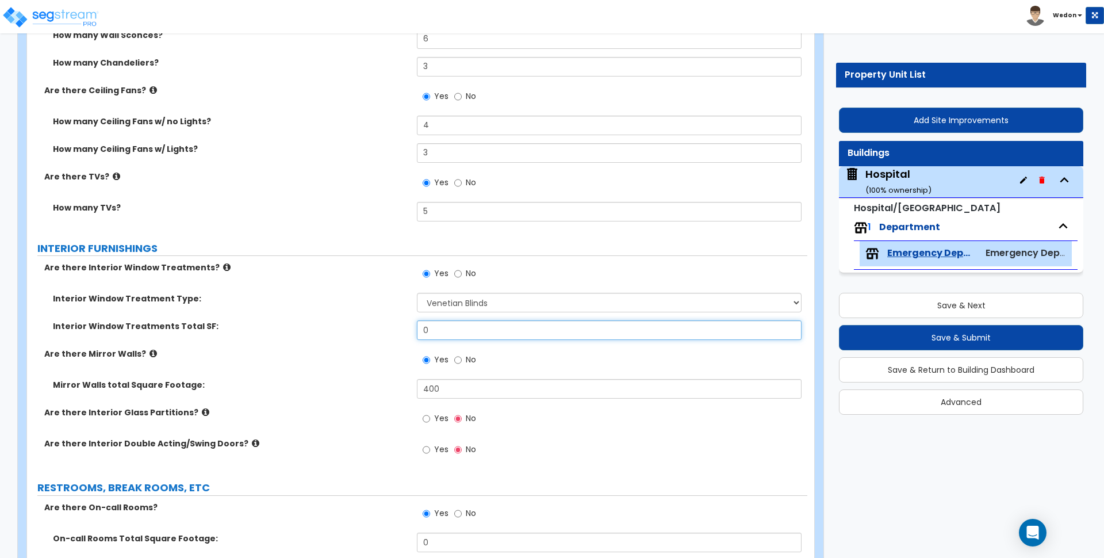
click at [508, 331] on input "0" at bounding box center [609, 330] width 384 height 20
type input "300"
click at [444, 447] on span "Yes" at bounding box center [441, 448] width 14 height 11
click at [430, 447] on input "Yes" at bounding box center [426, 449] width 7 height 13
radio input "true"
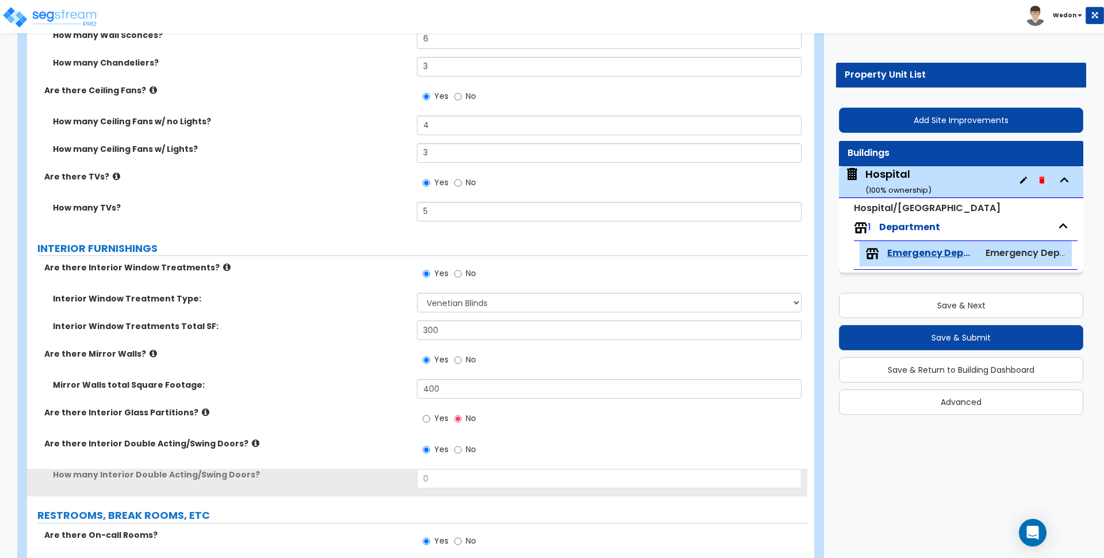
click at [440, 414] on span "Yes" at bounding box center [441, 417] width 14 height 11
click at [430, 414] on input "Yes" at bounding box center [426, 418] width 7 height 13
radio input "true"
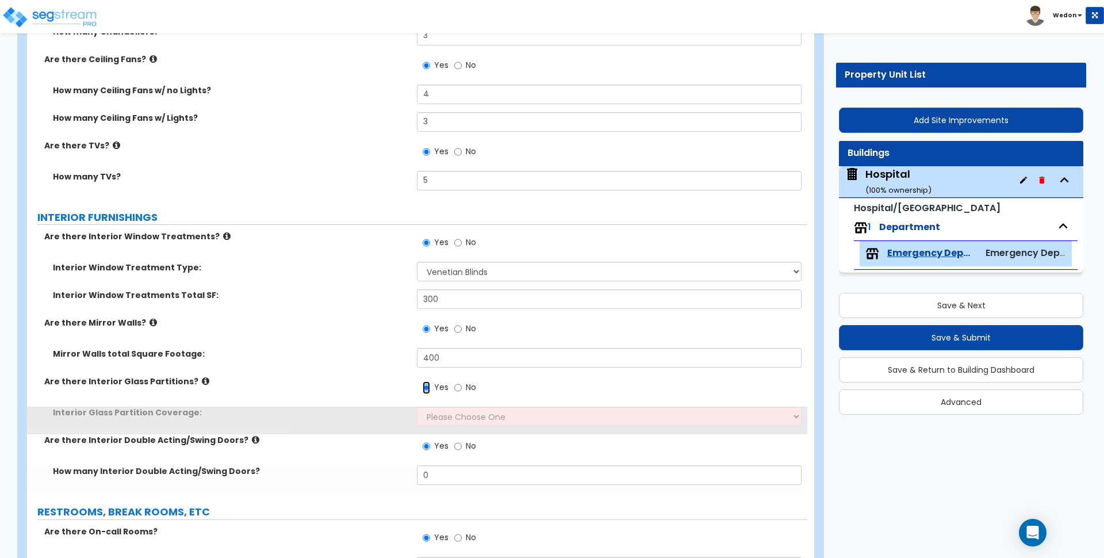
scroll to position [2171, 0]
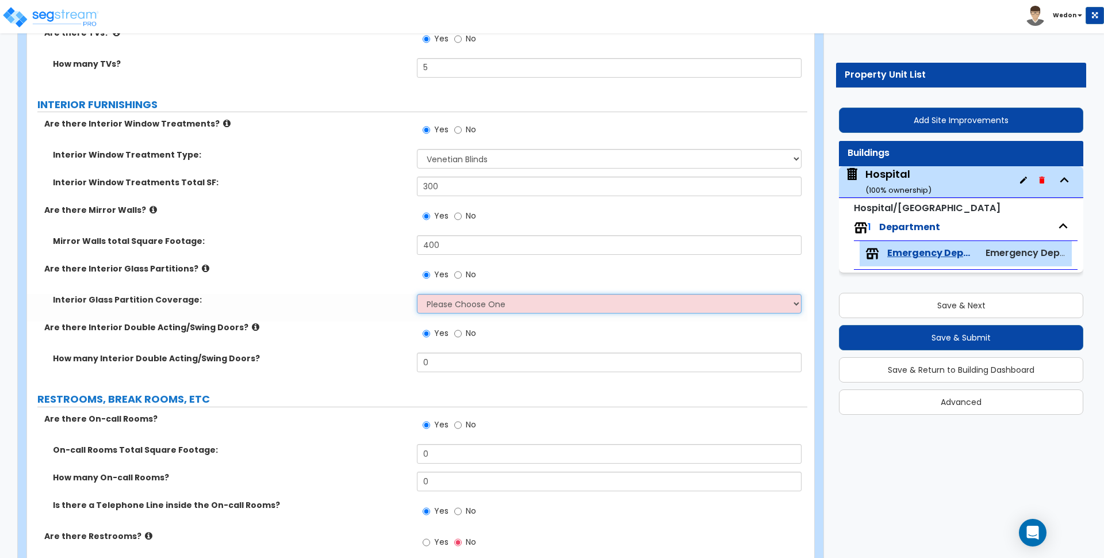
drag, startPoint x: 512, startPoint y: 305, endPoint x: 598, endPoint y: 312, distance: 85.9
click at [512, 305] on select "Please Choose One Some of the Walls are Interior Glass Partitions Several of th…" at bounding box center [609, 304] width 384 height 20
click at [551, 286] on div "Yes No" at bounding box center [612, 278] width 390 height 31
click at [551, 298] on select "Please Choose One Some of the Walls are Interior Glass Partitions Several of th…" at bounding box center [609, 304] width 384 height 20
click at [417, 294] on select "Please Choose One Some of the Walls are Interior Glass Partitions Several of th…" at bounding box center [609, 304] width 384 height 20
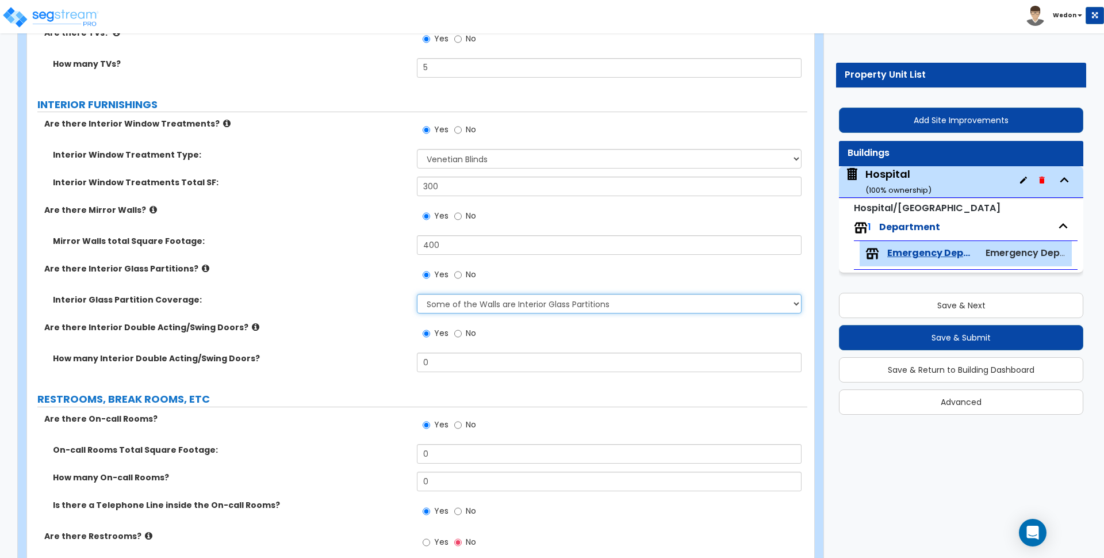
drag, startPoint x: 541, startPoint y: 296, endPoint x: 550, endPoint y: 298, distance: 9.5
click at [541, 296] on select "Please Choose One Some of the Walls are Interior Glass Partitions Several of th…" at bounding box center [609, 304] width 384 height 20
click at [417, 294] on select "Please Choose One Some of the Walls are Interior Glass Partitions Several of th…" at bounding box center [609, 304] width 384 height 20
click at [477, 304] on select "Please Choose One Some of the Walls are Interior Glass Partitions Several of th…" at bounding box center [609, 304] width 384 height 20
click at [417, 294] on select "Please Choose One Some of the Walls are Interior Glass Partitions Several of th…" at bounding box center [609, 304] width 384 height 20
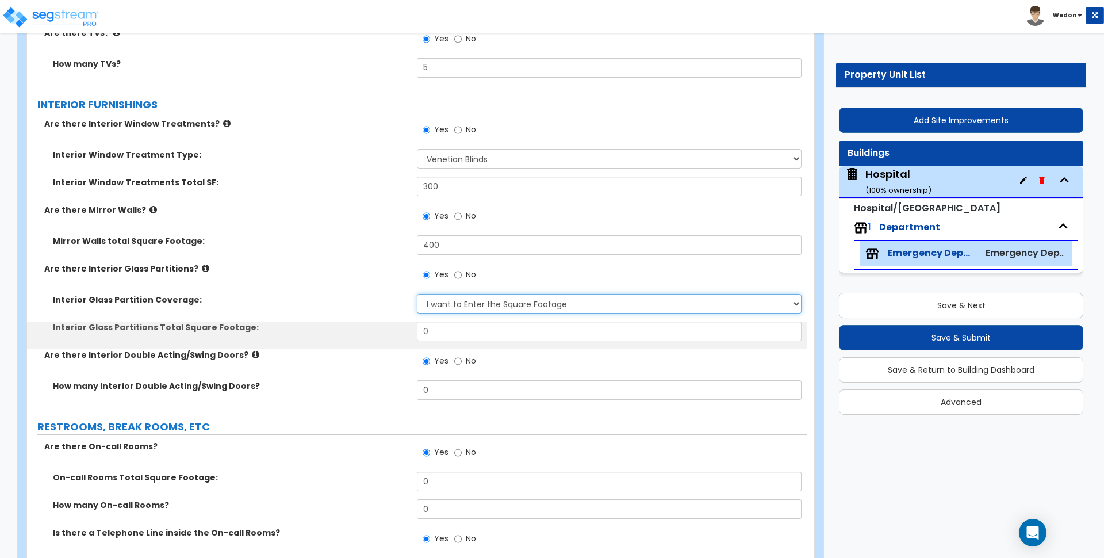
click at [539, 308] on select "Please Choose One Some of the Walls are Interior Glass Partitions Several of th…" at bounding box center [609, 304] width 384 height 20
click at [417, 294] on select "Please Choose One Some of the Walls are Interior Glass Partitions Several of th…" at bounding box center [609, 304] width 384 height 20
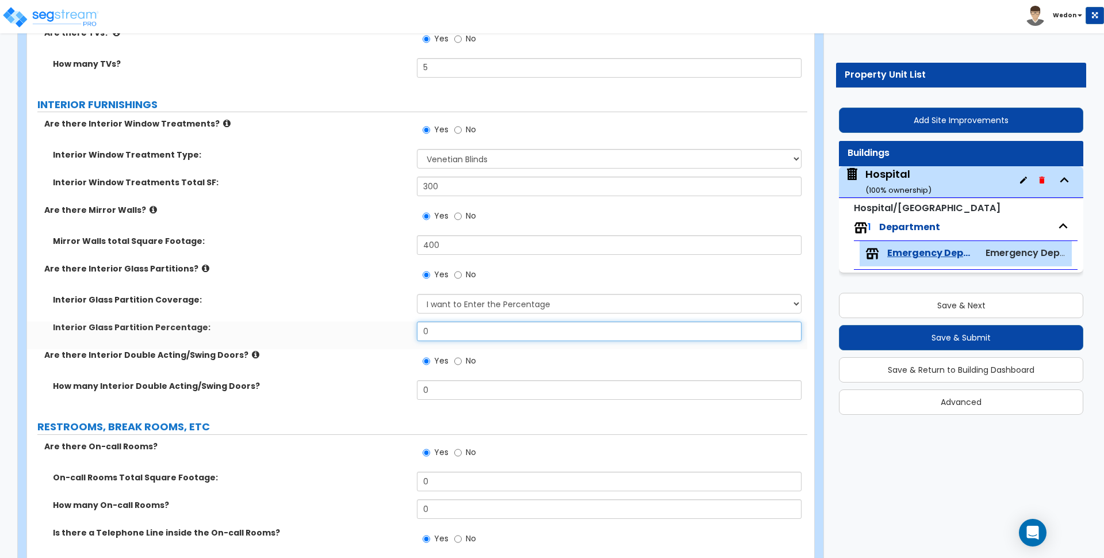
click at [491, 325] on input "0" at bounding box center [609, 331] width 384 height 20
click at [491, 326] on input "0" at bounding box center [609, 331] width 384 height 20
click at [490, 308] on select "Please Choose One Some of the Walls are Interior Glass Partitions Several of th…" at bounding box center [609, 304] width 384 height 20
select select "4"
click at [417, 294] on select "Please Choose One Some of the Walls are Interior Glass Partitions Several of th…" at bounding box center [609, 304] width 384 height 20
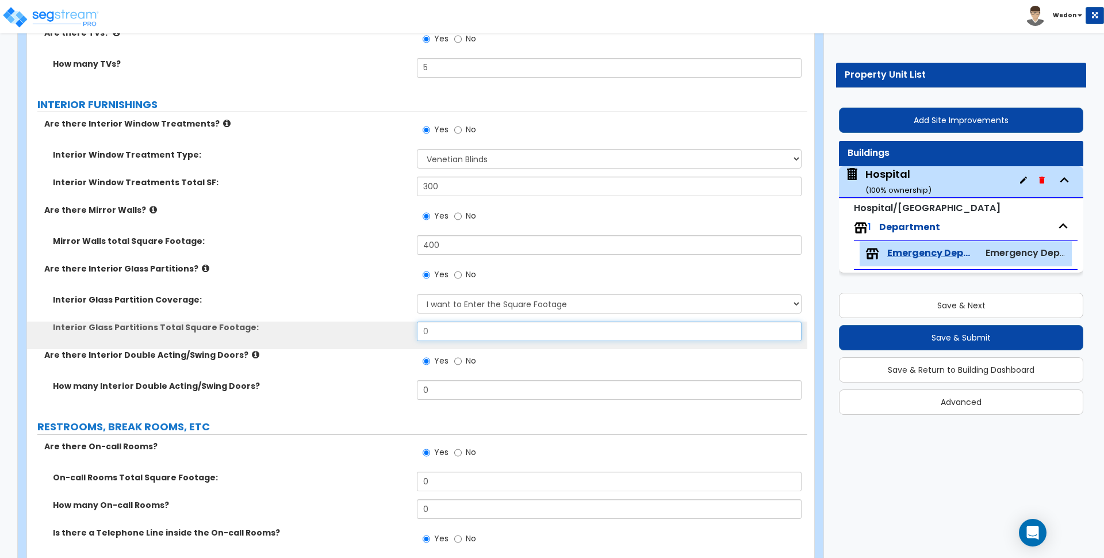
drag, startPoint x: 455, startPoint y: 326, endPoint x: 364, endPoint y: 329, distance: 91.5
click at [372, 328] on div "Interior Glass Partitions Total Square Footage: 0" at bounding box center [417, 335] width 780 height 28
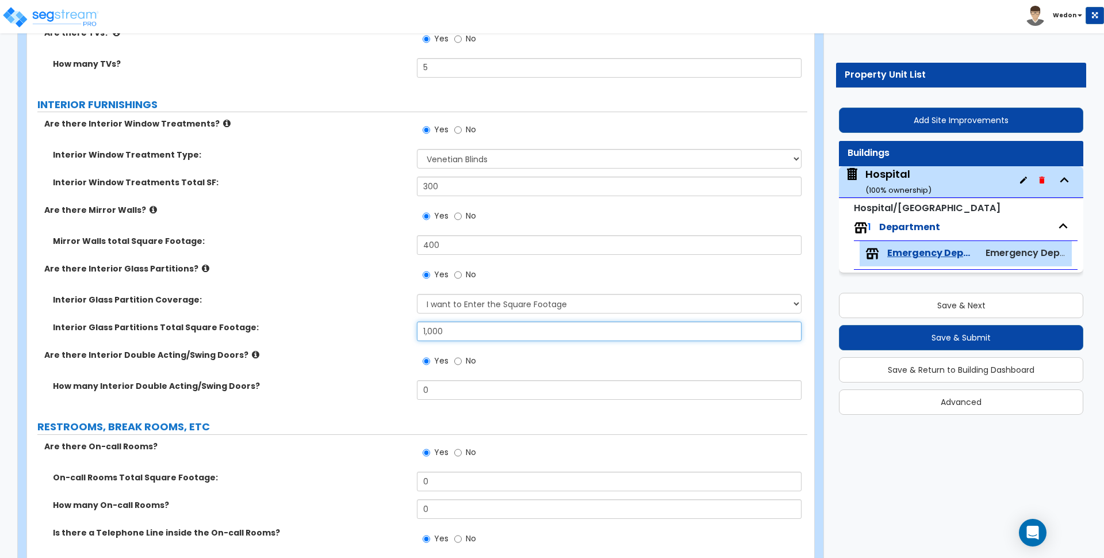
type input "1,000"
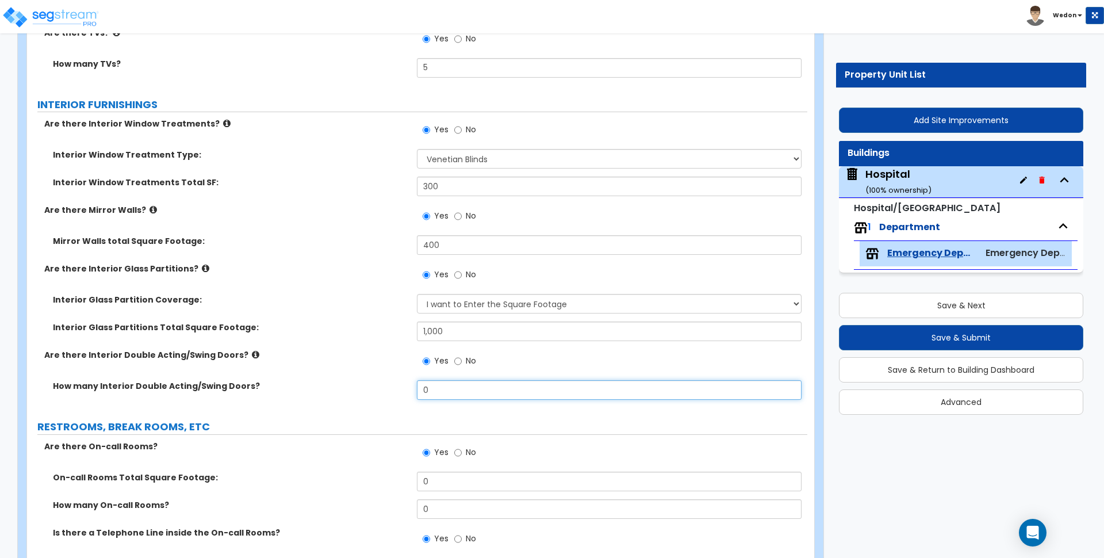
click at [524, 397] on input "0" at bounding box center [609, 390] width 384 height 20
type input "4"
click at [352, 372] on div "Are there Interior Double Acting/Swing Doors? Yes No" at bounding box center [417, 364] width 780 height 31
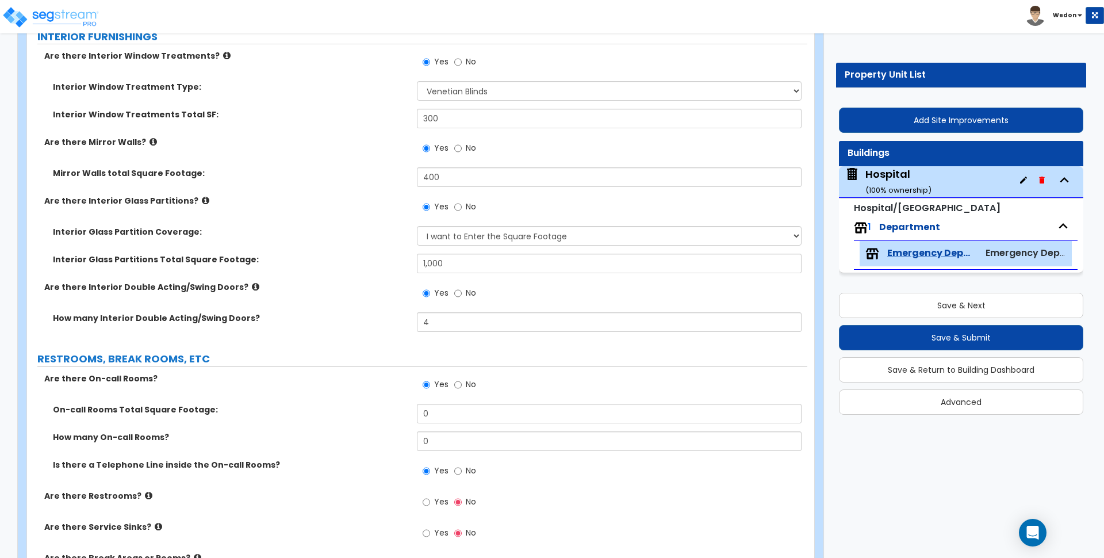
scroll to position [2243, 0]
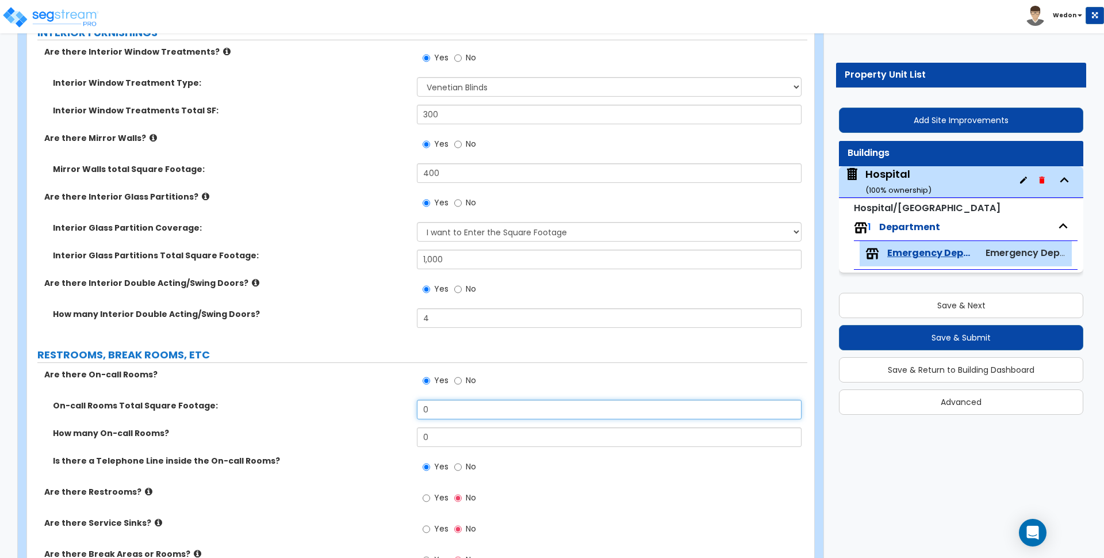
click at [485, 408] on input "0" at bounding box center [609, 410] width 384 height 20
click at [484, 408] on input "0" at bounding box center [609, 410] width 384 height 20
click at [163, 408] on label "On-call Rooms Total Square Footage:" at bounding box center [230, 405] width 355 height 11
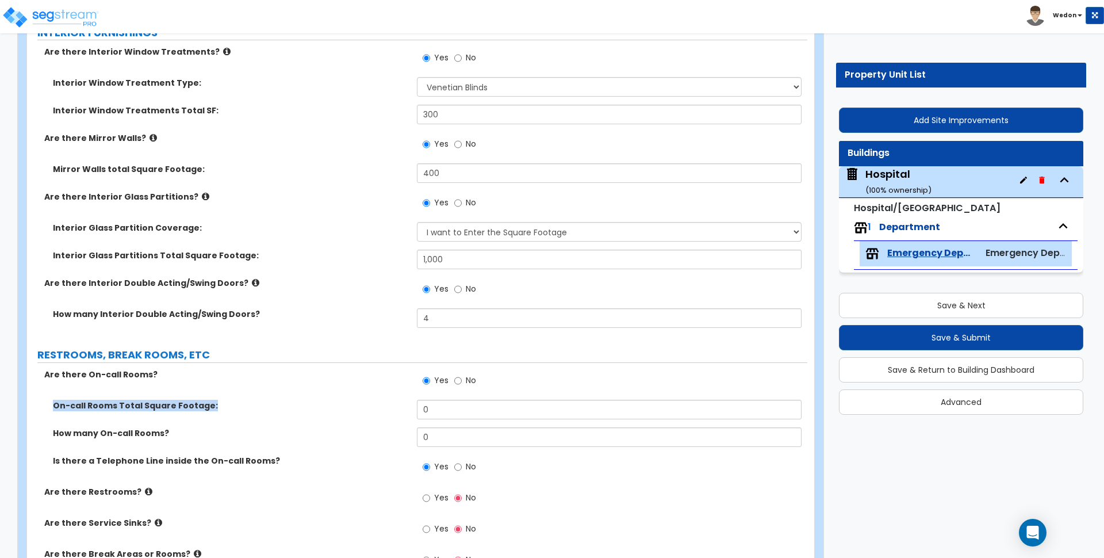
click at [236, 415] on div "On-call Rooms Total Square Footage: 0" at bounding box center [417, 414] width 780 height 28
click at [141, 428] on label "How many On-call Rooms?" at bounding box center [230, 432] width 355 height 11
drag, startPoint x: 258, startPoint y: 427, endPoint x: 265, endPoint y: 427, distance: 6.9
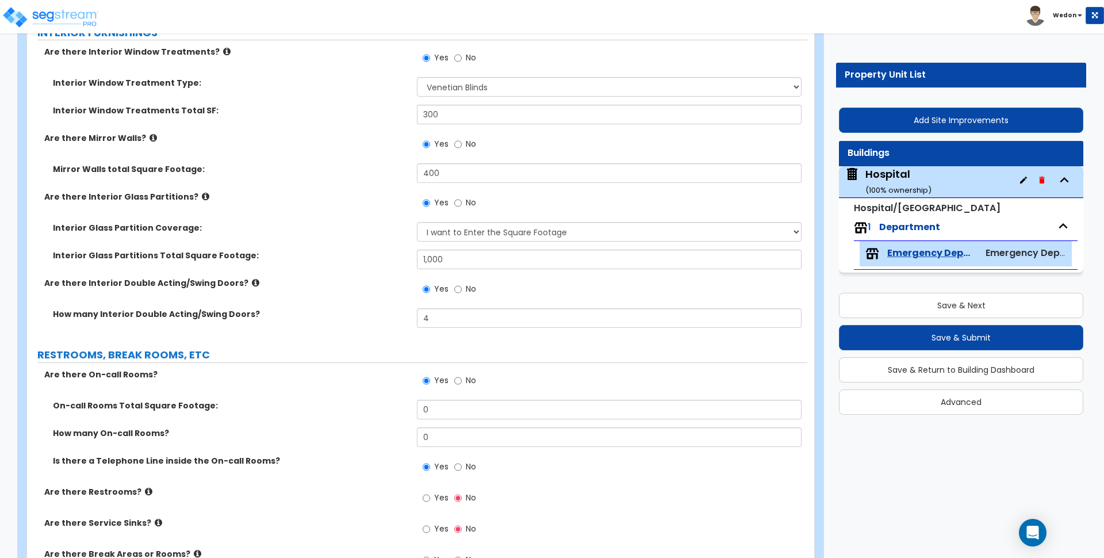
click at [261, 427] on label "How many On-call Rooms?" at bounding box center [230, 432] width 355 height 11
drag, startPoint x: 386, startPoint y: 430, endPoint x: 381, endPoint y: 427, distance: 6.4
click at [384, 429] on div "How many On-call Rooms? 0" at bounding box center [417, 441] width 780 height 28
type input "3"
drag, startPoint x: 458, startPoint y: 415, endPoint x: 331, endPoint y: 406, distance: 126.8
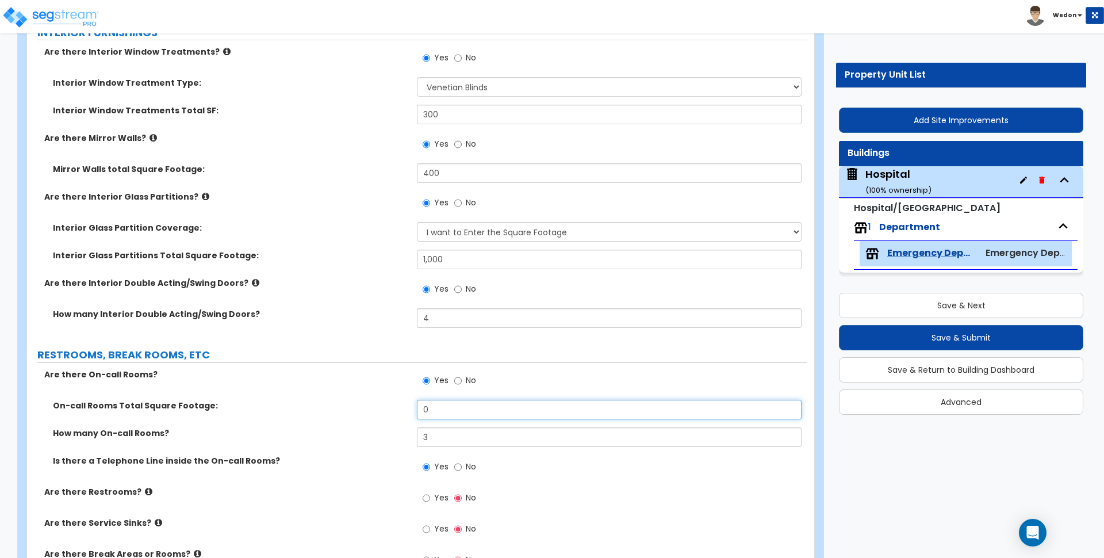
click at [335, 407] on div "On-call Rooms Total Square Footage: 0" at bounding box center [417, 414] width 780 height 28
type input "600"
click at [291, 389] on div "Are there On-call Rooms? Yes No" at bounding box center [417, 384] width 780 height 31
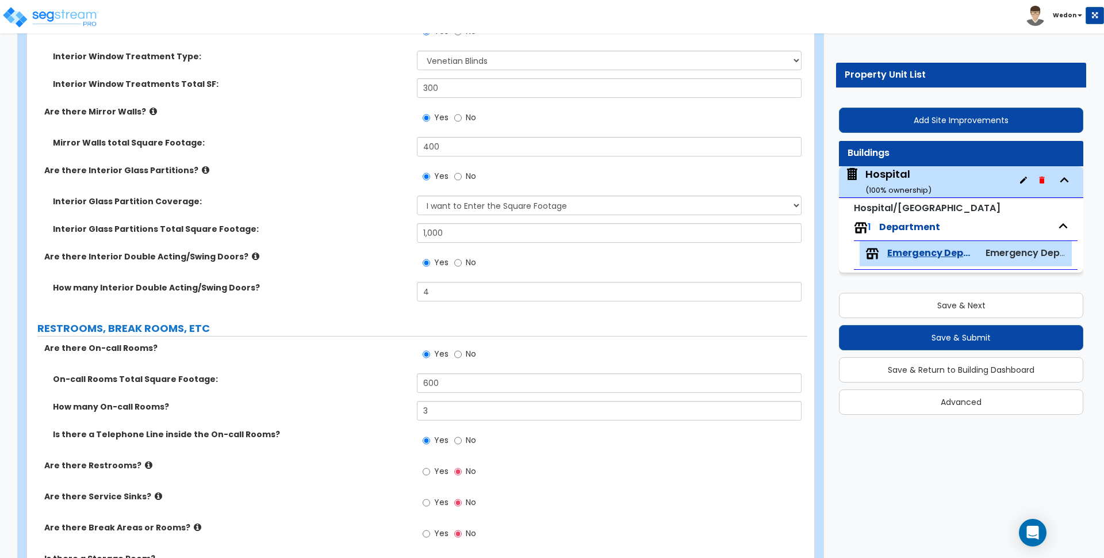
scroll to position [2315, 0]
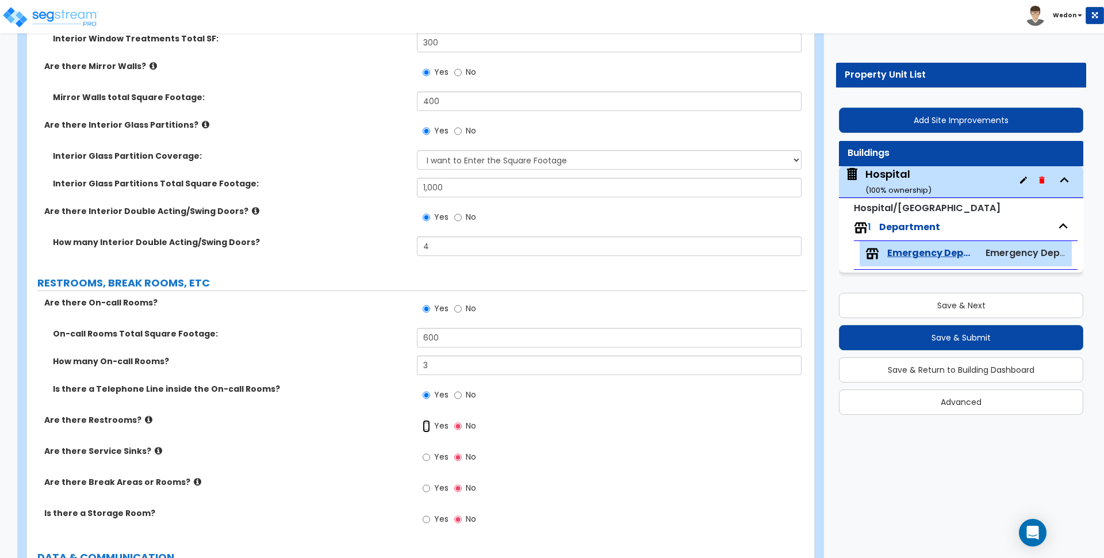
click at [428, 427] on input "Yes" at bounding box center [426, 426] width 7 height 13
radio input "true"
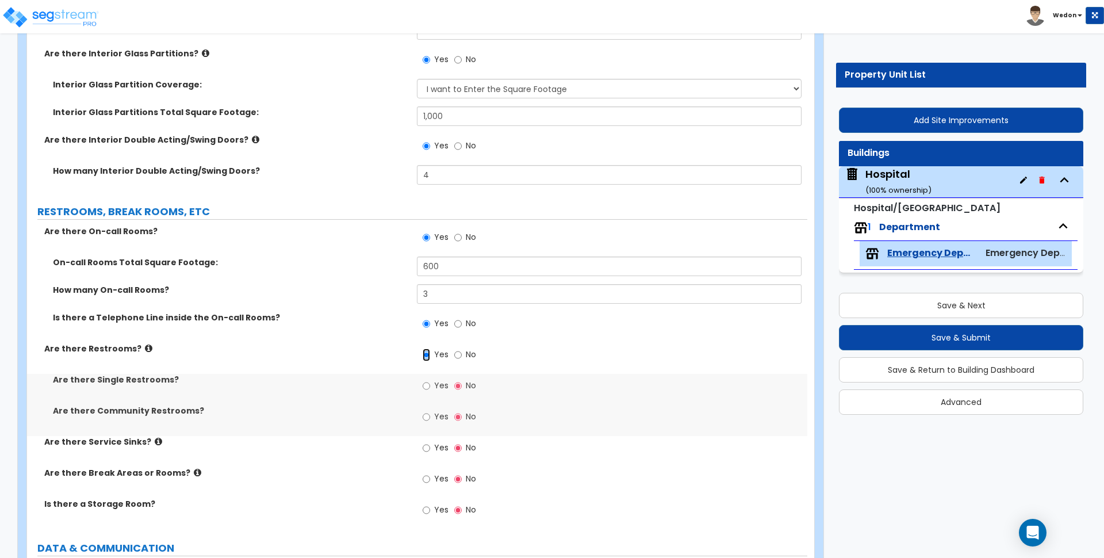
scroll to position [2387, 0]
click at [442, 416] on span "Yes" at bounding box center [441, 415] width 14 height 11
click at [430, 416] on input "Yes" at bounding box center [426, 416] width 7 height 13
radio input "true"
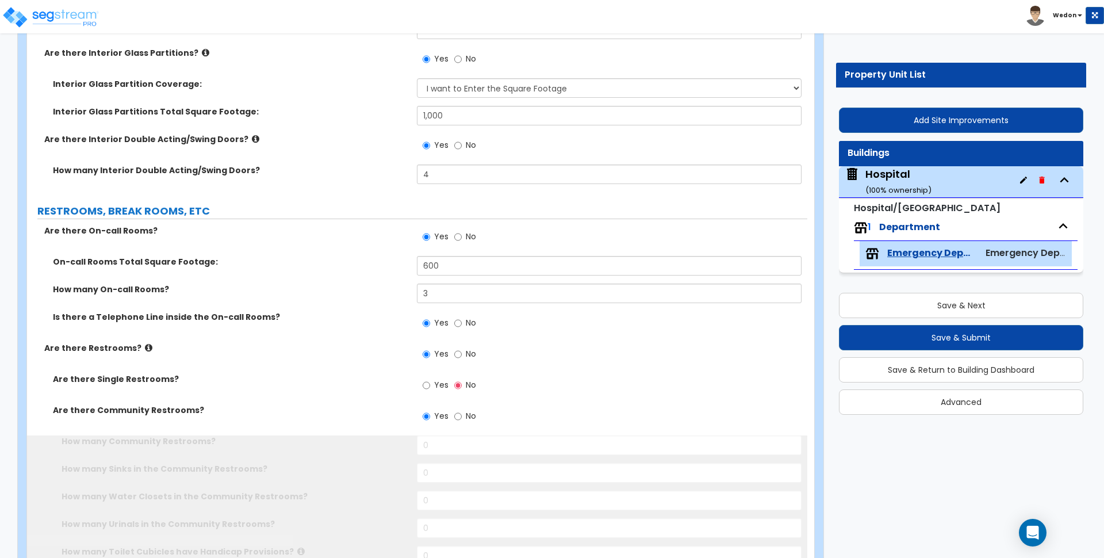
click at [439, 390] on label "Yes" at bounding box center [436, 387] width 26 height 20
click at [430, 390] on input "Yes" at bounding box center [426, 385] width 7 height 13
radio input "true"
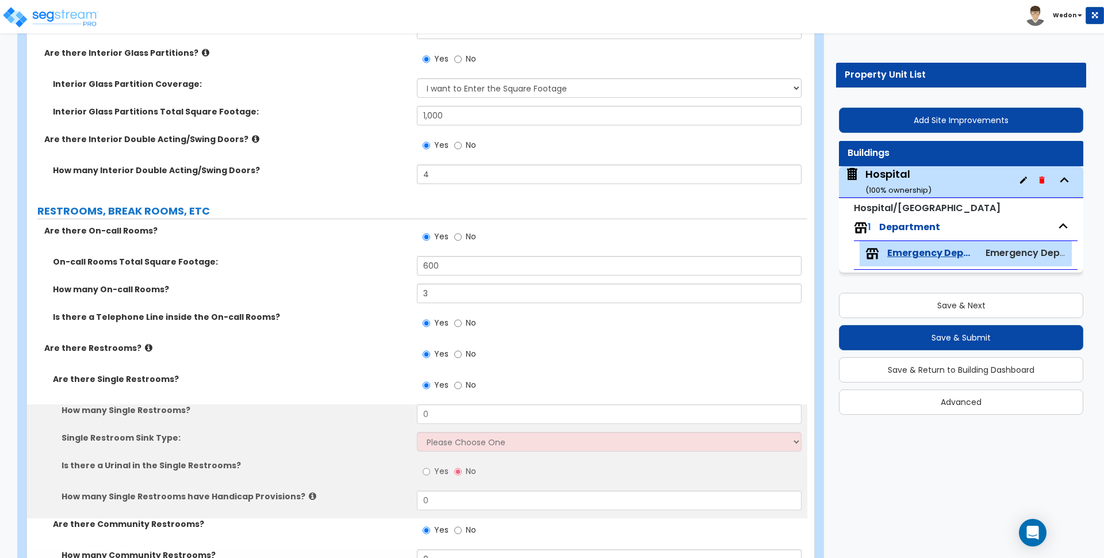
click at [486, 399] on div "Yes No" at bounding box center [612, 388] width 390 height 31
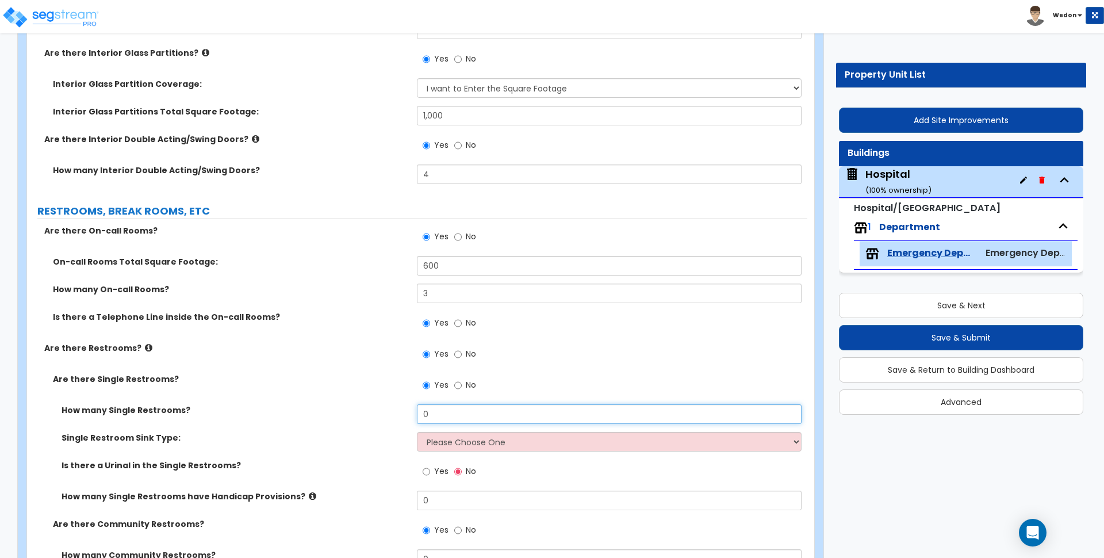
click at [488, 413] on input "0" at bounding box center [609, 414] width 384 height 20
type input "4"
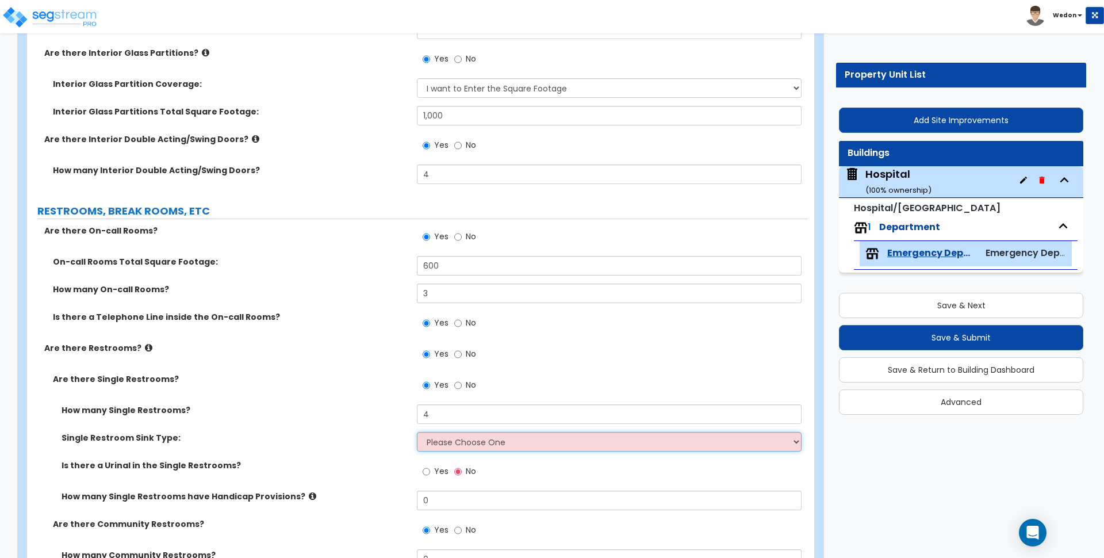
click at [494, 445] on select "Please Choose One Wall-mounted Vanity-mounted" at bounding box center [609, 442] width 384 height 20
select select "1"
click at [417, 432] on select "Please Choose One Wall-mounted Vanity-mounted" at bounding box center [609, 442] width 384 height 20
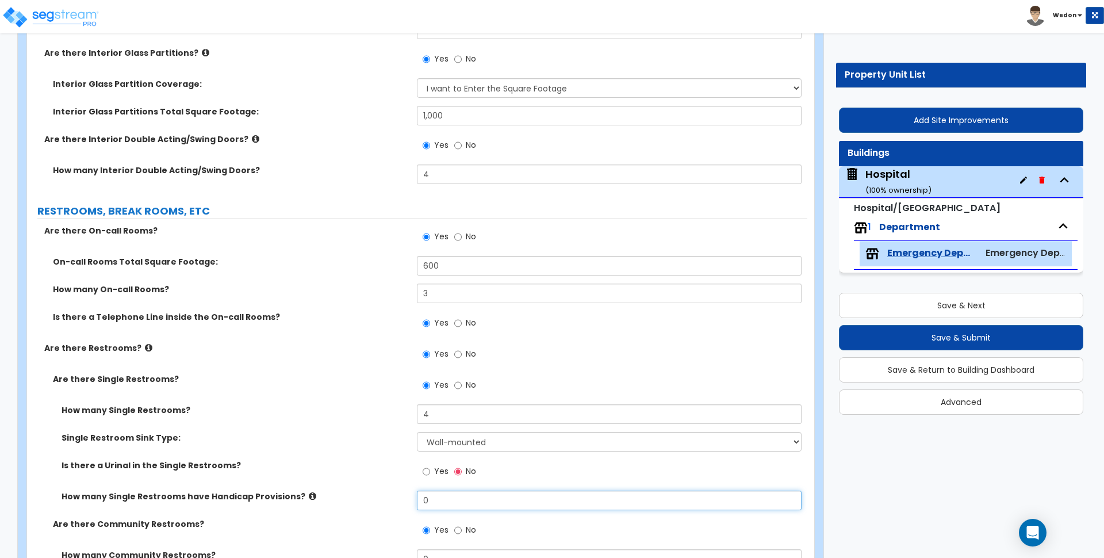
drag, startPoint x: 453, startPoint y: 496, endPoint x: 348, endPoint y: 496, distance: 104.6
click at [350, 497] on div "How many Single Restrooms have Handicap Provisions? 0" at bounding box center [417, 504] width 780 height 28
type input "2"
click at [431, 471] on label "Yes" at bounding box center [436, 473] width 26 height 20
click at [430, 471] on input "Yes" at bounding box center [426, 471] width 7 height 13
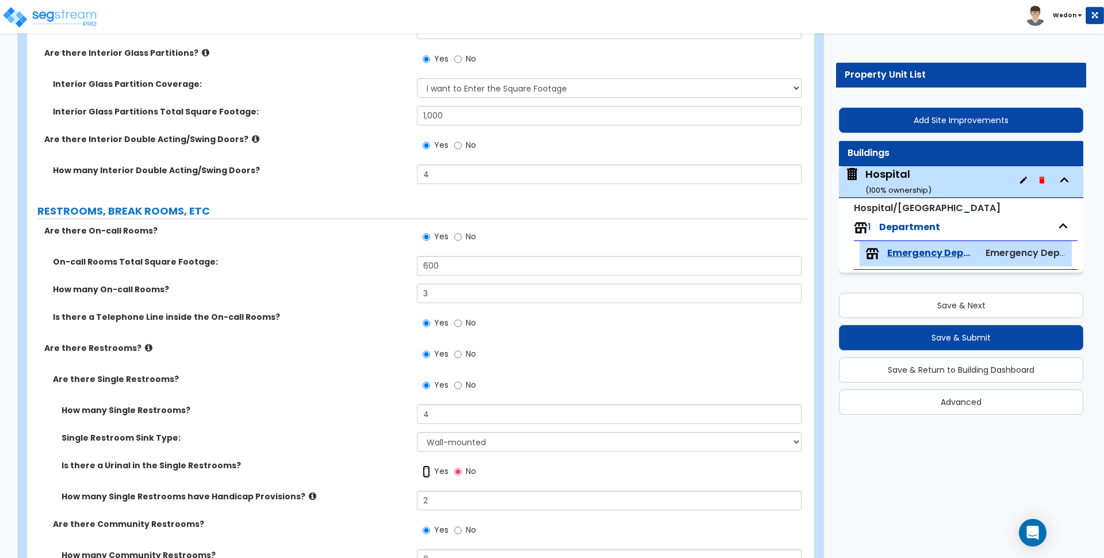
radio input "true"
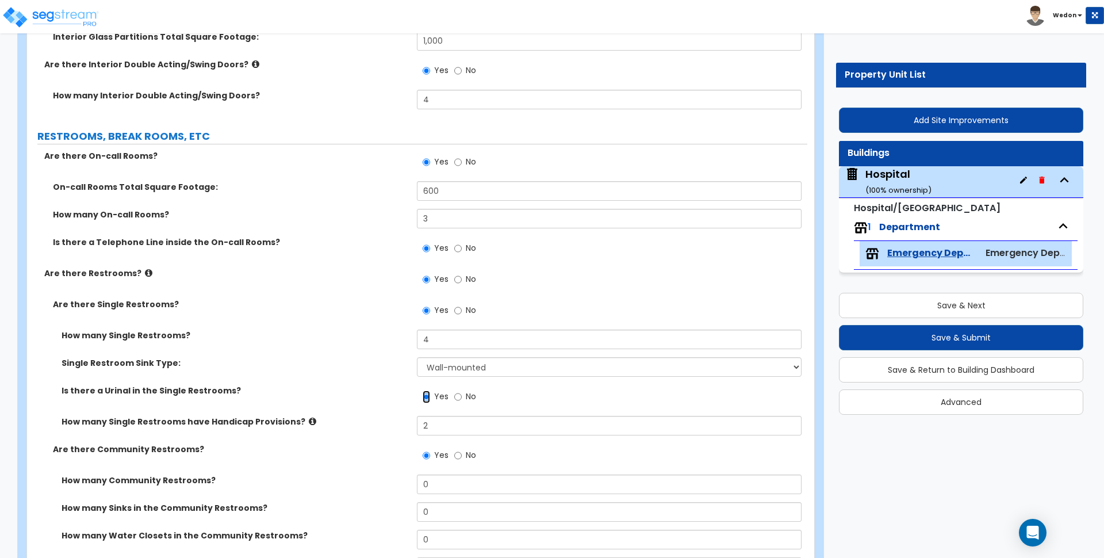
scroll to position [2530, 0]
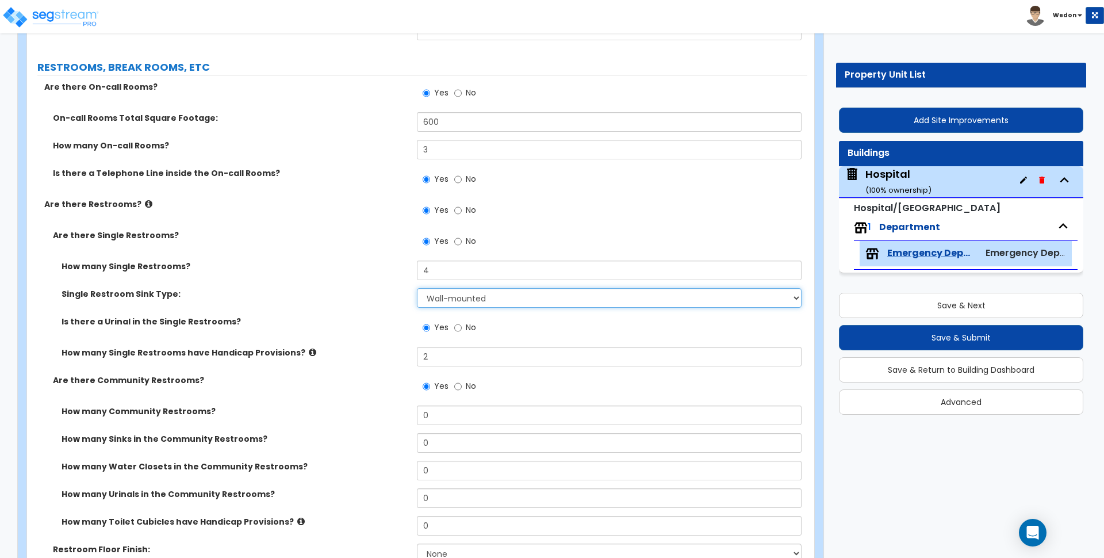
click at [480, 305] on select "Please Choose One Wall-mounted Vanity-mounted" at bounding box center [609, 298] width 384 height 20
select select "2"
click at [417, 288] on select "Please Choose One Wall-mounted Vanity-mounted" at bounding box center [609, 298] width 384 height 20
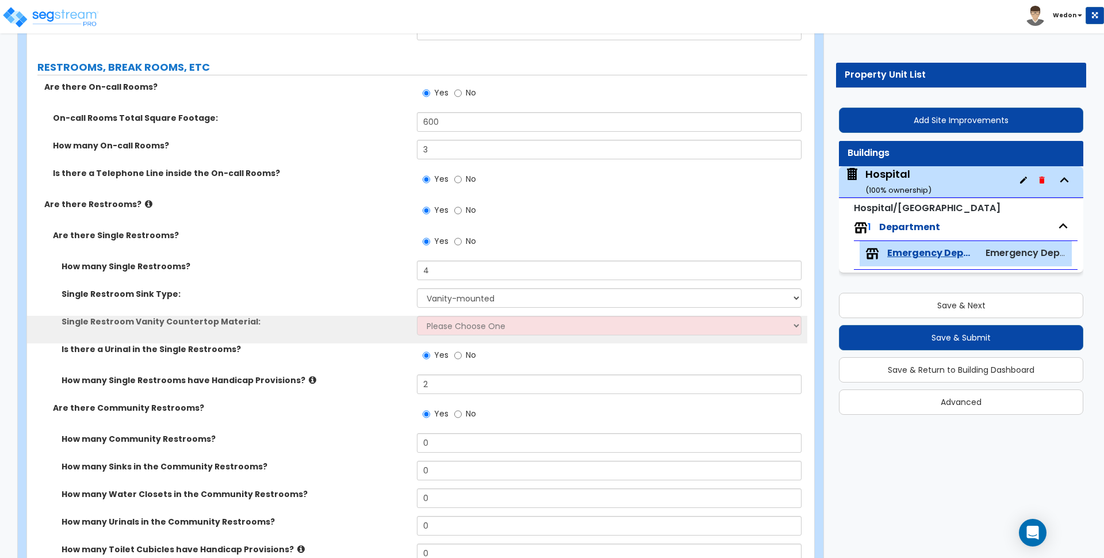
click at [463, 317] on div "How many Single Restrooms? 4 Single Restroom Sink Type: Please Choose One Wall-…" at bounding box center [417, 330] width 763 height 141
click at [528, 330] on select "Please Choose One Plastic Laminate Solid Surface Stone Quartz Marble Tile Wood …" at bounding box center [609, 326] width 384 height 20
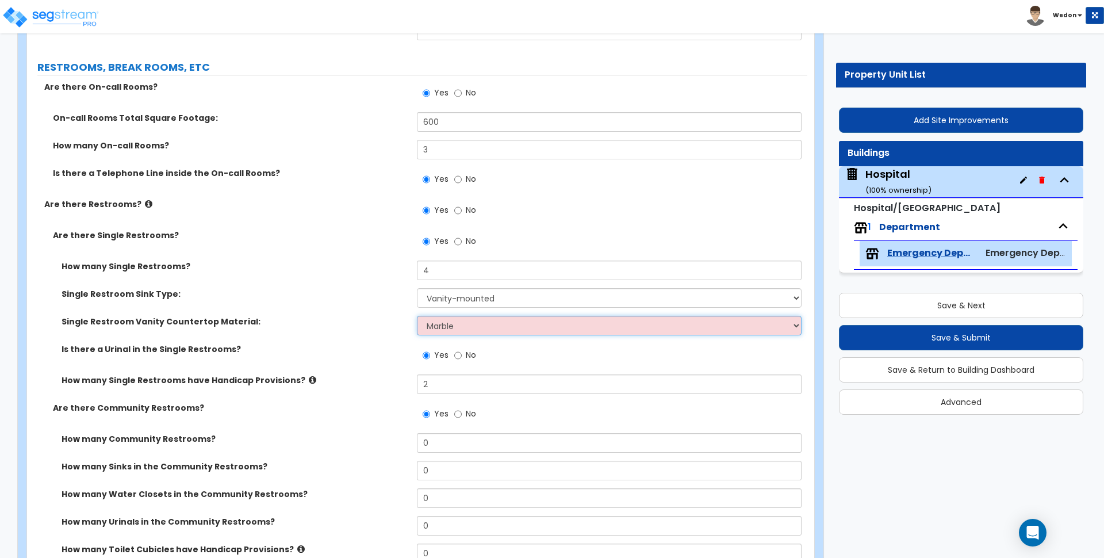
click at [417, 316] on select "Please Choose One Plastic Laminate Solid Surface Stone Quartz Marble Tile Wood …" at bounding box center [609, 326] width 384 height 20
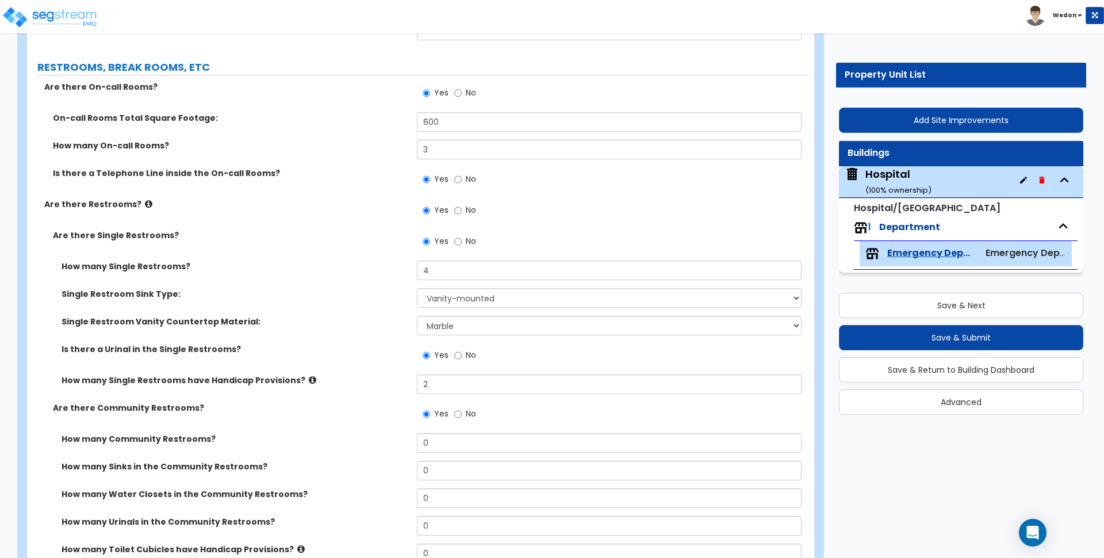
drag, startPoint x: 473, startPoint y: 313, endPoint x: 486, endPoint y: 321, distance: 15.5
click at [474, 315] on div "How many Single Restrooms? 4 Single Restroom Sink Type: Please Choose One Wall-…" at bounding box center [417, 330] width 763 height 141
click at [511, 331] on select "Please Choose One Plastic Laminate Solid Surface Stone Quartz Marble Tile Wood …" at bounding box center [609, 326] width 384 height 20
select select "0"
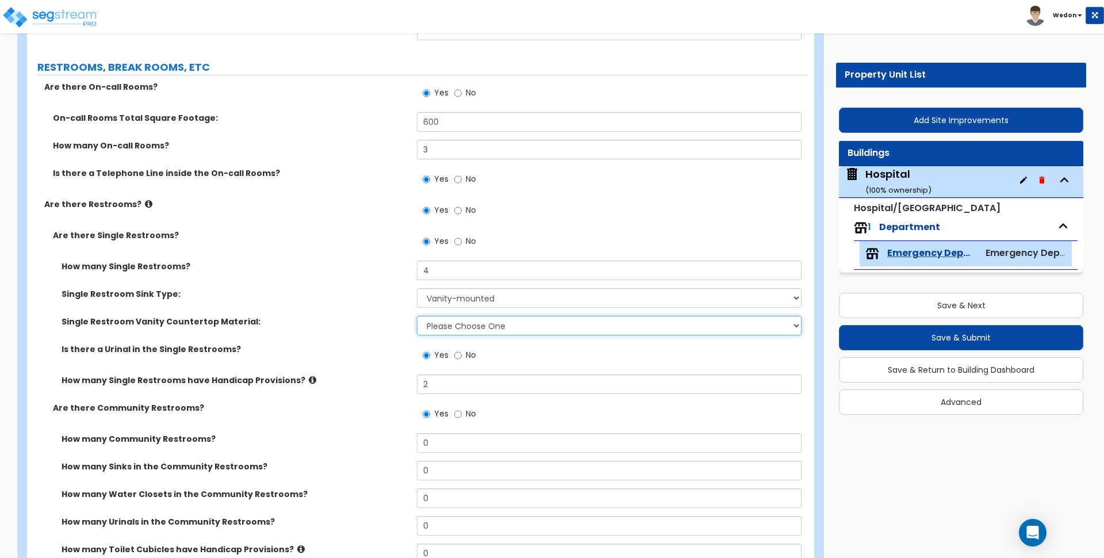
click at [417, 316] on select "Please Choose One Plastic Laminate Solid Surface Stone Quartz Marble Tile Wood …" at bounding box center [609, 326] width 384 height 20
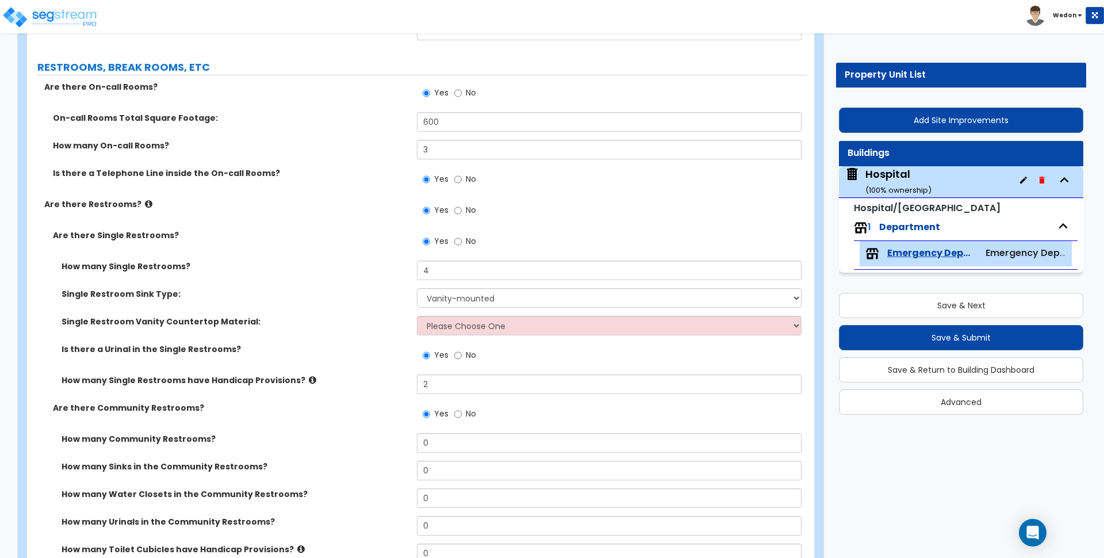
click at [328, 333] on div "Single Restroom Vanity Countertop Material: Please Choose One Plastic Laminate …" at bounding box center [417, 330] width 780 height 28
click at [526, 300] on select "Please Choose One Wall-mounted Vanity-mounted" at bounding box center [609, 298] width 384 height 20
click at [417, 288] on select "Please Choose One Wall-mounted Vanity-mounted" at bounding box center [609, 298] width 384 height 20
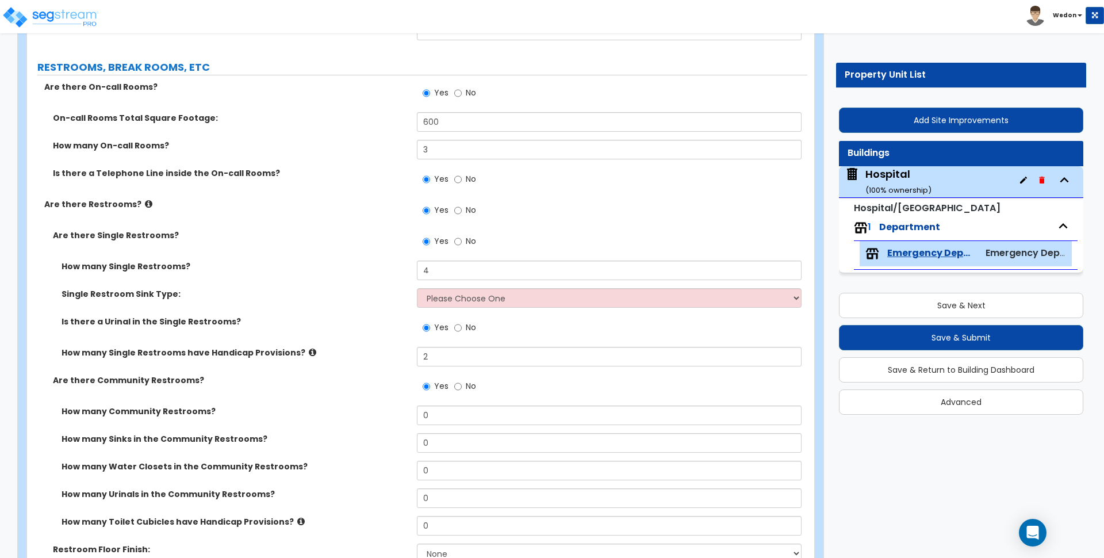
click at [363, 316] on label "Is there a Urinal in the Single Restrooms?" at bounding box center [235, 321] width 347 height 11
click at [448, 299] on select "Please Choose One Wall-mounted Vanity-mounted" at bounding box center [609, 298] width 384 height 20
select select "1"
click at [417, 288] on select "Please Choose One Wall-mounted Vanity-mounted" at bounding box center [609, 298] width 384 height 20
click at [281, 310] on div "Single Restroom Sink Type: Please Choose One Wall-mounted Vanity-mounted" at bounding box center [417, 302] width 780 height 28
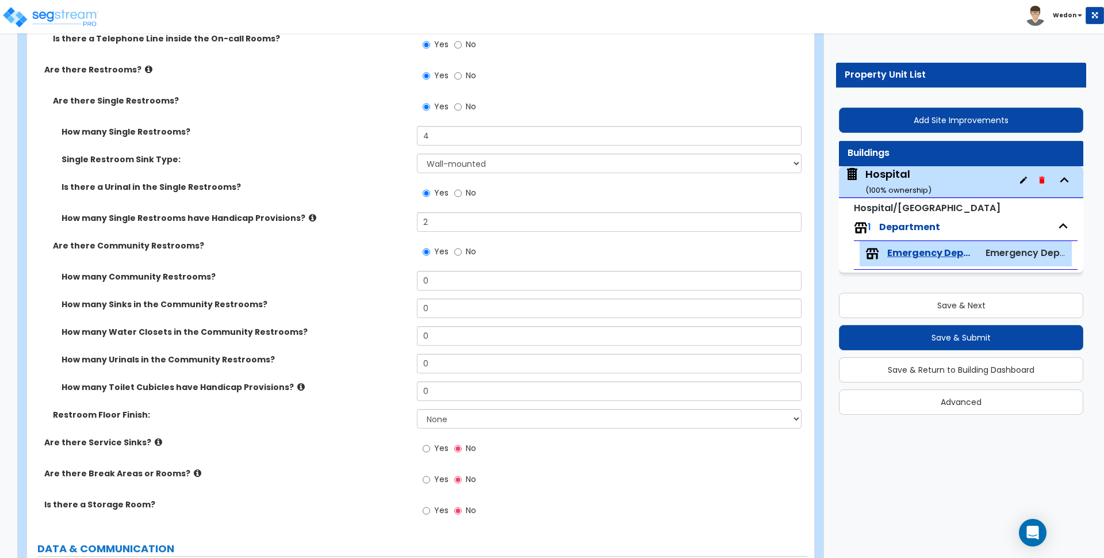
scroll to position [2674, 0]
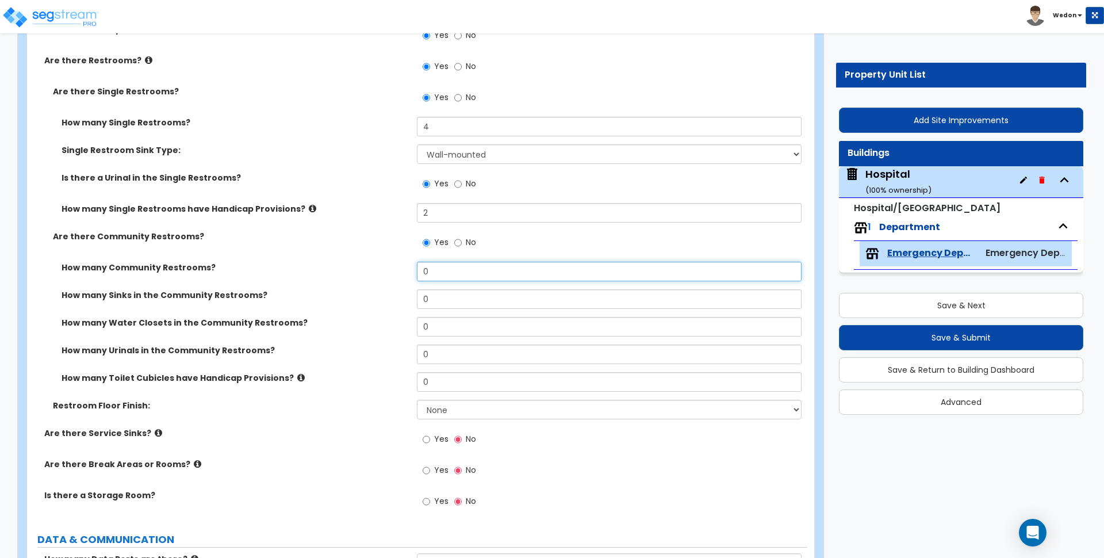
click at [474, 262] on input "0" at bounding box center [609, 272] width 384 height 20
click at [469, 271] on input "0" at bounding box center [609, 272] width 384 height 20
type input "2"
click at [474, 301] on input "0" at bounding box center [609, 299] width 384 height 20
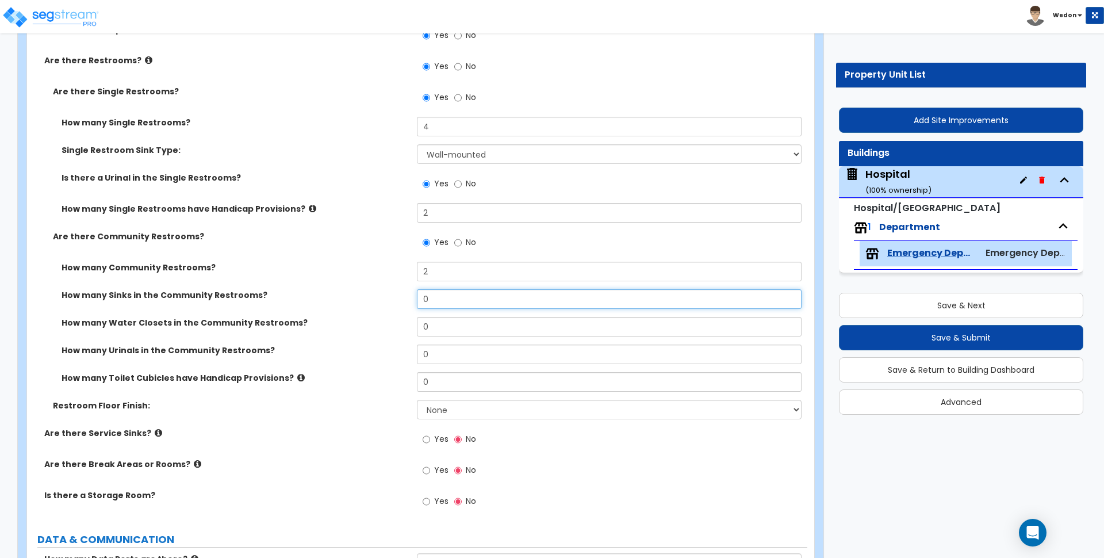
click at [474, 301] on input "0" at bounding box center [609, 299] width 384 height 20
type input "4"
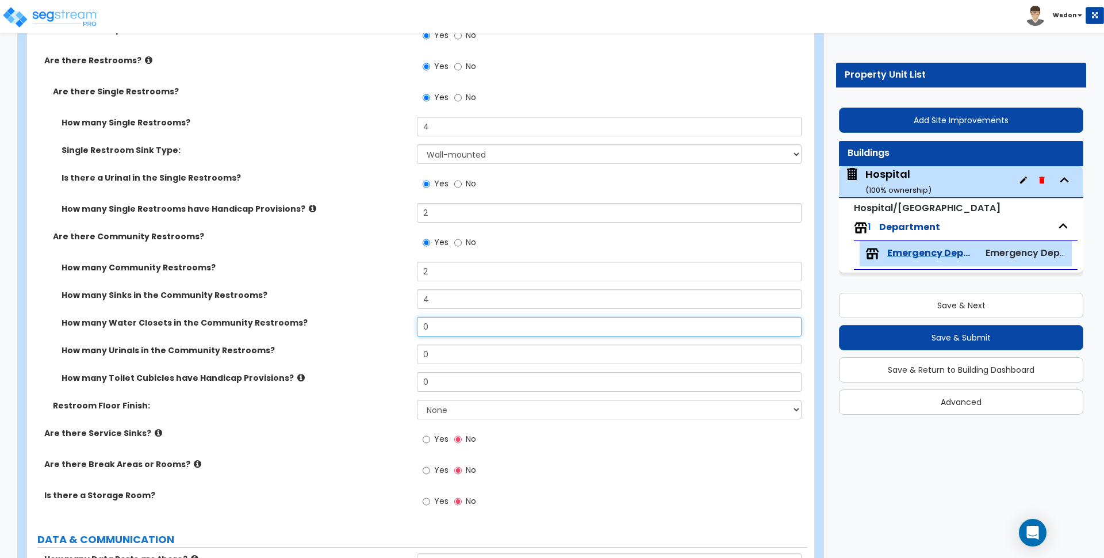
click at [452, 324] on input "0" at bounding box center [609, 327] width 384 height 20
type input "4"
click at [442, 357] on input "0" at bounding box center [609, 354] width 384 height 20
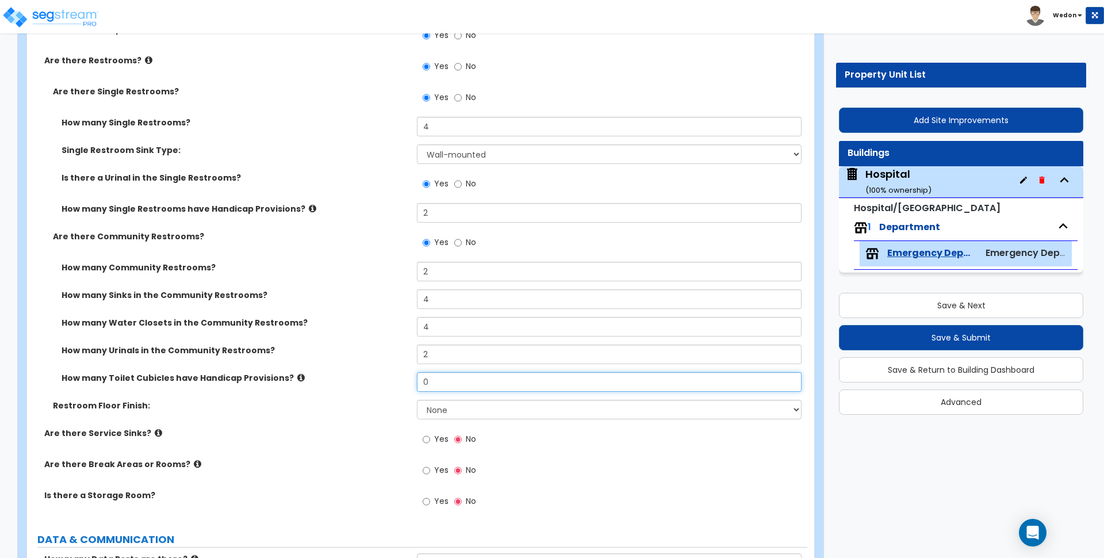
click at [447, 382] on input "0" at bounding box center [609, 382] width 384 height 20
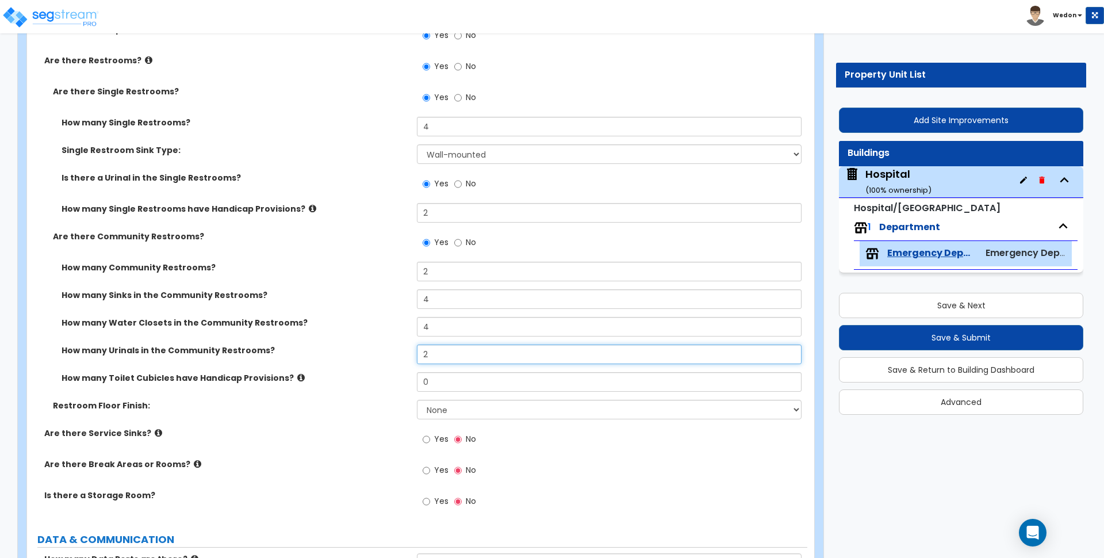
click at [446, 359] on input "2" at bounding box center [609, 354] width 384 height 20
type input "4"
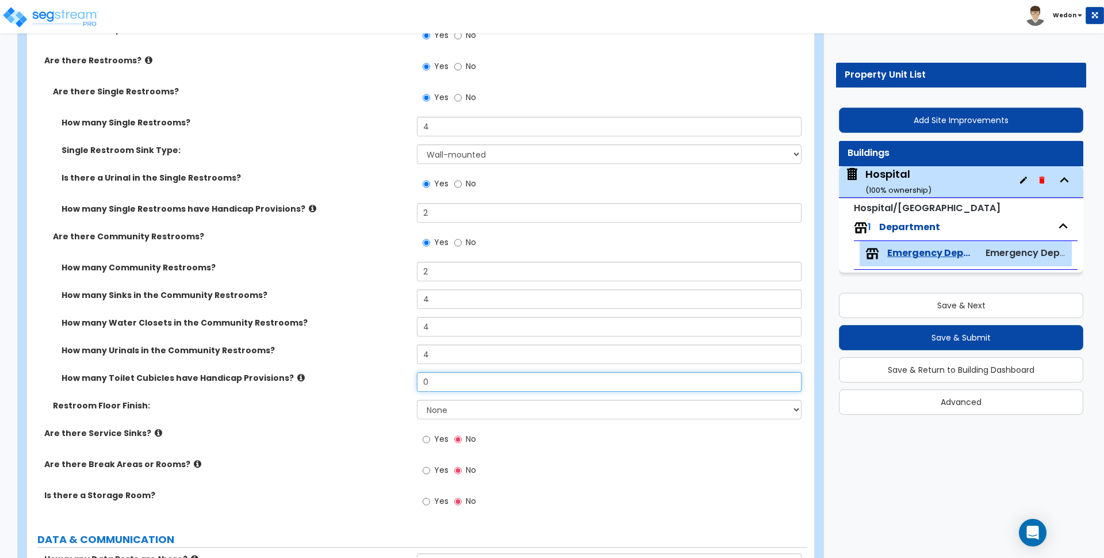
click at [444, 379] on input "0" at bounding box center [609, 382] width 384 height 20
type input "2"
click at [531, 405] on select "None Tile Flooring Resilient Laminate Flooring VCT Flooring Sheet Vinyl Flooring" at bounding box center [609, 410] width 384 height 20
select select "2"
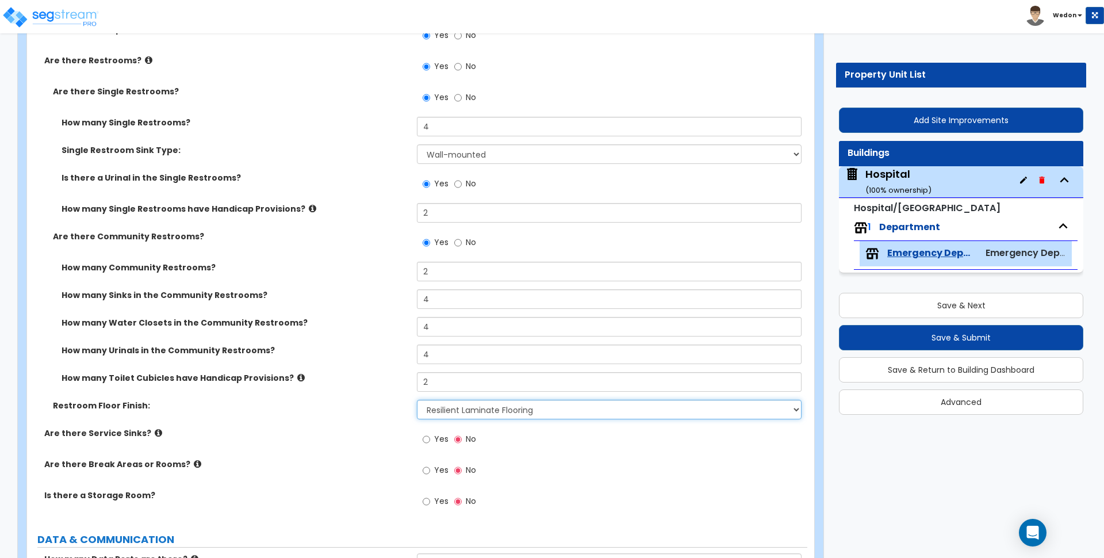
click at [417, 400] on select "None Tile Flooring Resilient Laminate Flooring VCT Flooring Sheet Vinyl Flooring" at bounding box center [609, 410] width 384 height 20
click at [340, 405] on label "Restroom Floor Finish:" at bounding box center [230, 405] width 355 height 11
click at [440, 498] on span "Yes" at bounding box center [441, 500] width 14 height 11
click at [430, 498] on input "Yes" at bounding box center [426, 501] width 7 height 13
radio input "true"
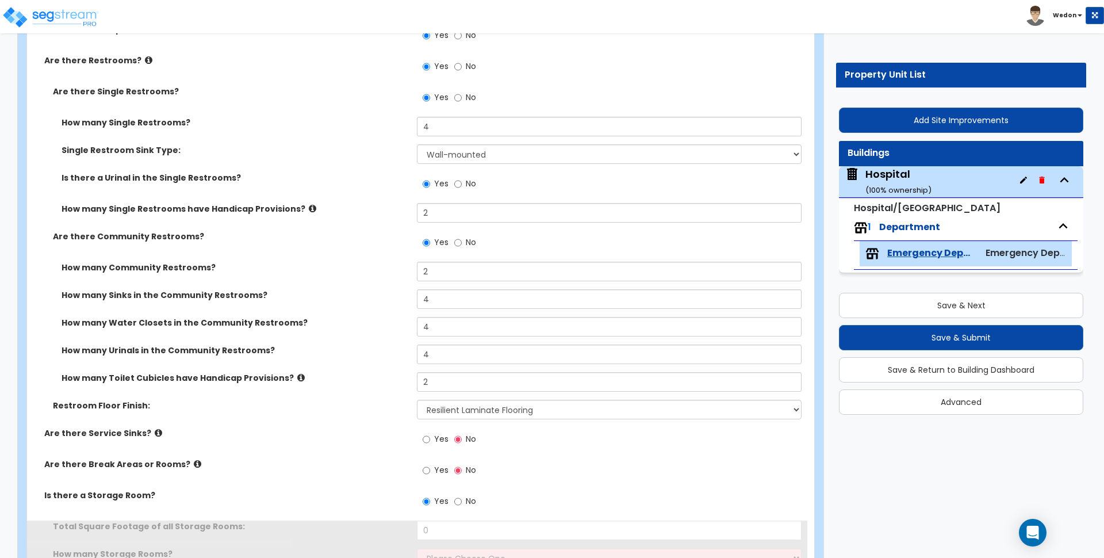
click at [435, 474] on span "Yes" at bounding box center [441, 469] width 14 height 11
click at [430, 474] on input "Yes" at bounding box center [426, 470] width 7 height 13
radio input "true"
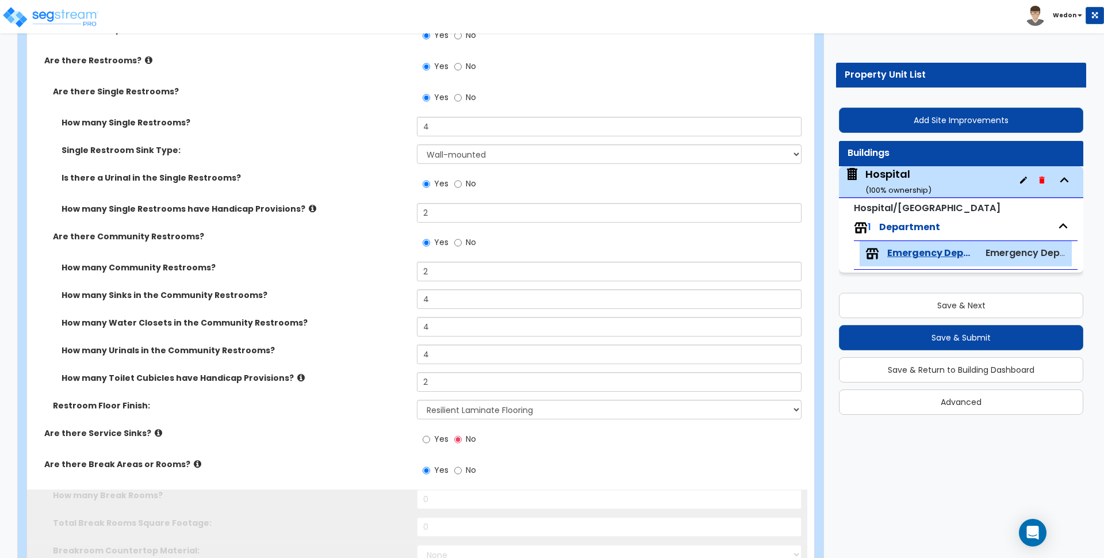
drag, startPoint x: 432, startPoint y: 438, endPoint x: 505, endPoint y: 433, distance: 73.2
click at [436, 438] on label "Yes" at bounding box center [436, 441] width 26 height 20
click at [430, 438] on input "Yes" at bounding box center [426, 439] width 7 height 13
radio input "true"
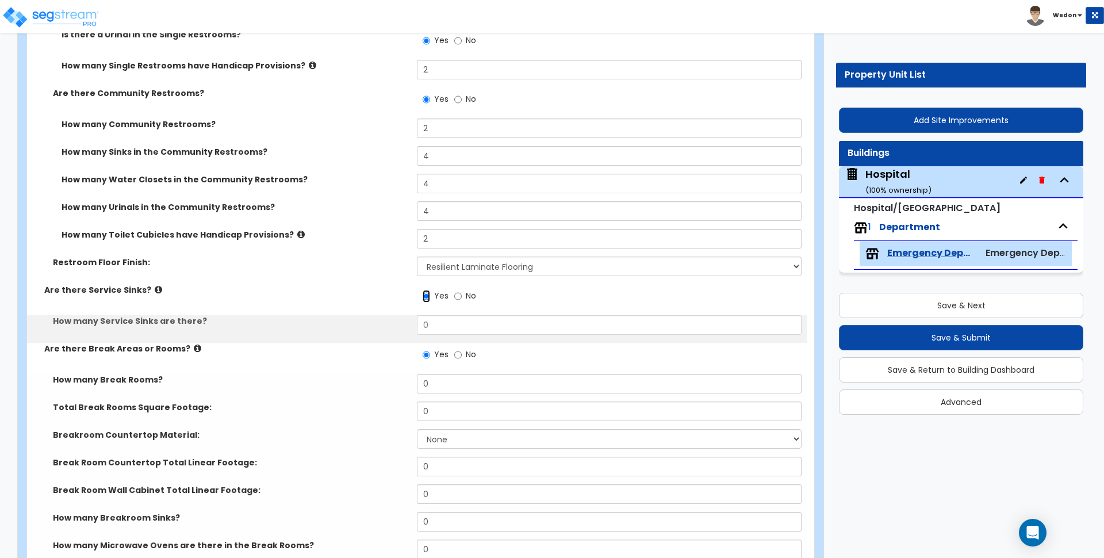
scroll to position [2818, 0]
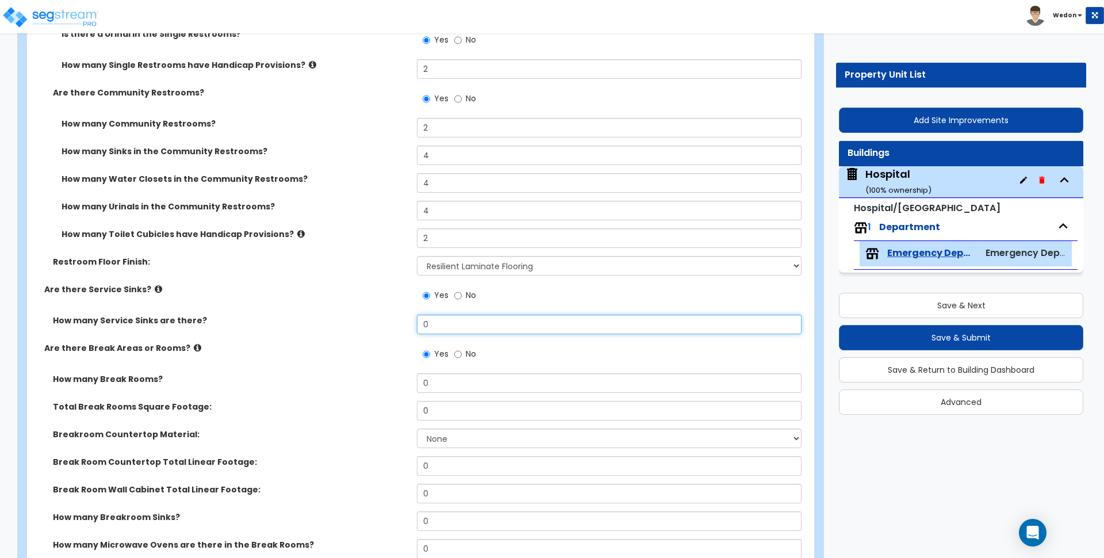
drag, startPoint x: 451, startPoint y: 325, endPoint x: 375, endPoint y: 317, distance: 76.3
click at [379, 320] on div "How many Service Sinks are there? 0" at bounding box center [417, 328] width 780 height 28
type input "2"
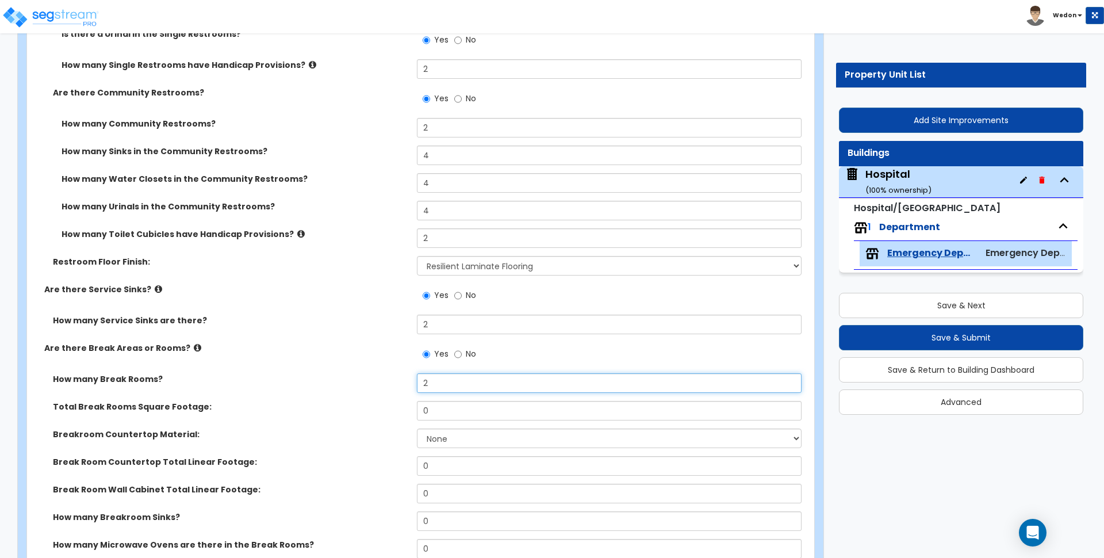
type input "2"
type input "200"
click at [348, 355] on div "Are there Break Areas or Rooms? Yes No" at bounding box center [417, 357] width 780 height 31
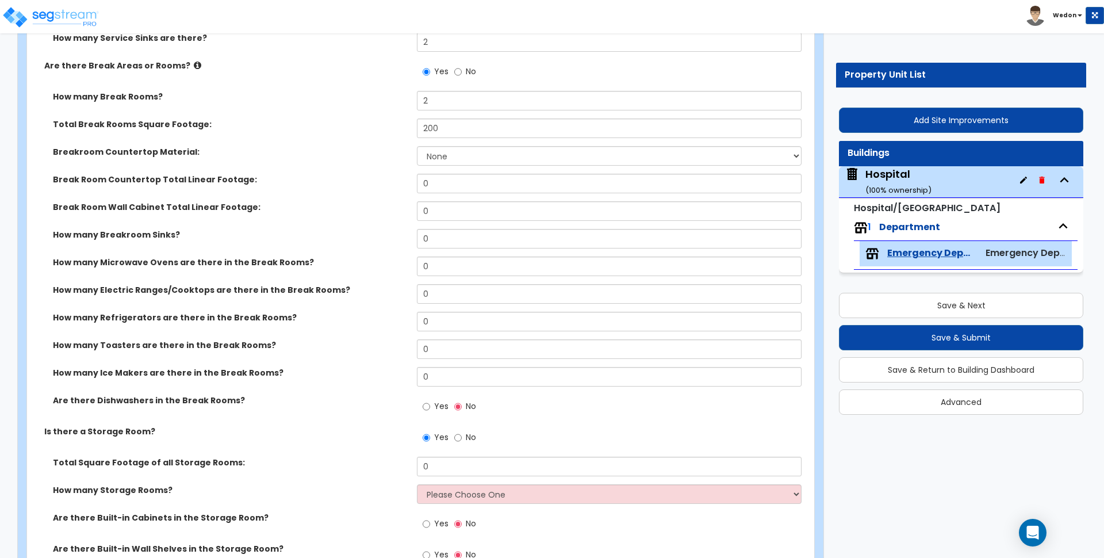
scroll to position [3105, 0]
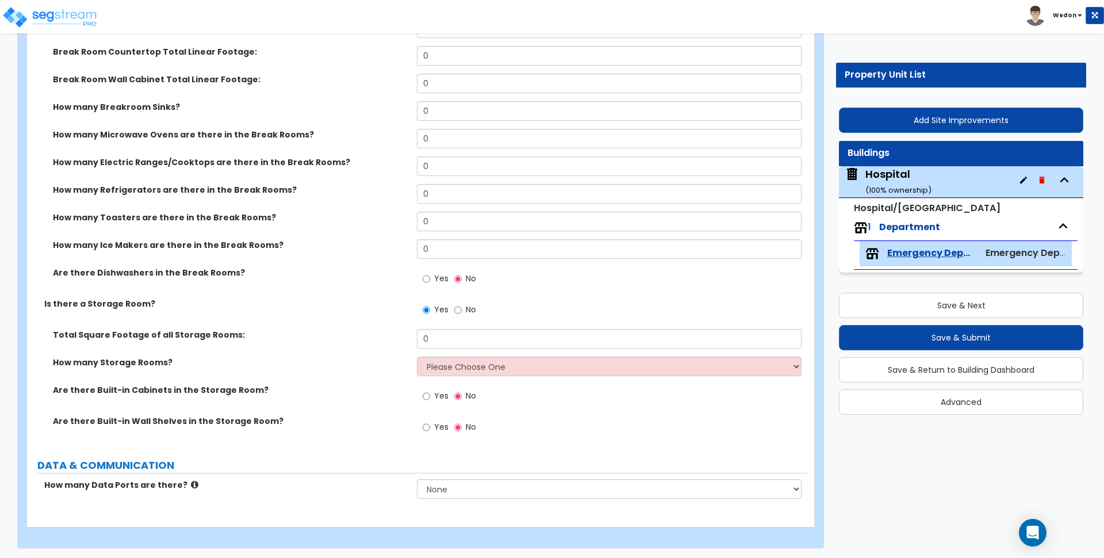
click at [396, 397] on div "Are there Built-in Cabinets in the Storage Room? Yes No" at bounding box center [417, 399] width 780 height 31
click at [367, 336] on label "Total Square Footage of all Storage Rooms:" at bounding box center [230, 332] width 355 height 11
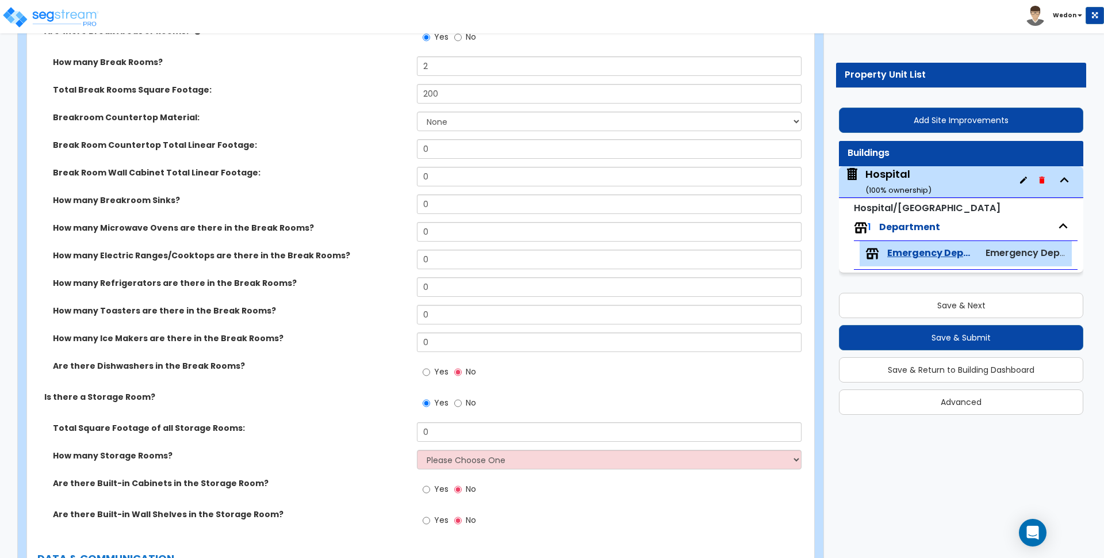
scroll to position [3086, 0]
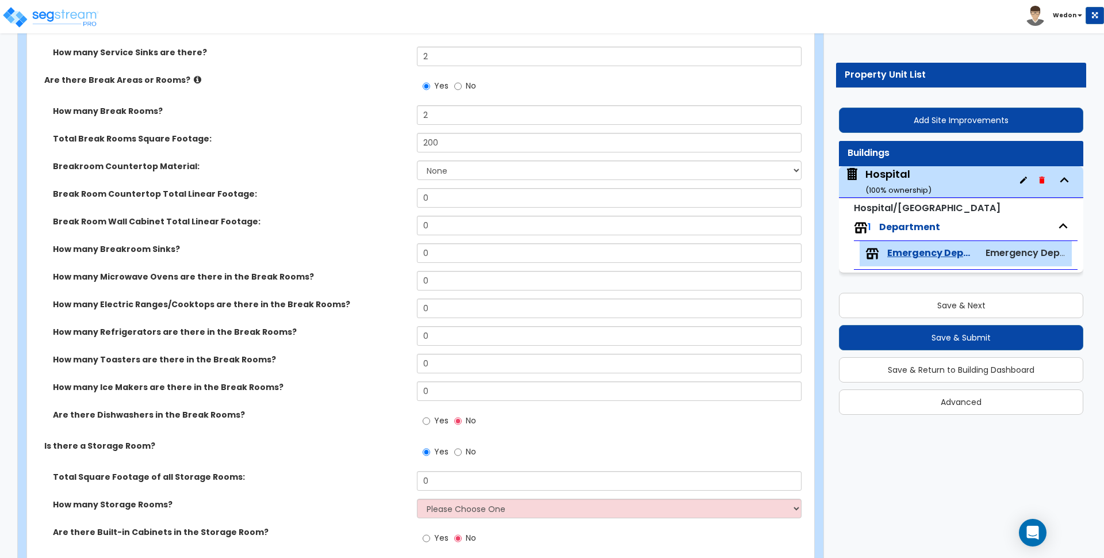
click at [501, 208] on div "Break Room Countertop Total Linear Footage: 0" at bounding box center [417, 202] width 780 height 28
click at [500, 202] on input "0" at bounding box center [609, 198] width 384 height 20
type input "12"
click at [455, 224] on input "0" at bounding box center [609, 226] width 384 height 20
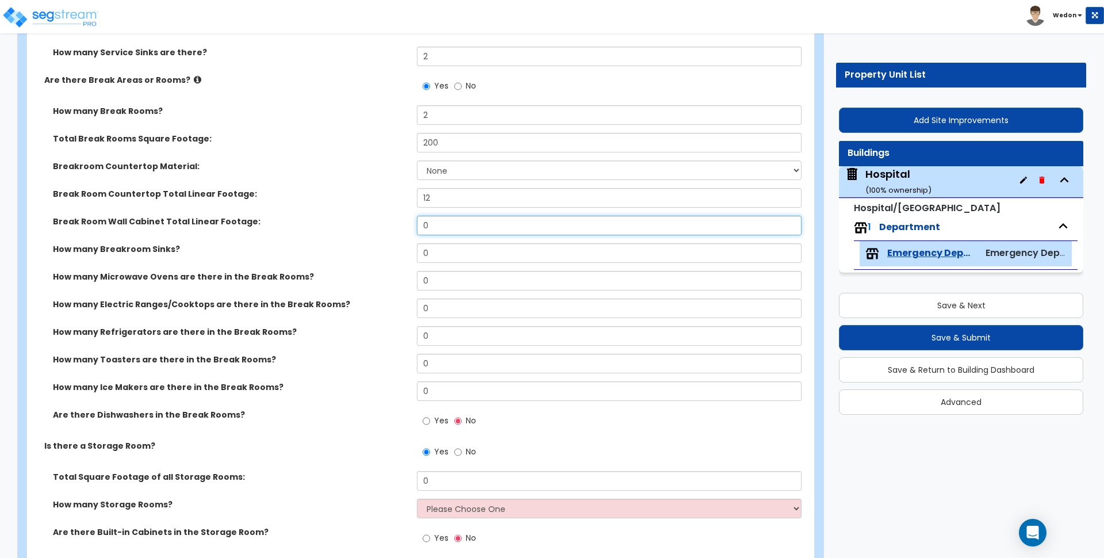
click at [455, 224] on input "0" at bounding box center [609, 226] width 384 height 20
type input "12"
click at [441, 251] on input "0" at bounding box center [609, 253] width 384 height 20
type input "2"
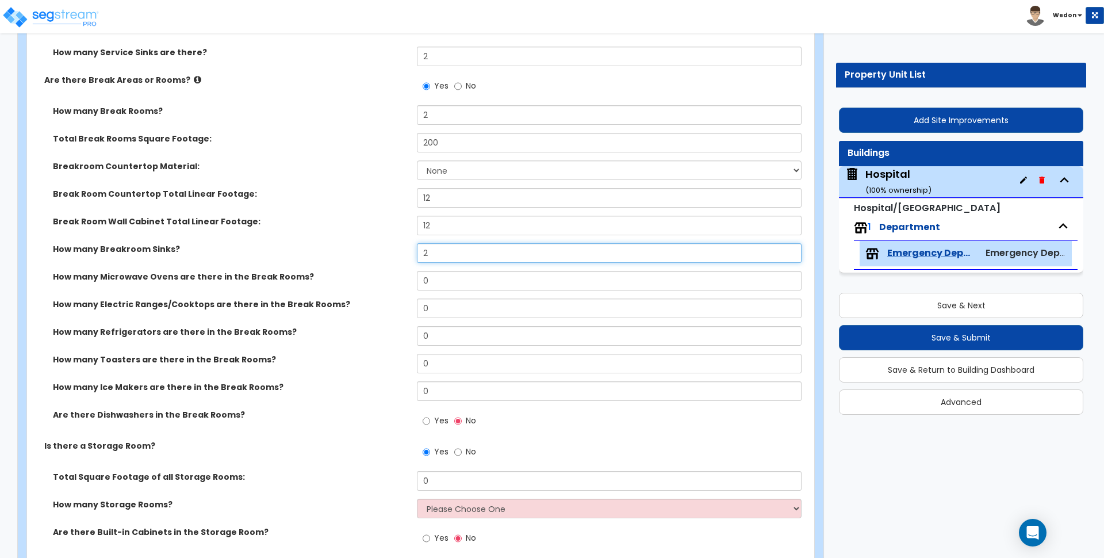
select select "1"
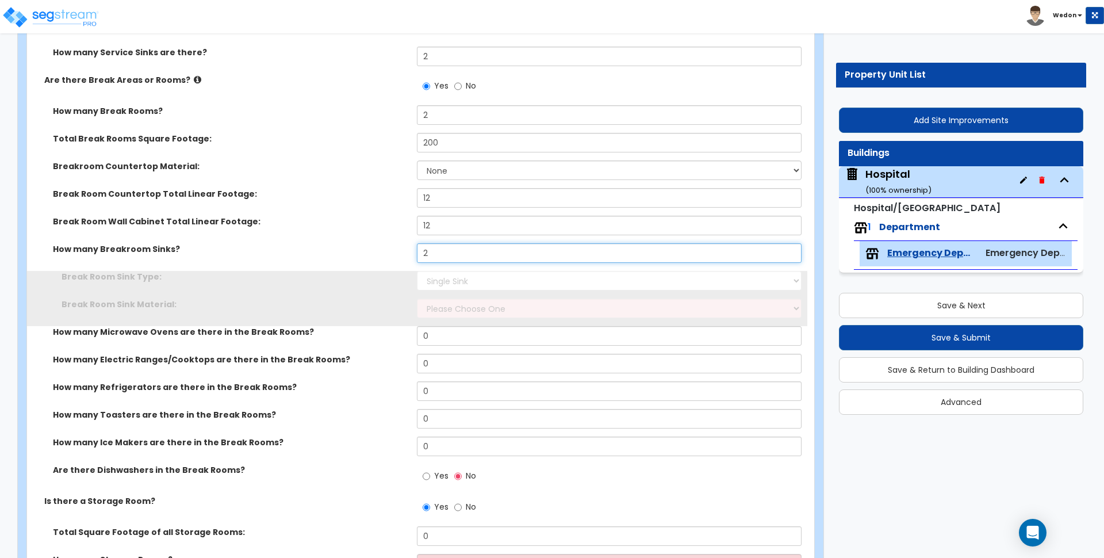
type input "2"
click at [450, 283] on select "Please Choose One Single Sink Double Sink" at bounding box center [609, 281] width 384 height 20
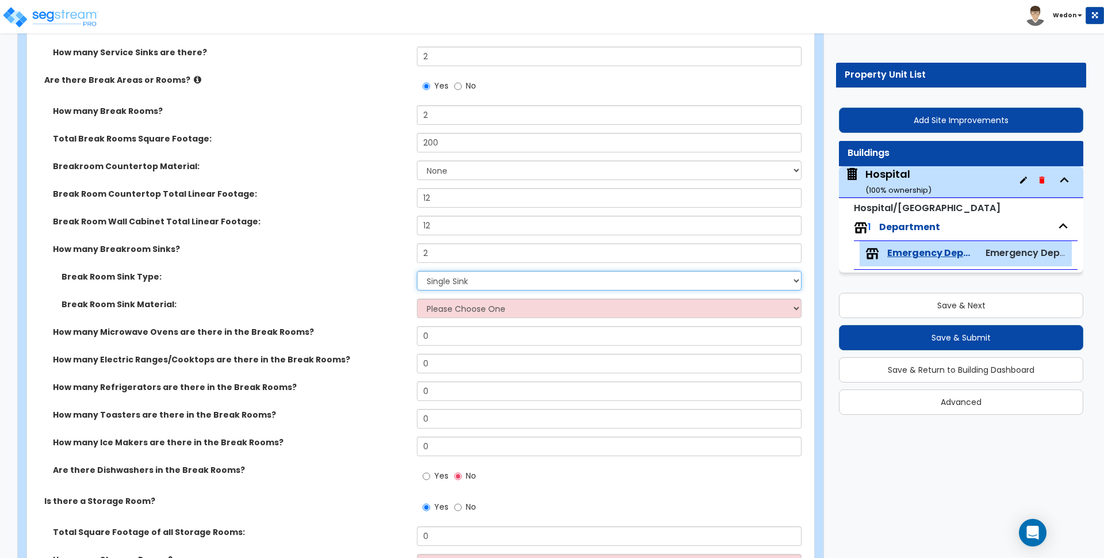
select select "2"
click at [417, 271] on select "Please Choose One Single Sink Double Sink" at bounding box center [609, 281] width 384 height 20
click at [454, 307] on select "Please Choose One Stainless Steel Porcelain Enamel Cast Iron" at bounding box center [609, 308] width 384 height 20
select select "2"
click at [417, 298] on select "Please Choose One Stainless Steel Porcelain Enamel Cast Iron" at bounding box center [609, 308] width 384 height 20
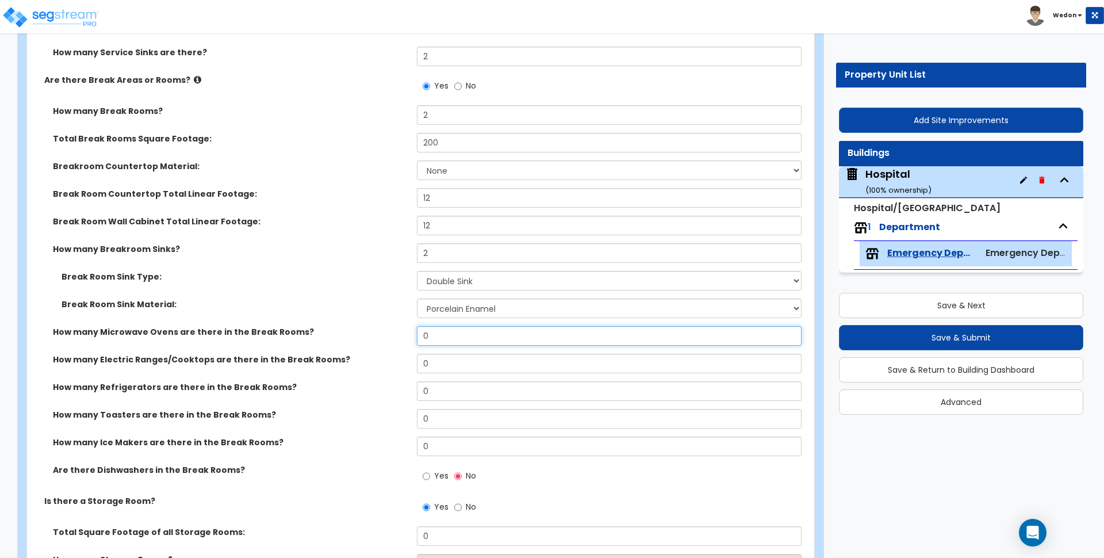
click at [447, 337] on input "0" at bounding box center [609, 336] width 384 height 20
click at [447, 338] on input "0" at bounding box center [609, 336] width 384 height 20
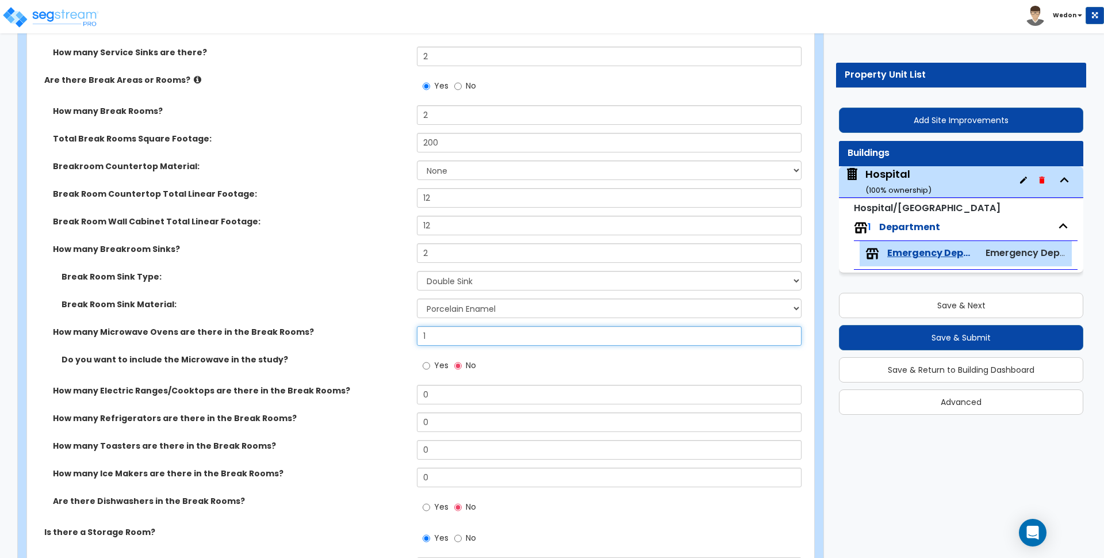
type input "1"
click at [438, 361] on span "Yes" at bounding box center [441, 364] width 14 height 11
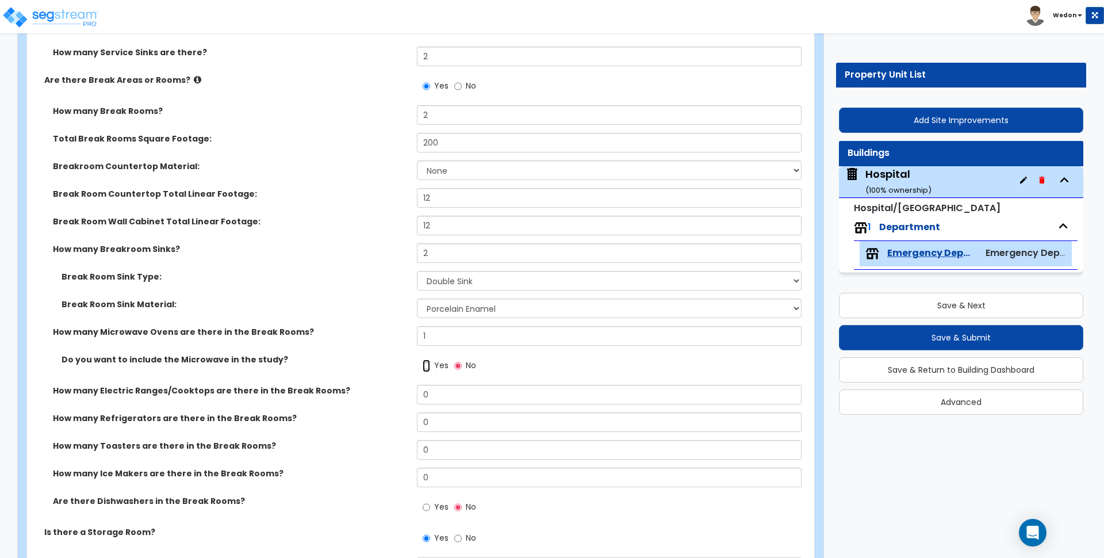
click at [430, 361] on input "Yes" at bounding box center [426, 365] width 7 height 13
radio input "true"
drag, startPoint x: 400, startPoint y: 481, endPoint x: 380, endPoint y: 477, distance: 20.5
click at [378, 481] on div "How many Ice Makers are there in the Break Rooms? 0" at bounding box center [417, 481] width 780 height 28
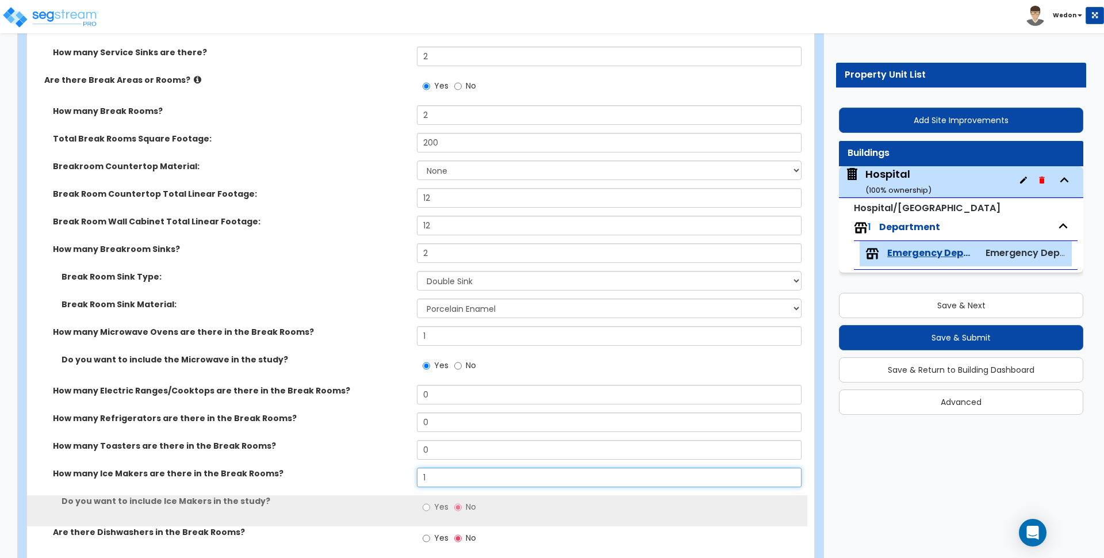
type input "1"
click at [434, 505] on span "Yes" at bounding box center [441, 506] width 14 height 11
click at [430, 505] on input "Yes" at bounding box center [426, 507] width 7 height 13
radio input "true"
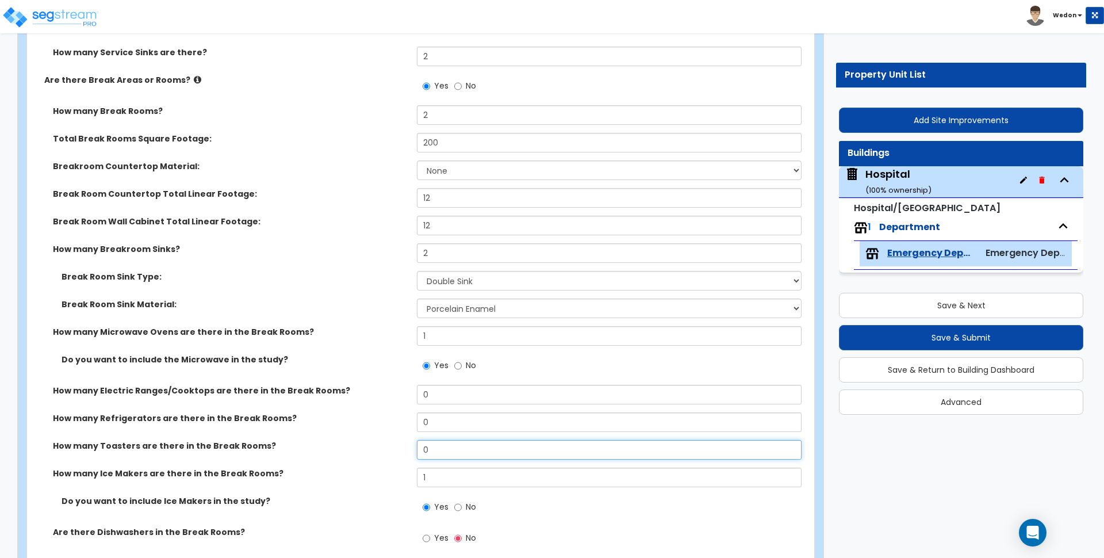
drag, startPoint x: 428, startPoint y: 452, endPoint x: 422, endPoint y: 444, distance: 9.9
click at [423, 444] on input "0" at bounding box center [609, 450] width 384 height 20
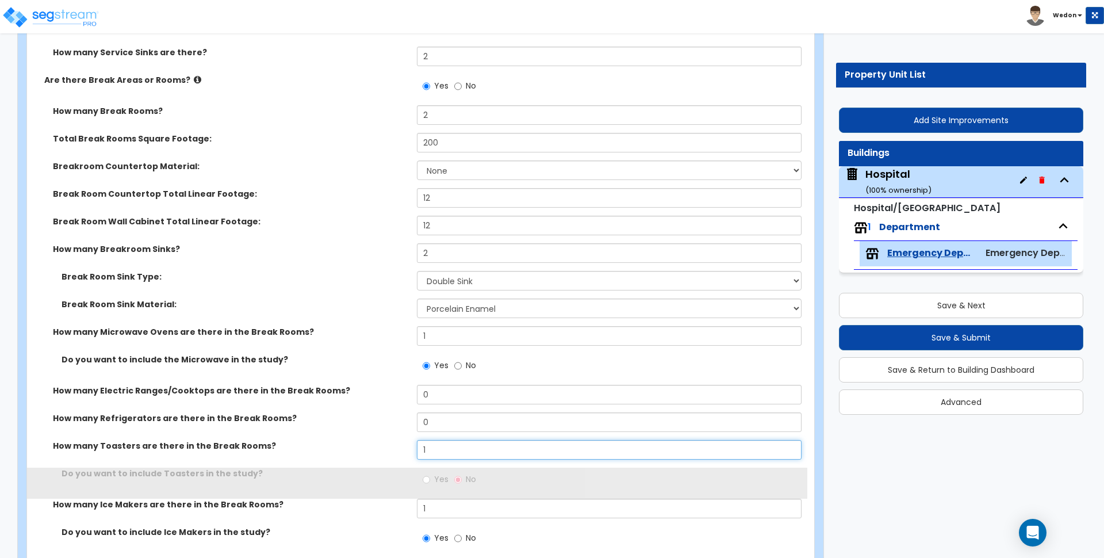
type input "1"
click at [439, 537] on span "Yes" at bounding box center [441, 537] width 14 height 11
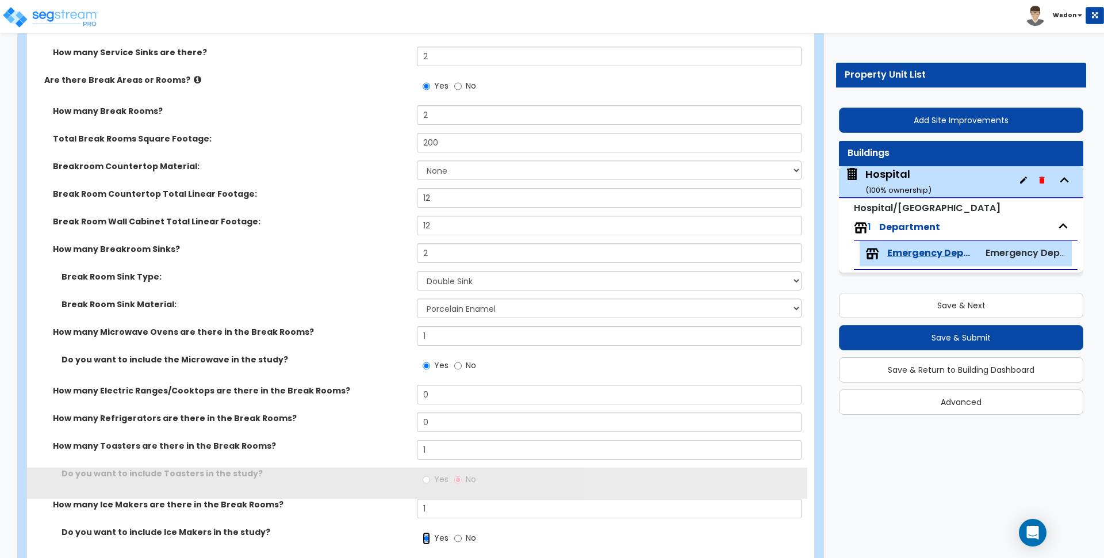
click at [430, 537] on input "Yes" at bounding box center [426, 538] width 7 height 13
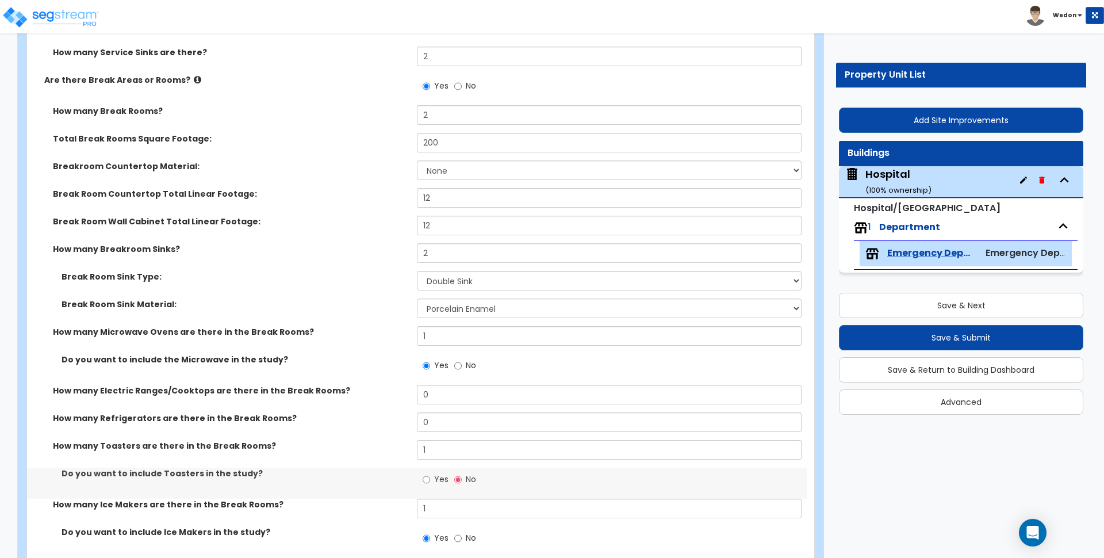
click at [438, 481] on span "Yes" at bounding box center [441, 478] width 14 height 11
click at [430, 481] on input "Yes" at bounding box center [426, 479] width 7 height 13
radio input "true"
drag, startPoint x: 434, startPoint y: 424, endPoint x: 401, endPoint y: 412, distance: 34.2
click at [404, 413] on div "How many Refrigerators are there in the Break Rooms? 0" at bounding box center [417, 426] width 780 height 28
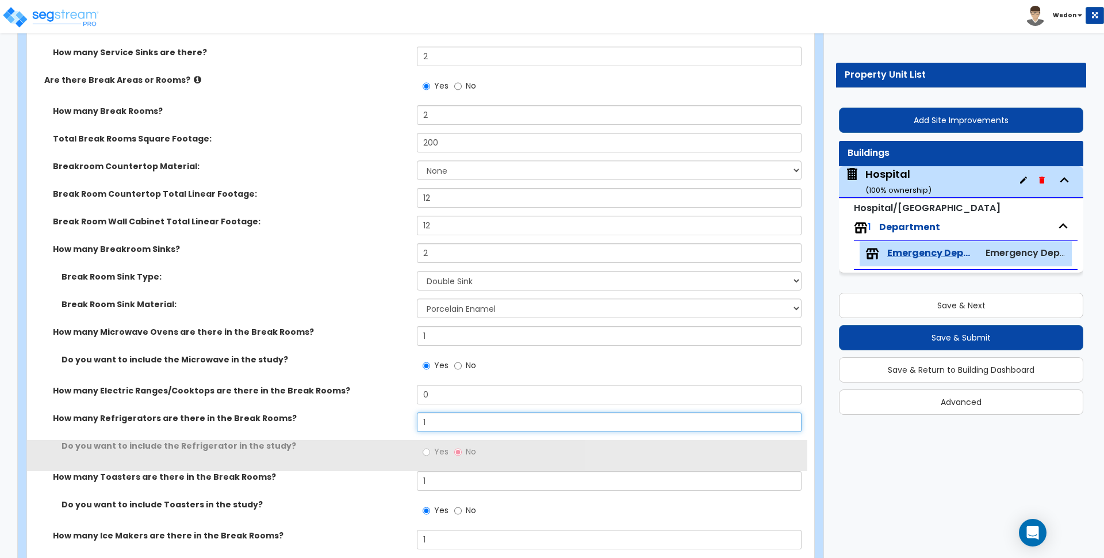
type input "1"
click at [434, 450] on span "Yes" at bounding box center [441, 451] width 14 height 11
click at [430, 450] on input "Yes" at bounding box center [426, 452] width 7 height 13
radio input "true"
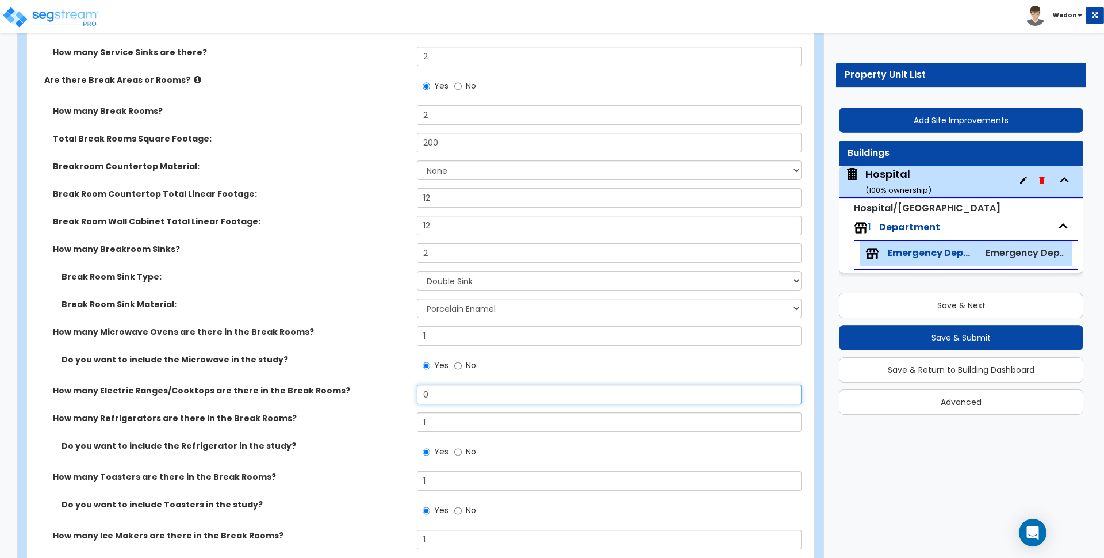
drag, startPoint x: 432, startPoint y: 395, endPoint x: 397, endPoint y: 388, distance: 35.9
click at [397, 388] on div "How many Electric Ranges/Cooktops are there in the Break Rooms? 0" at bounding box center [417, 399] width 780 height 28
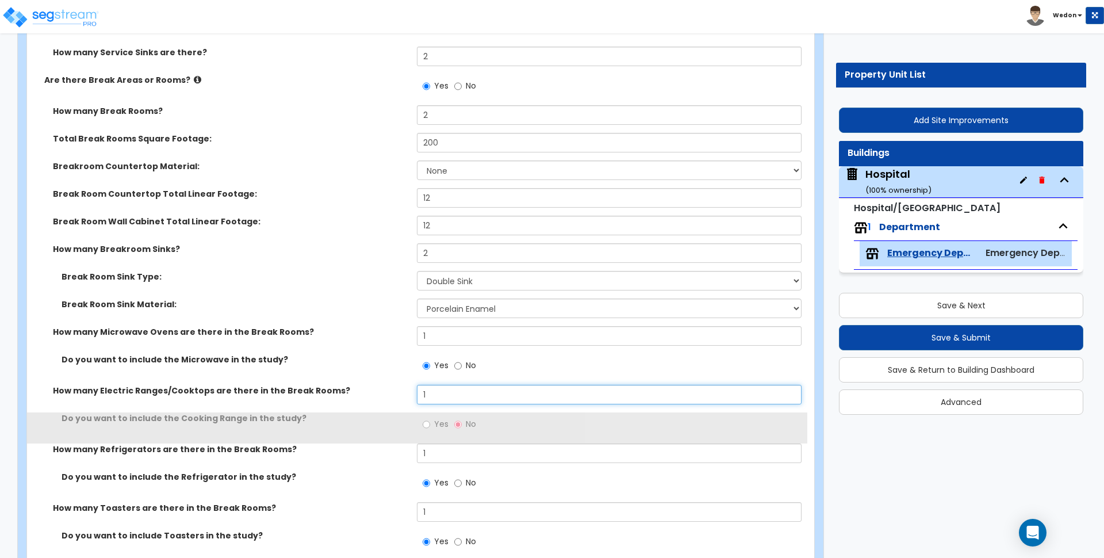
type input "1"
drag, startPoint x: 434, startPoint y: 413, endPoint x: 430, endPoint y: 421, distance: 9.0
click at [434, 415] on div "Yes No" at bounding box center [449, 425] width 65 height 26
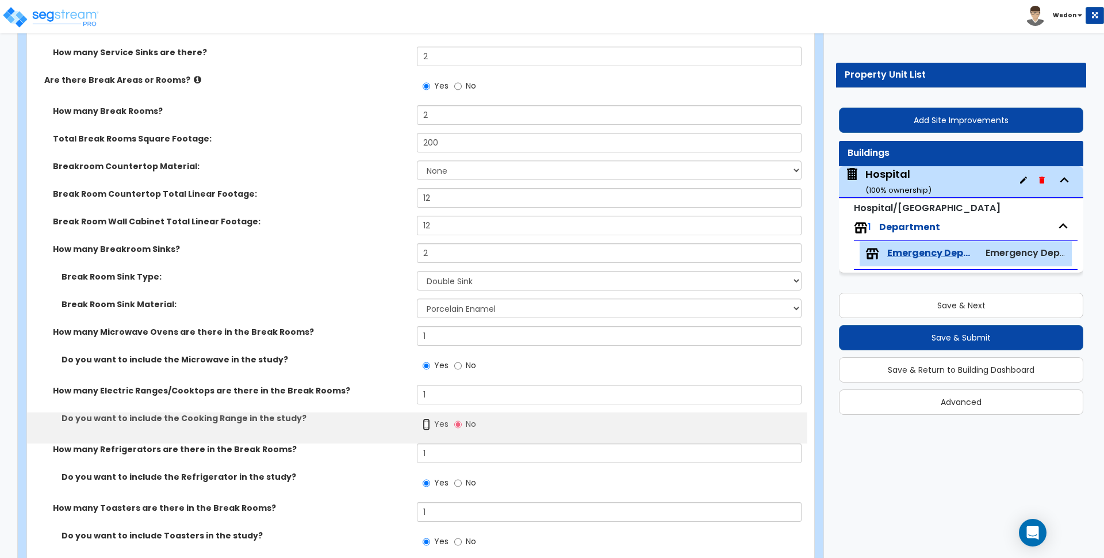
click at [426, 427] on input "Yes" at bounding box center [426, 424] width 7 height 13
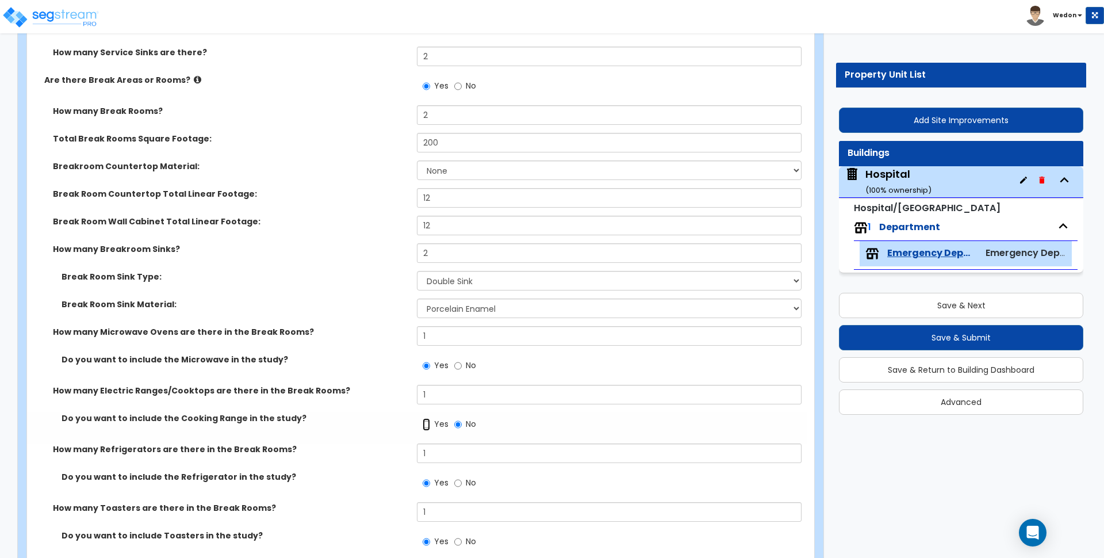
radio input "true"
click at [361, 383] on div "Do you want to include the Microwave in the study? Yes No" at bounding box center [417, 369] width 780 height 31
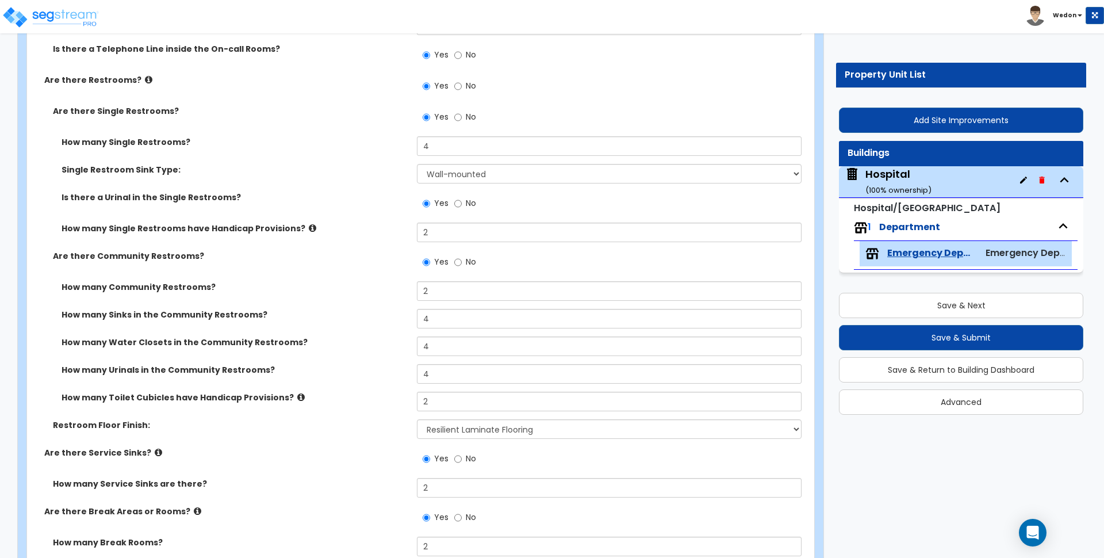
scroll to position [3014, 0]
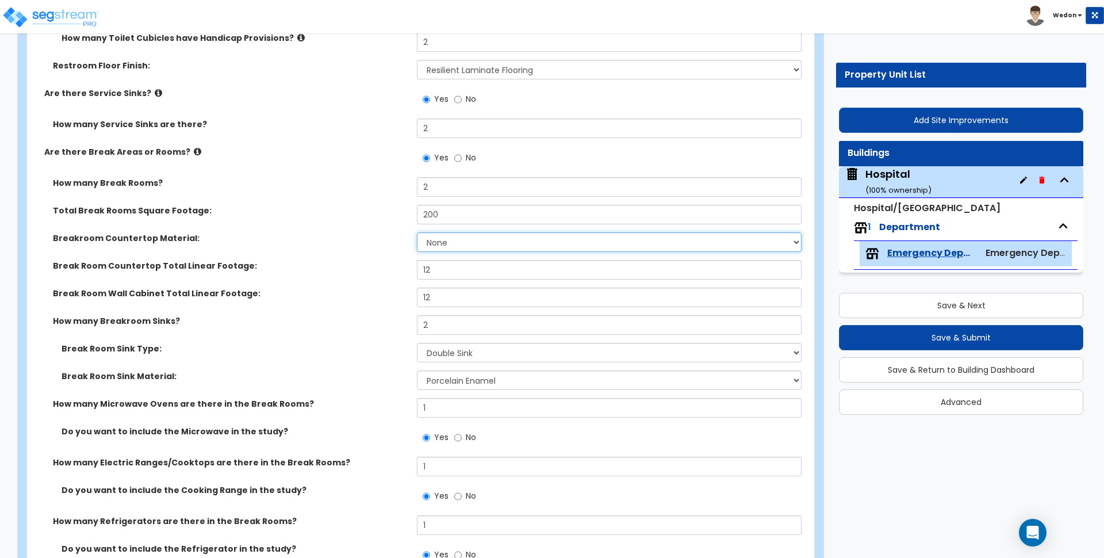
click at [457, 237] on select "None Plastic Laminate Solid Surface Stone Quartz Marble Tile Wood Stainless Ste…" at bounding box center [609, 242] width 384 height 20
select select "2"
click at [417, 232] on select "None Plastic Laminate Solid Surface Stone Quartz Marble Tile Wood Stainless Ste…" at bounding box center [609, 242] width 384 height 20
click at [369, 270] on label "Break Room Countertop Total Linear Footage:" at bounding box center [230, 265] width 355 height 11
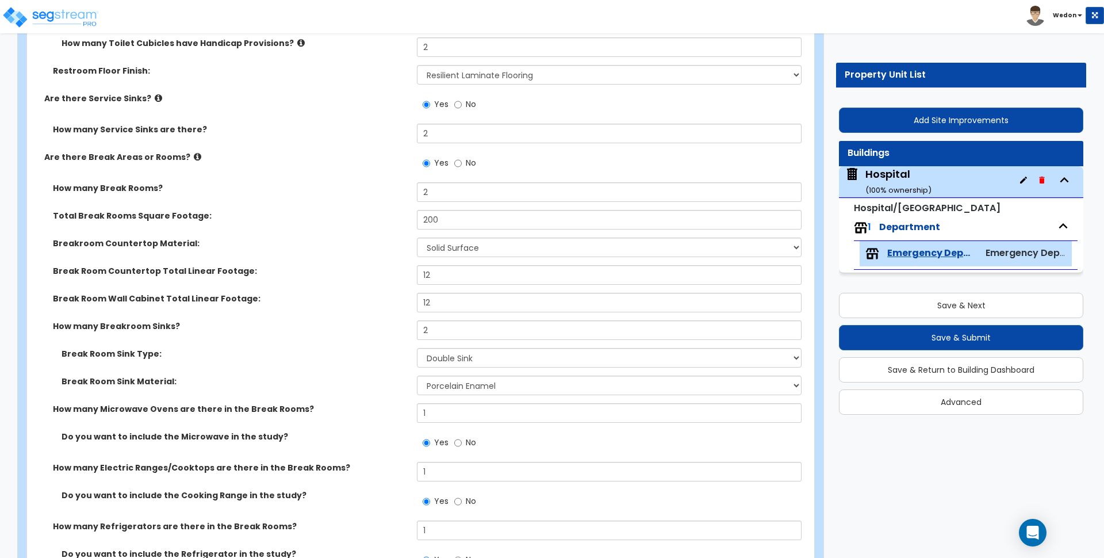
scroll to position [3440, 0]
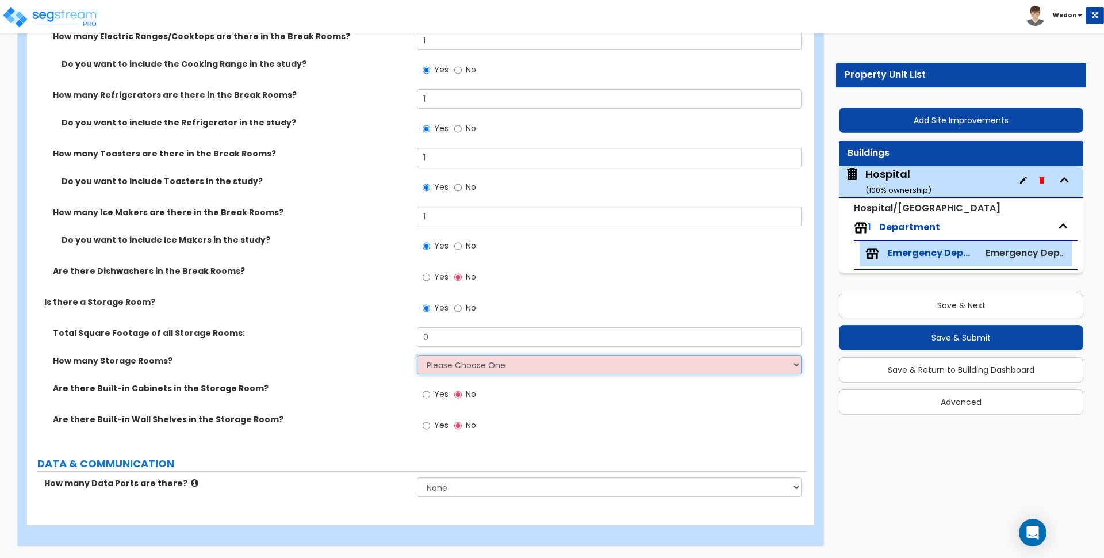
click at [478, 361] on select "Please Choose One 1 2 3" at bounding box center [609, 365] width 384 height 20
click at [417, 355] on select "Please Choose One 1 2 3" at bounding box center [609, 365] width 384 height 20
click at [459, 365] on select "Please Choose One 1 2 3" at bounding box center [609, 365] width 384 height 20
select select "3"
click at [417, 355] on select "Please Choose One 1 2 3" at bounding box center [609, 365] width 384 height 20
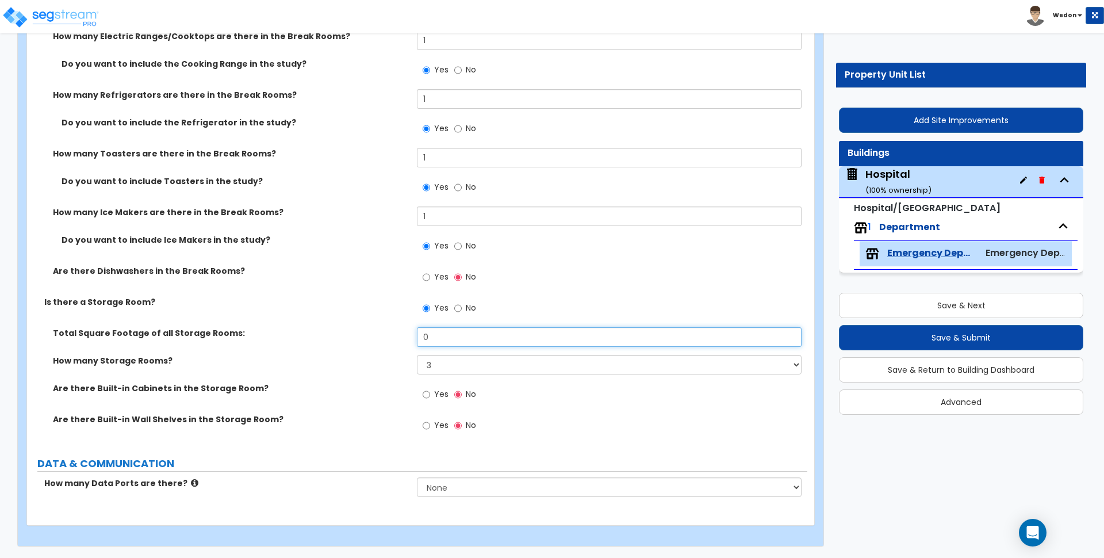
click at [446, 339] on input "0" at bounding box center [609, 337] width 384 height 20
click at [447, 339] on input "0" at bounding box center [609, 337] width 384 height 20
click at [323, 314] on div "Is there a Storage Room? Yes No" at bounding box center [417, 311] width 780 height 31
click at [362, 248] on div "Do you want to include Ice Makers in the study? Yes No" at bounding box center [417, 249] width 780 height 31
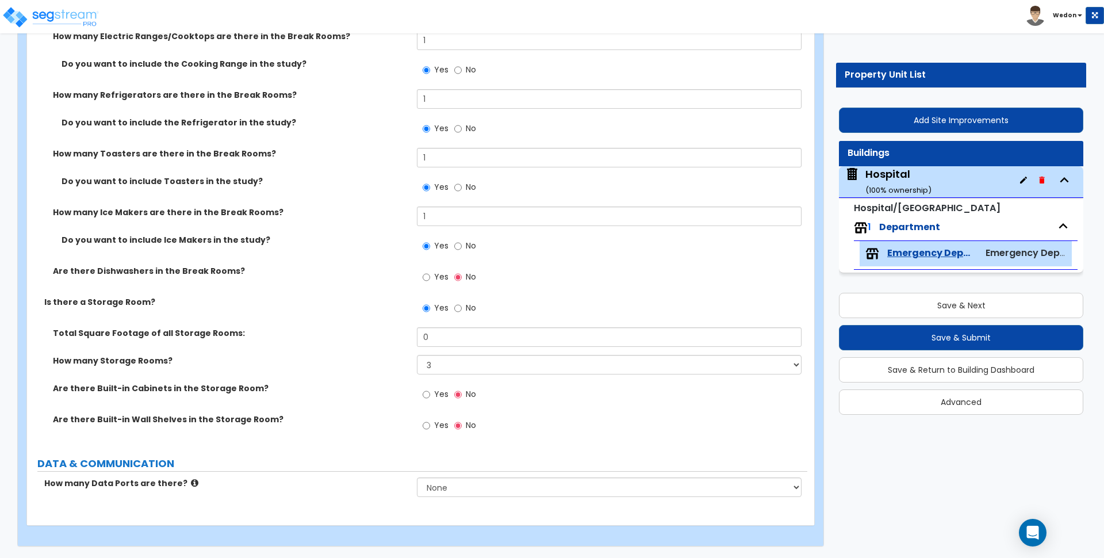
click at [636, 486] on select "None Please Estimate for Me I will specify the Quantity Exactly" at bounding box center [609, 487] width 384 height 20
click at [417, 477] on select "None Please Estimate for Me I will specify the Quantity Exactly" at bounding box center [609, 487] width 384 height 20
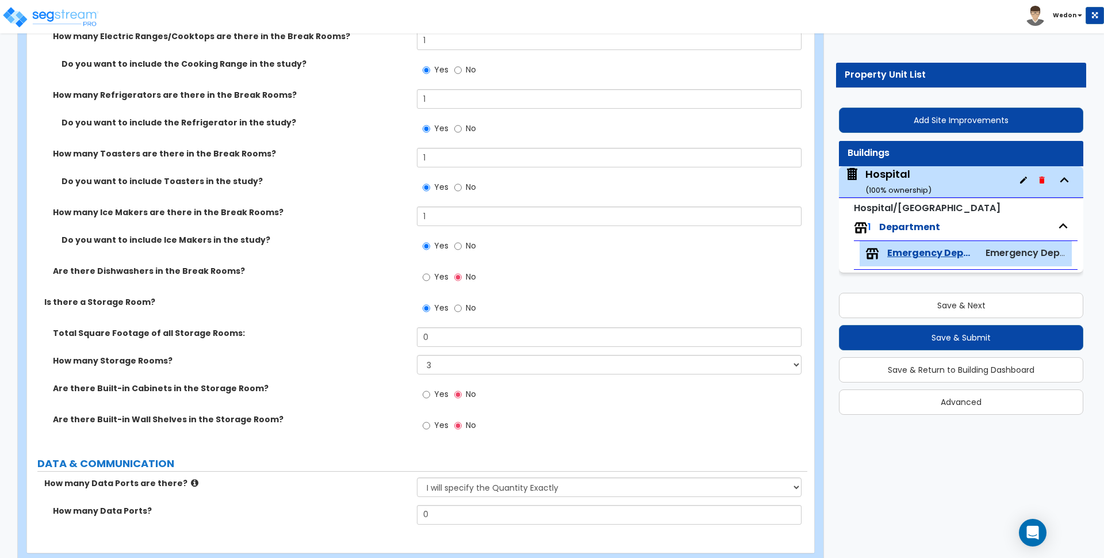
click at [37, 301] on div "Is there a Storage Room?" at bounding box center [222, 301] width 390 height 11
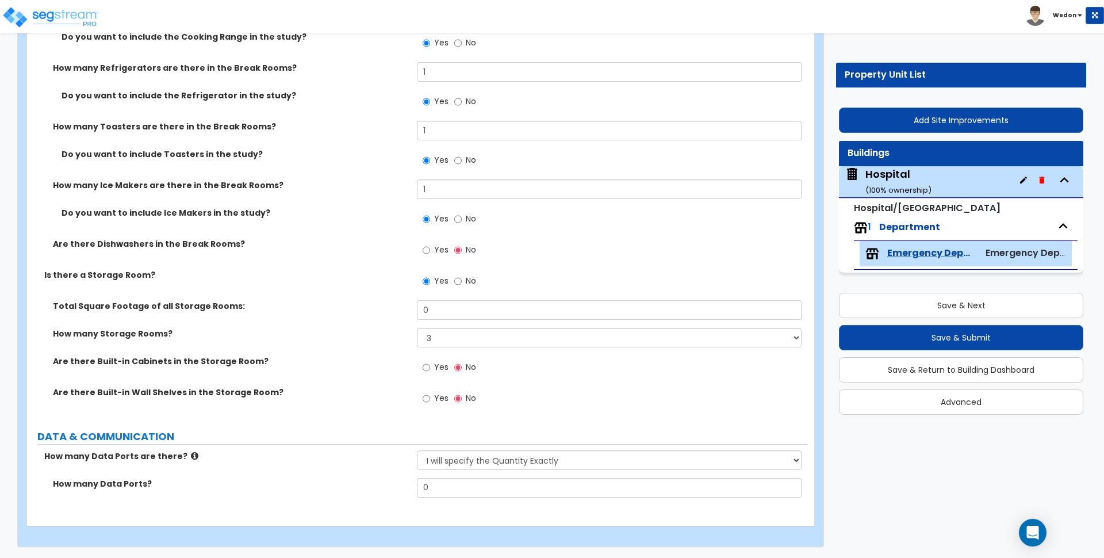
scroll to position [3467, 0]
click at [432, 484] on input "0" at bounding box center [609, 487] width 384 height 20
click at [509, 454] on select "None Please Estimate for Me I will specify the Quantity Exactly" at bounding box center [609, 460] width 384 height 20
select select "1"
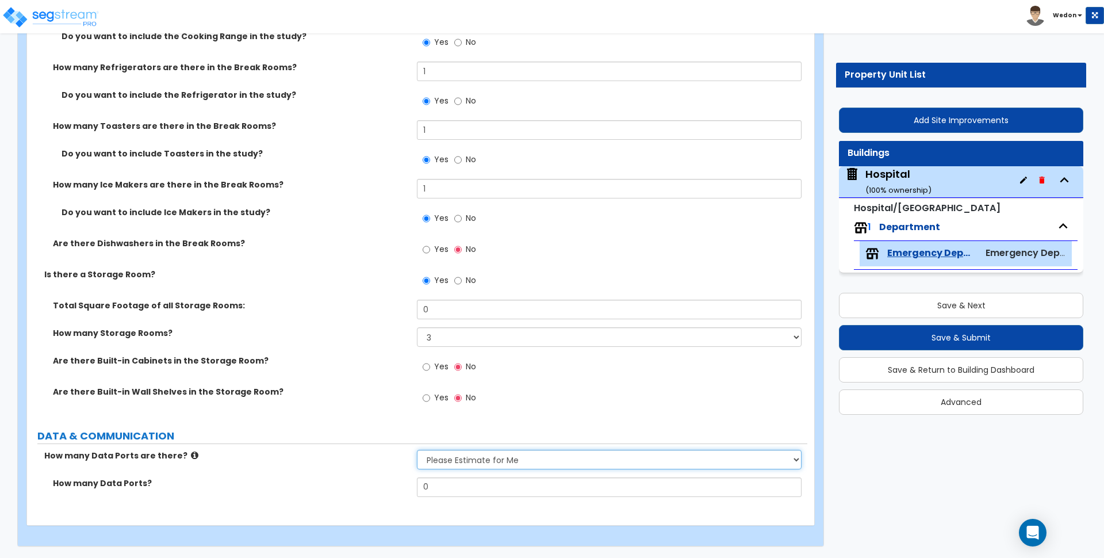
click at [417, 450] on select "None Please Estimate for Me I will specify the Quantity Exactly" at bounding box center [609, 460] width 384 height 20
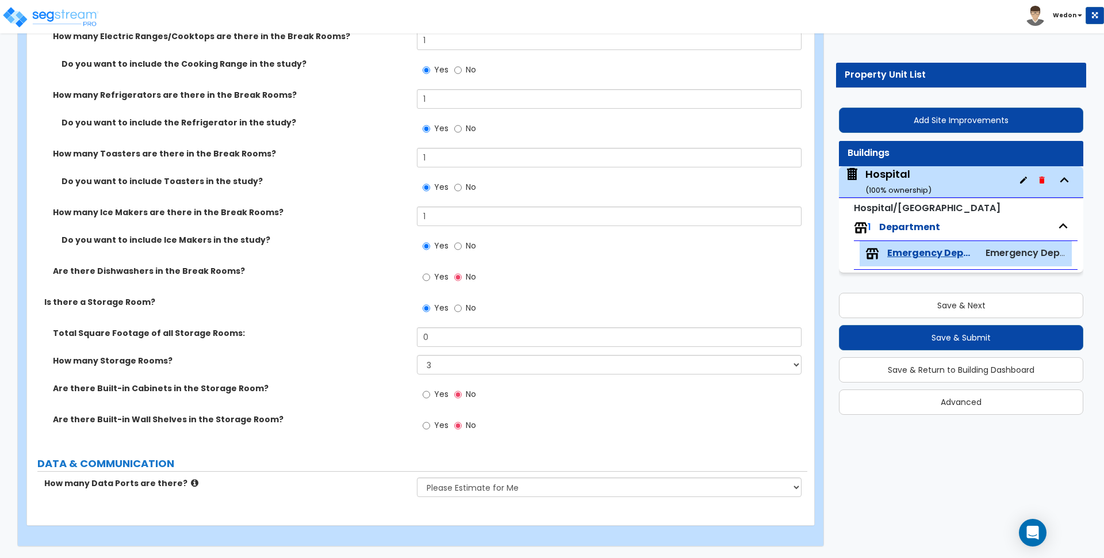
drag, startPoint x: 435, startPoint y: 419, endPoint x: 445, endPoint y: 416, distance: 10.6
click at [436, 419] on span "Yes" at bounding box center [441, 424] width 14 height 11
click at [430, 419] on input "Yes" at bounding box center [426, 425] width 7 height 13
radio input "true"
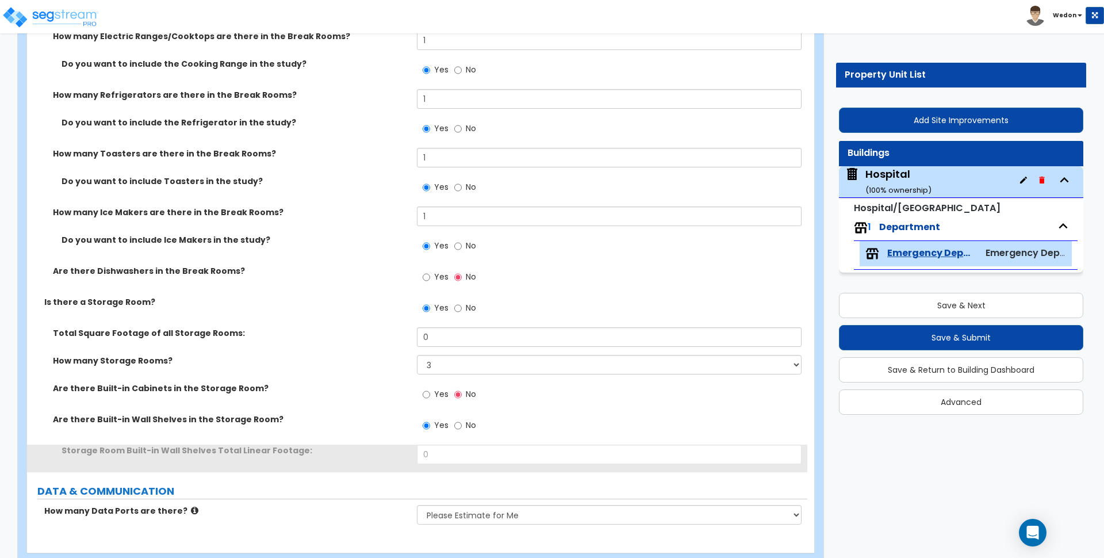
drag, startPoint x: 438, startPoint y: 394, endPoint x: 492, endPoint y: 392, distance: 54.7
click at [438, 394] on span "Yes" at bounding box center [441, 393] width 14 height 11
click at [430, 394] on input "Yes" at bounding box center [426, 394] width 7 height 13
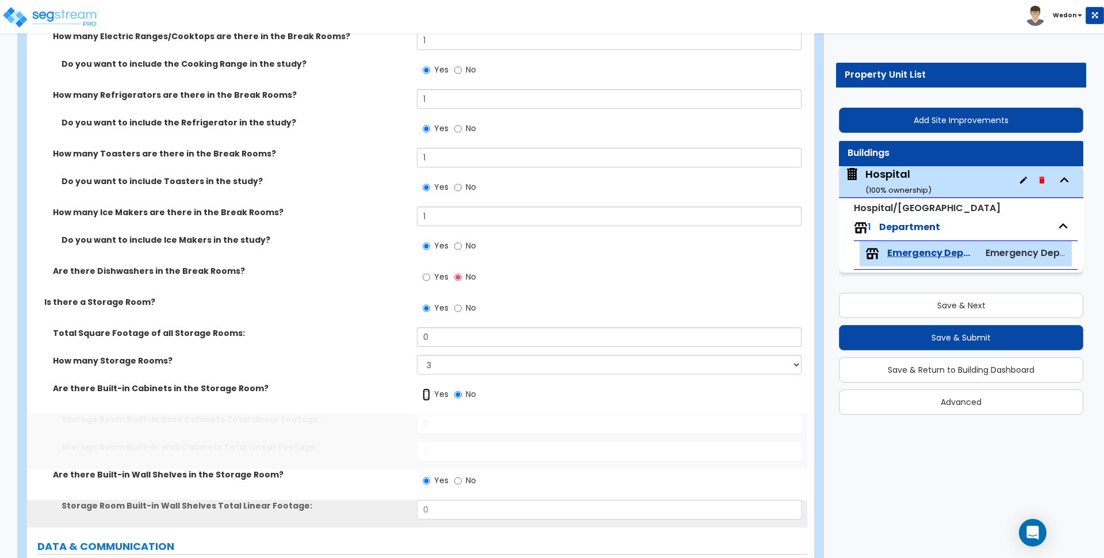
radio input "true"
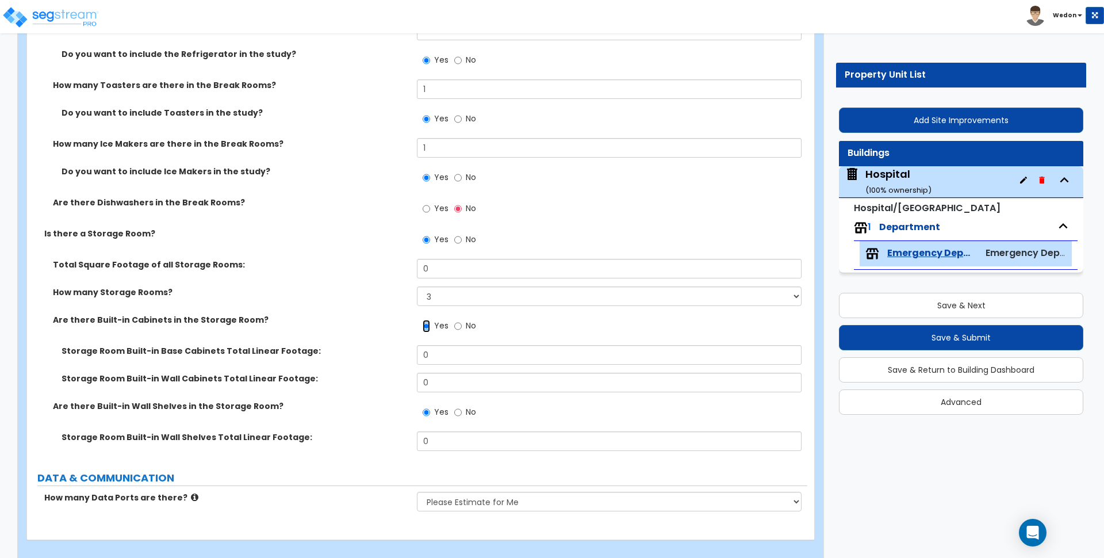
scroll to position [3523, 0]
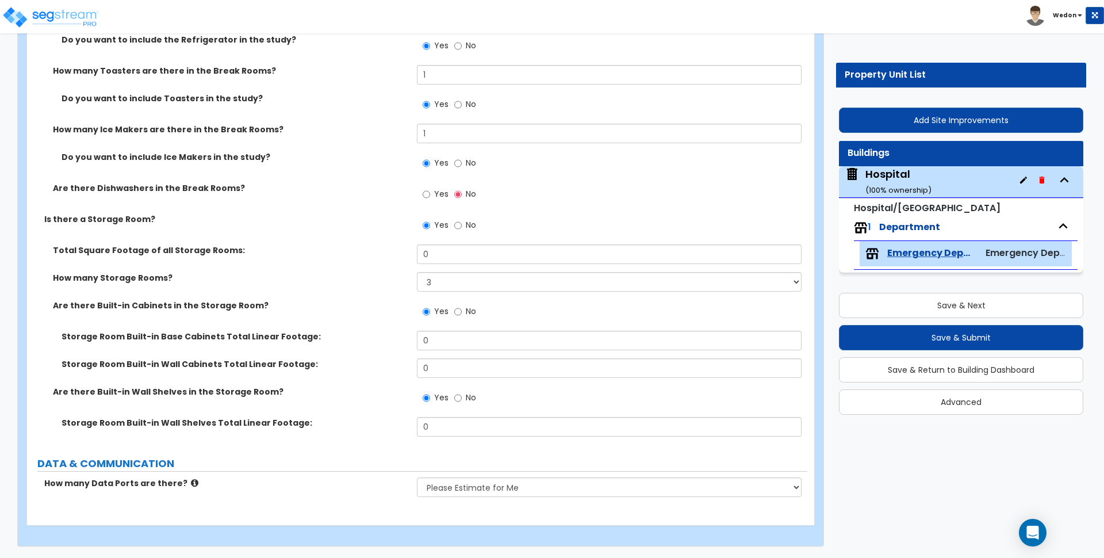
click at [375, 367] on label "Storage Room Built-in Wall Cabinets Total Linear Footage:" at bounding box center [235, 363] width 347 height 11
click at [378, 375] on div "Storage Room Built-in Wall Cabinets Total Linear Footage: 0" at bounding box center [417, 372] width 780 height 28
click at [429, 196] on input "Yes" at bounding box center [426, 194] width 7 height 13
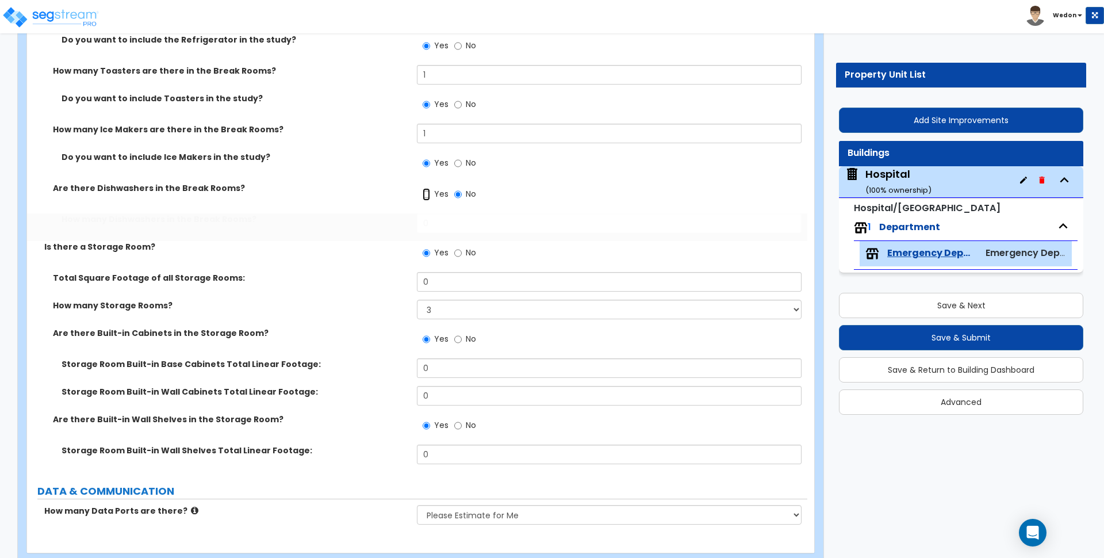
radio input "true"
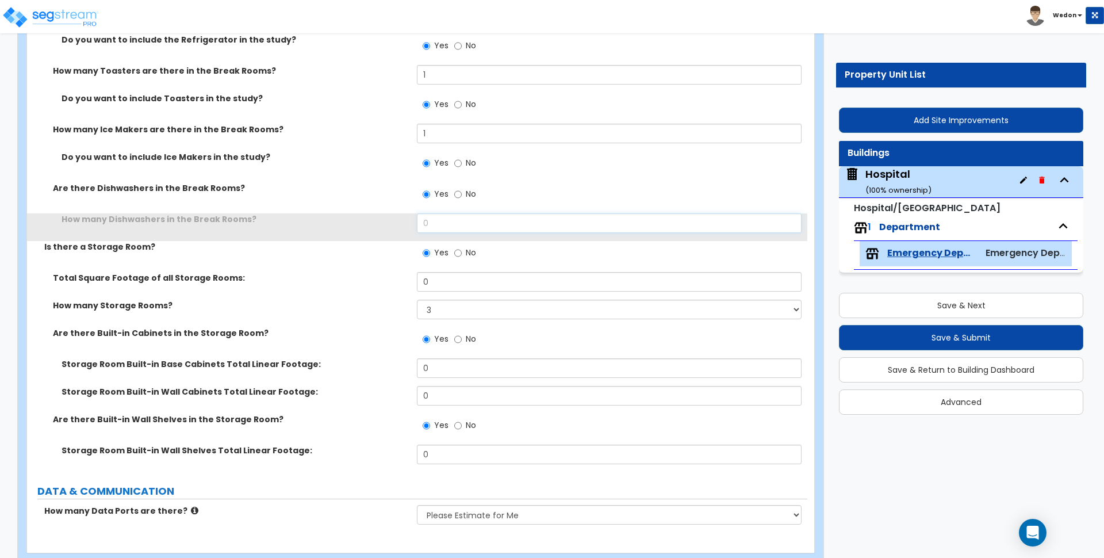
click at [442, 220] on input "0" at bounding box center [609, 223] width 384 height 20
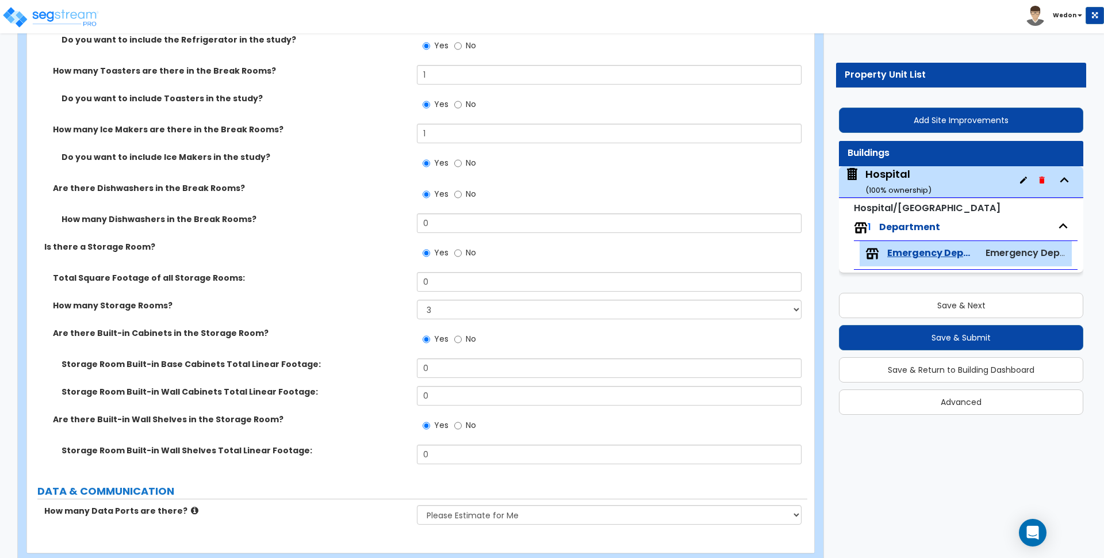
click at [321, 193] on label "Are there Dishwashers in the Break Rooms?" at bounding box center [230, 187] width 355 height 11
click at [298, 180] on div "Do you want to include Ice Makers in the study? Yes No" at bounding box center [417, 166] width 780 height 31
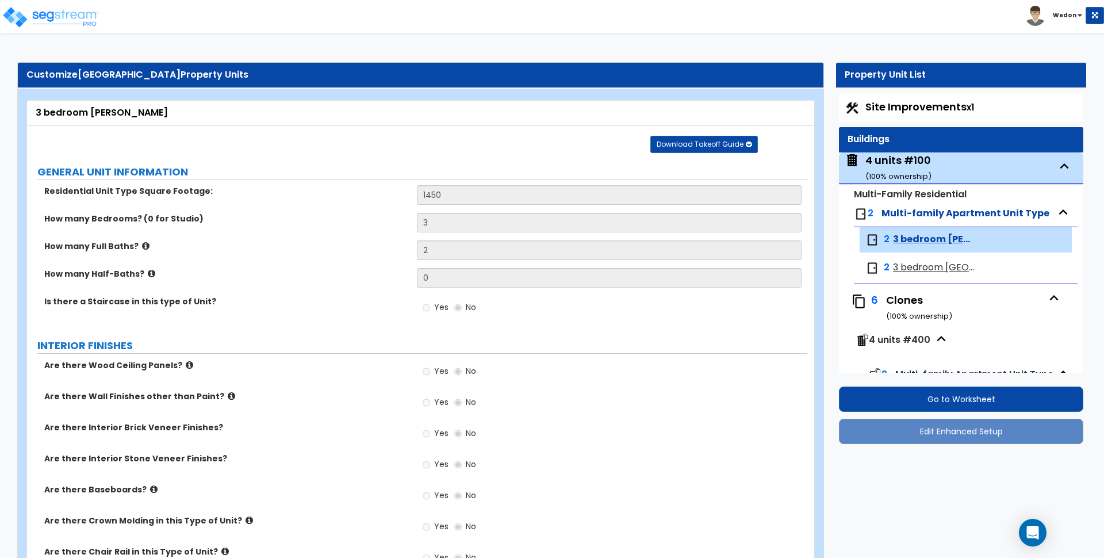
select select "7"
select select "5"
select select "1"
select select "3"
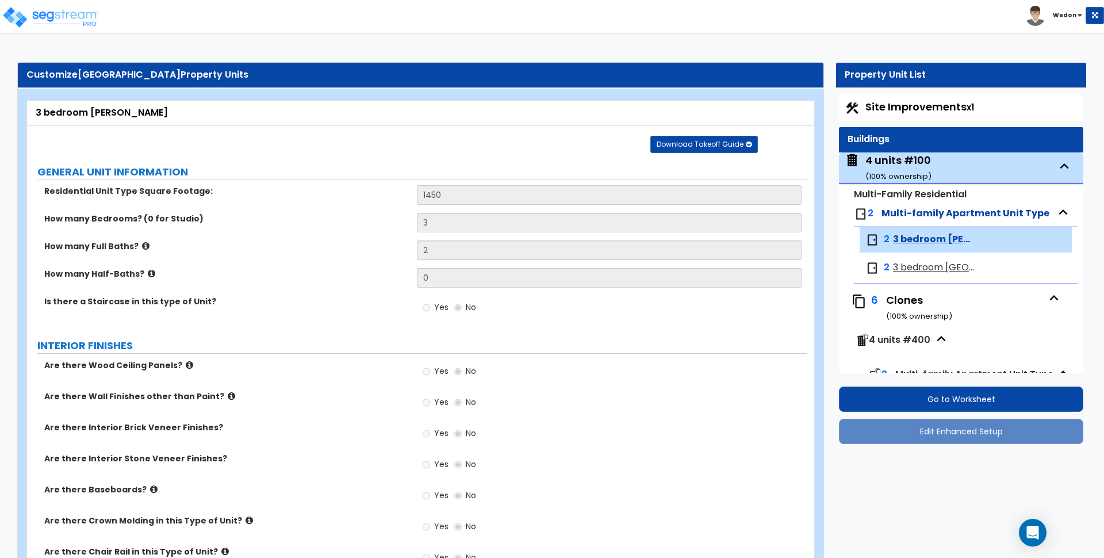
select select "1"
select select "2"
select select "1"
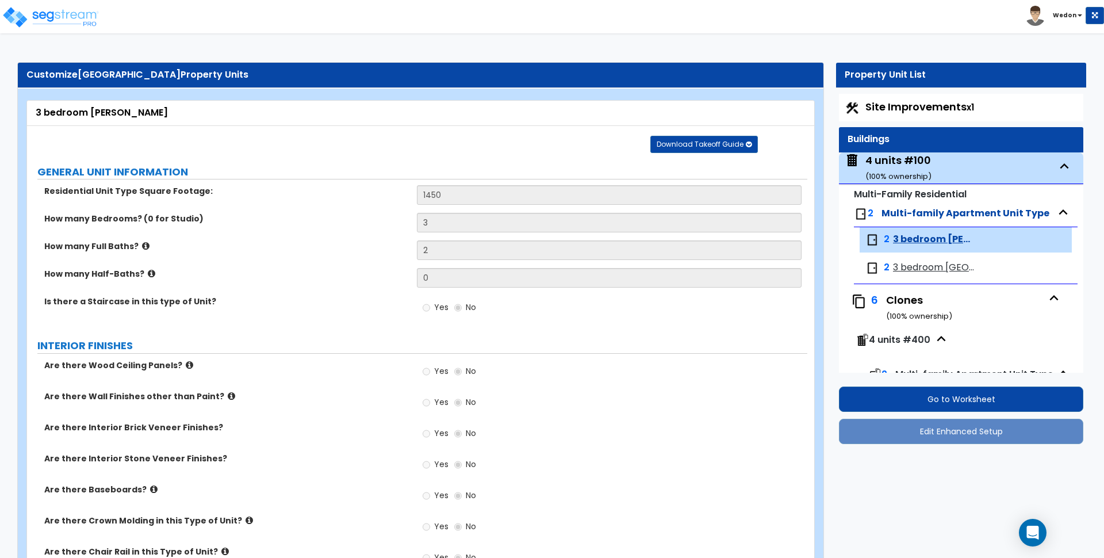
select select "2"
select select "1"
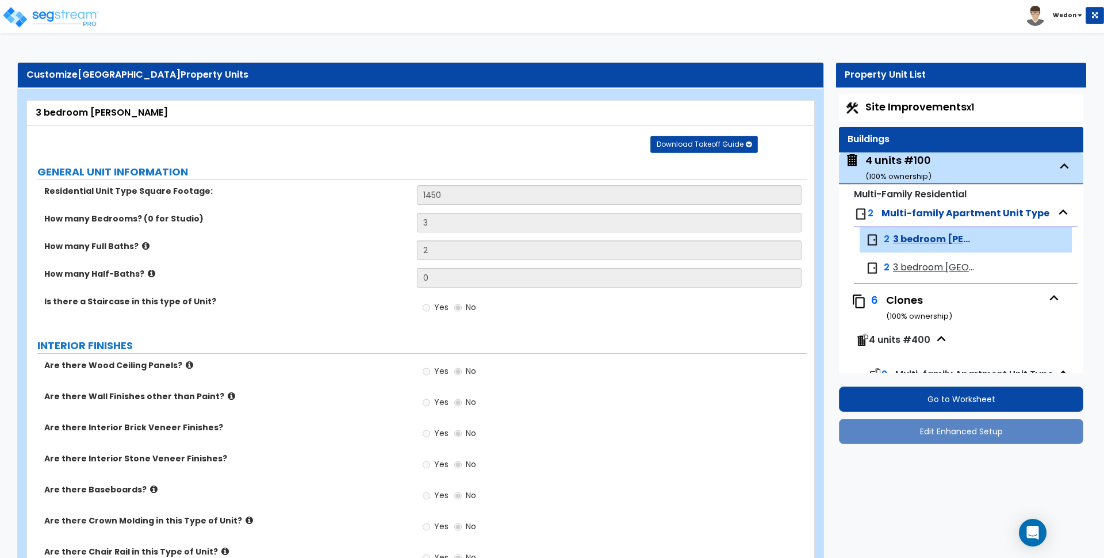
select select "1"
select select "3"
select select "1"
select select "3"
select select "1"
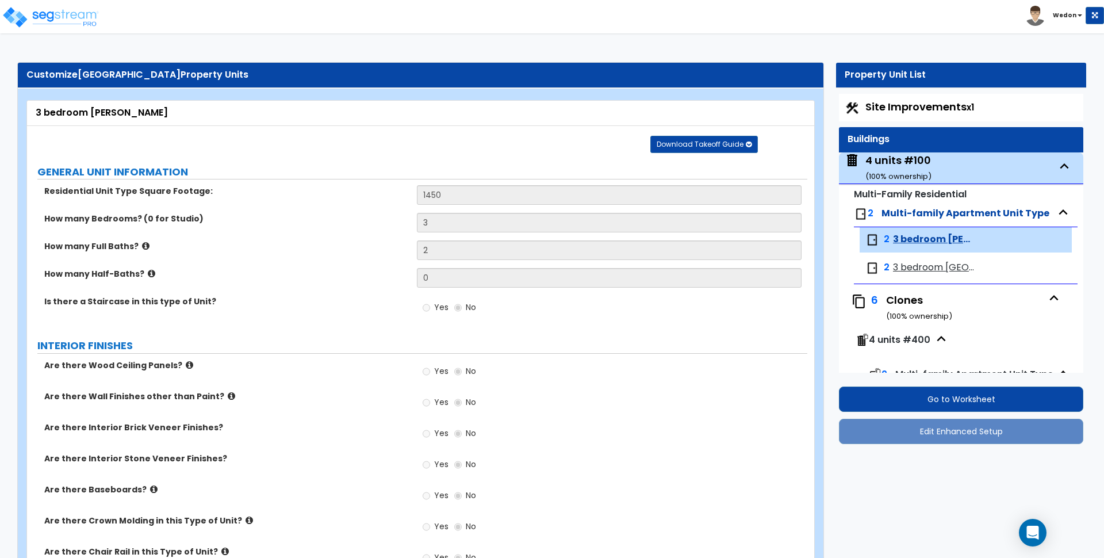
select select "1"
select select "2"
